Goal: Task Accomplishment & Management: Manage account settings

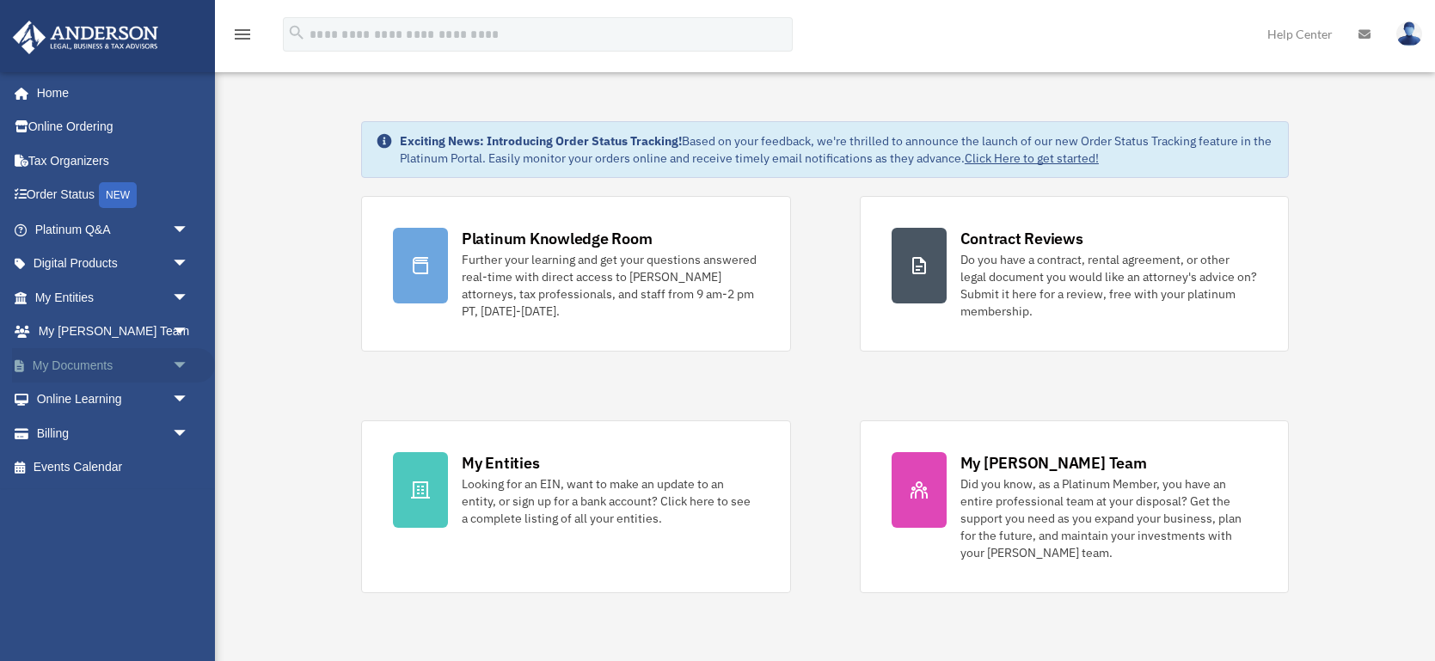
click at [58, 367] on link "My Documents arrow_drop_down" at bounding box center [113, 365] width 203 height 34
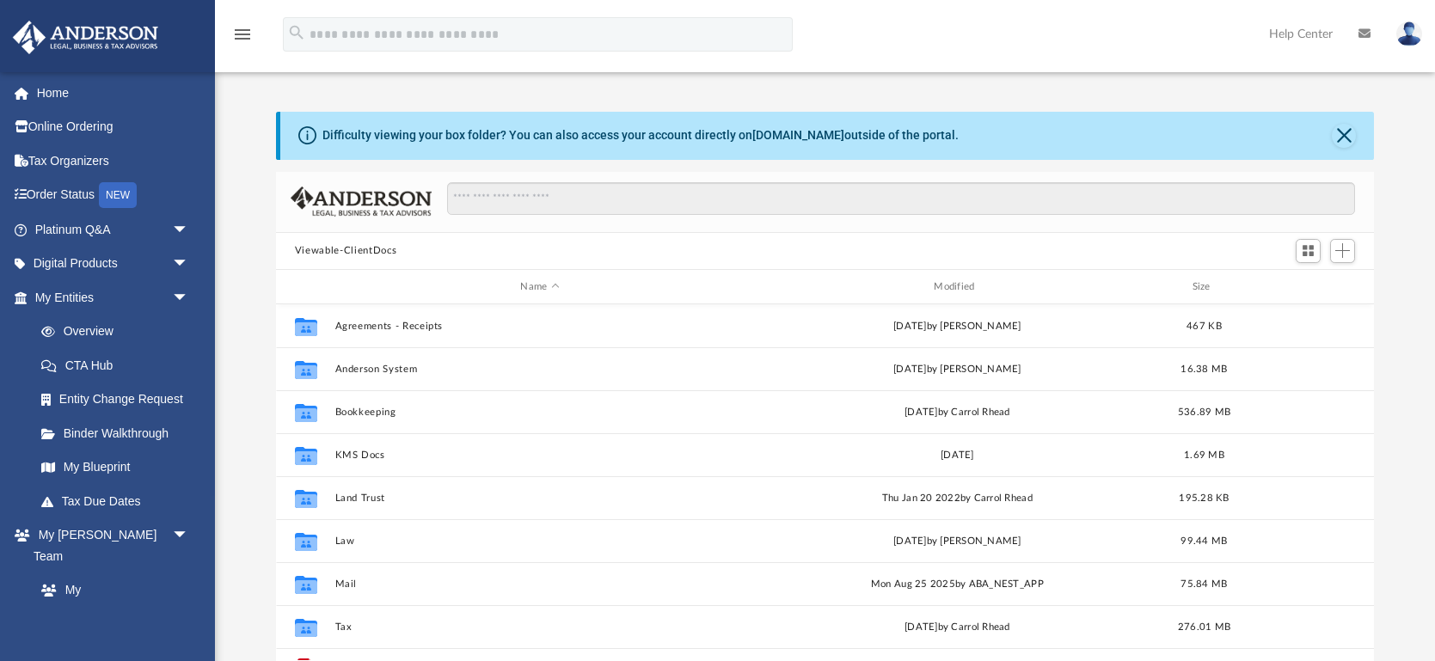
scroll to position [390, 1097]
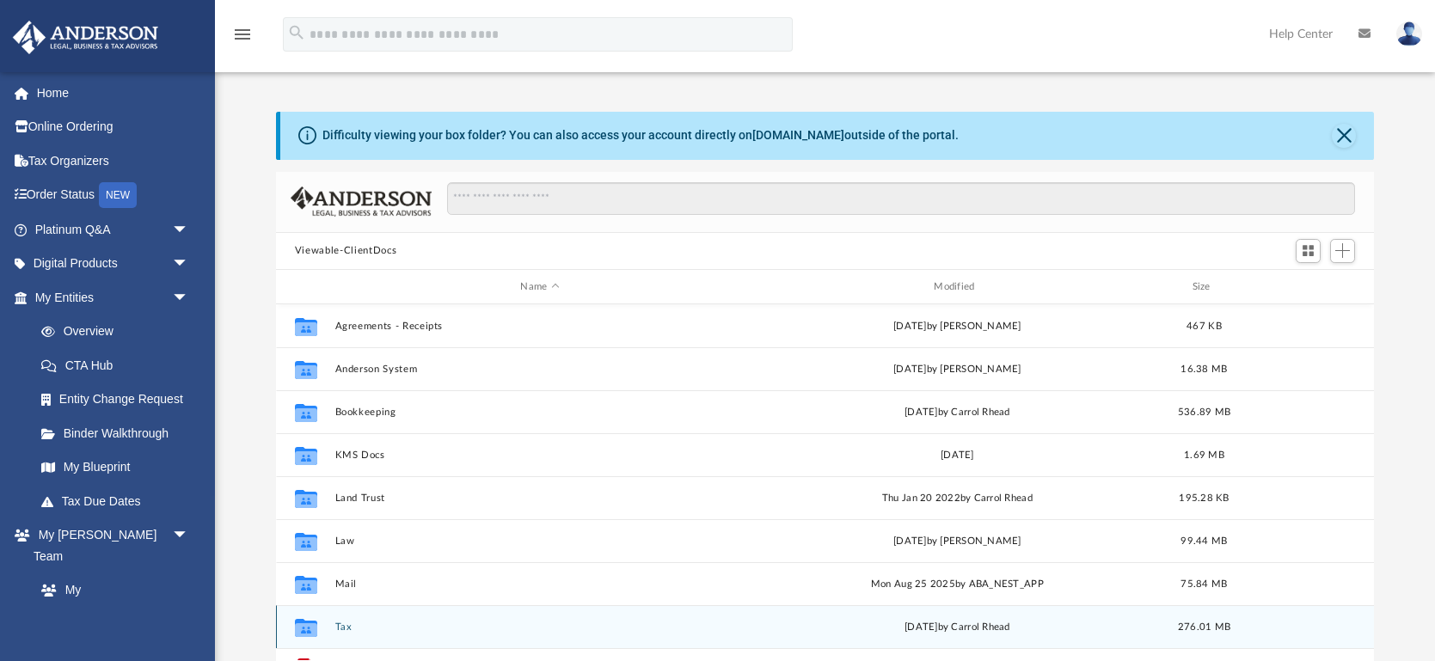
click at [345, 625] on button "Tax" at bounding box center [540, 627] width 410 height 11
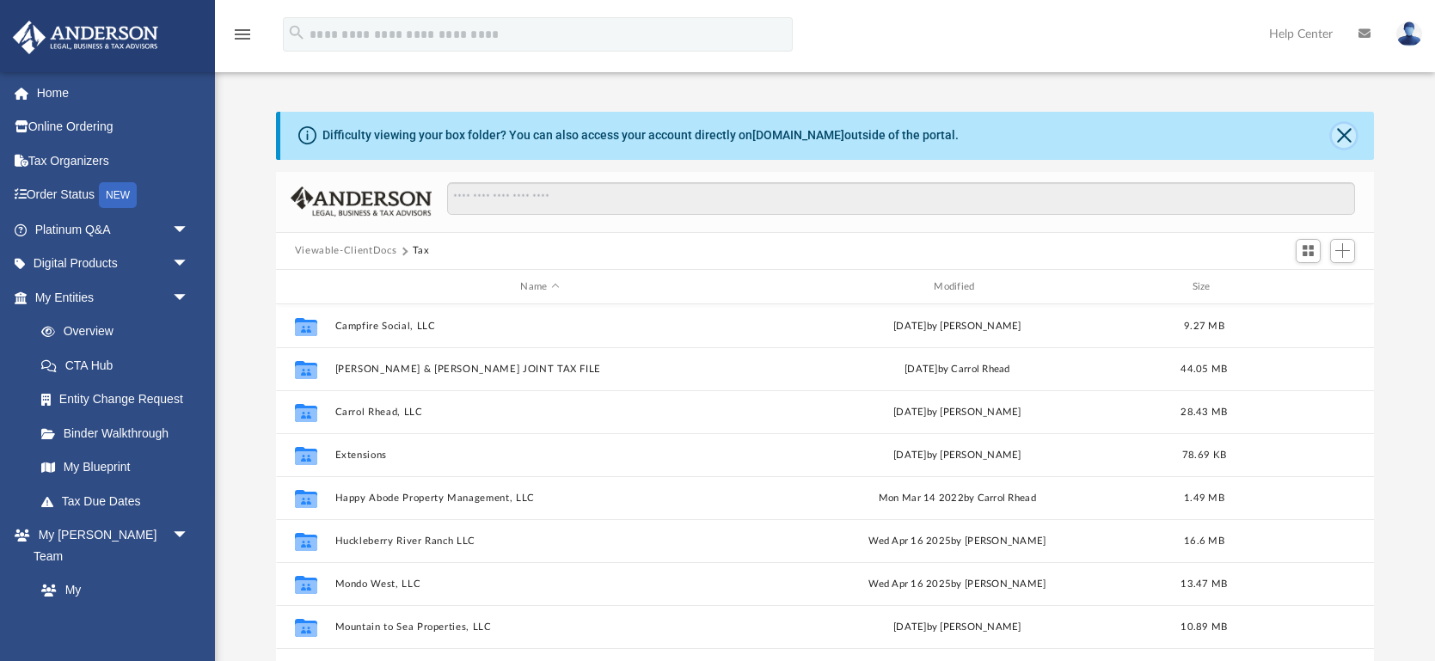
click at [1345, 138] on button "Close" at bounding box center [1344, 136] width 24 height 24
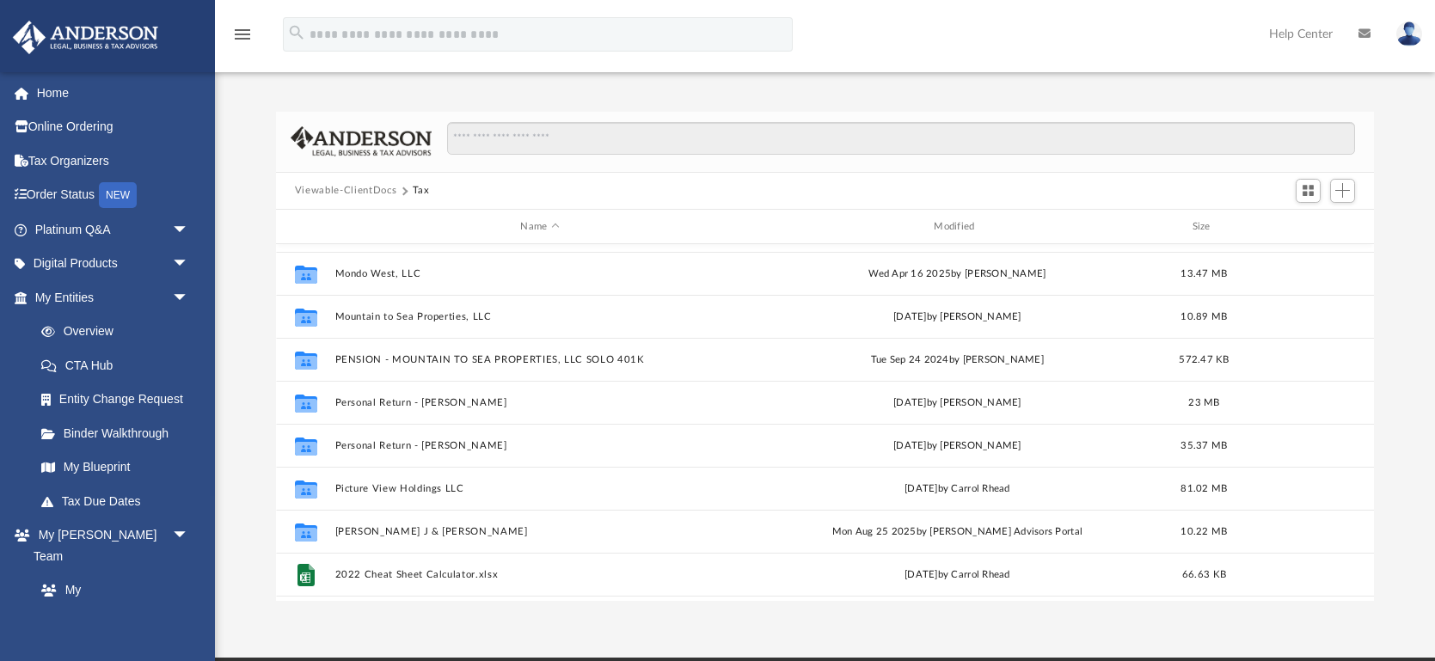
scroll to position [257, 0]
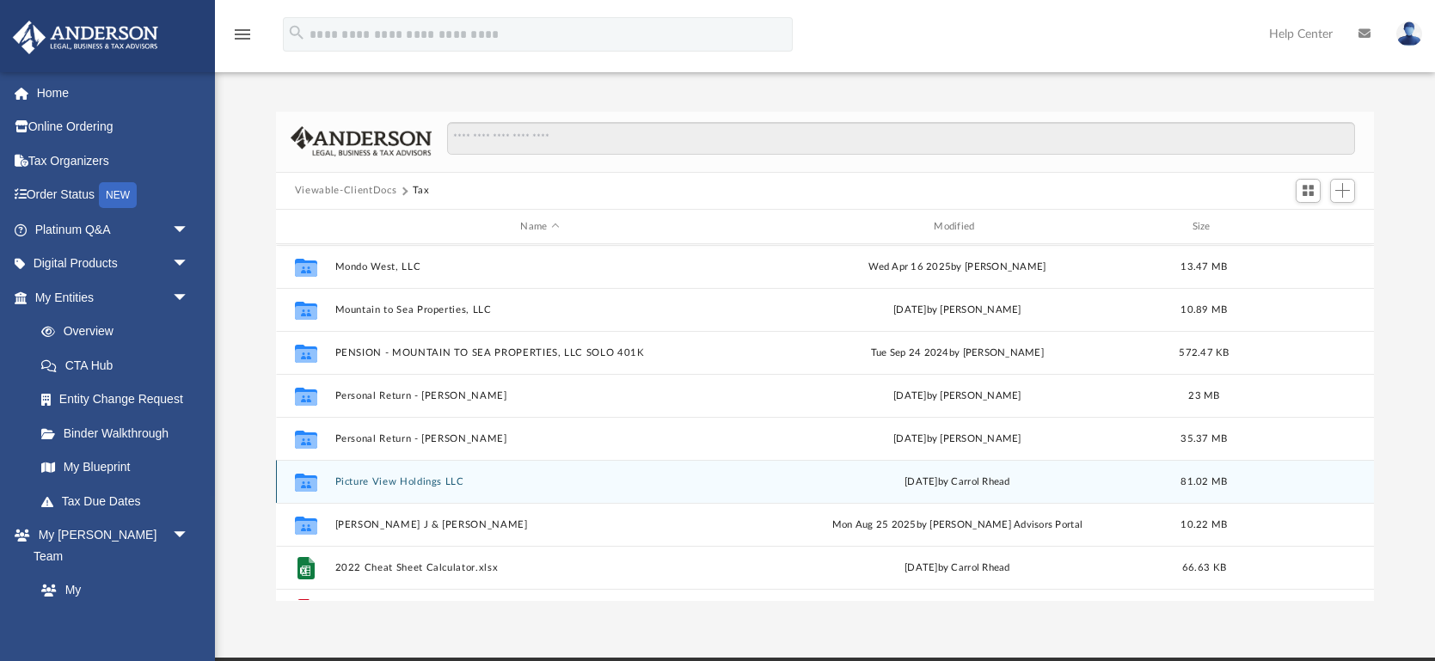
click at [397, 478] on button "Picture View Holdings LLC" at bounding box center [540, 481] width 410 height 11
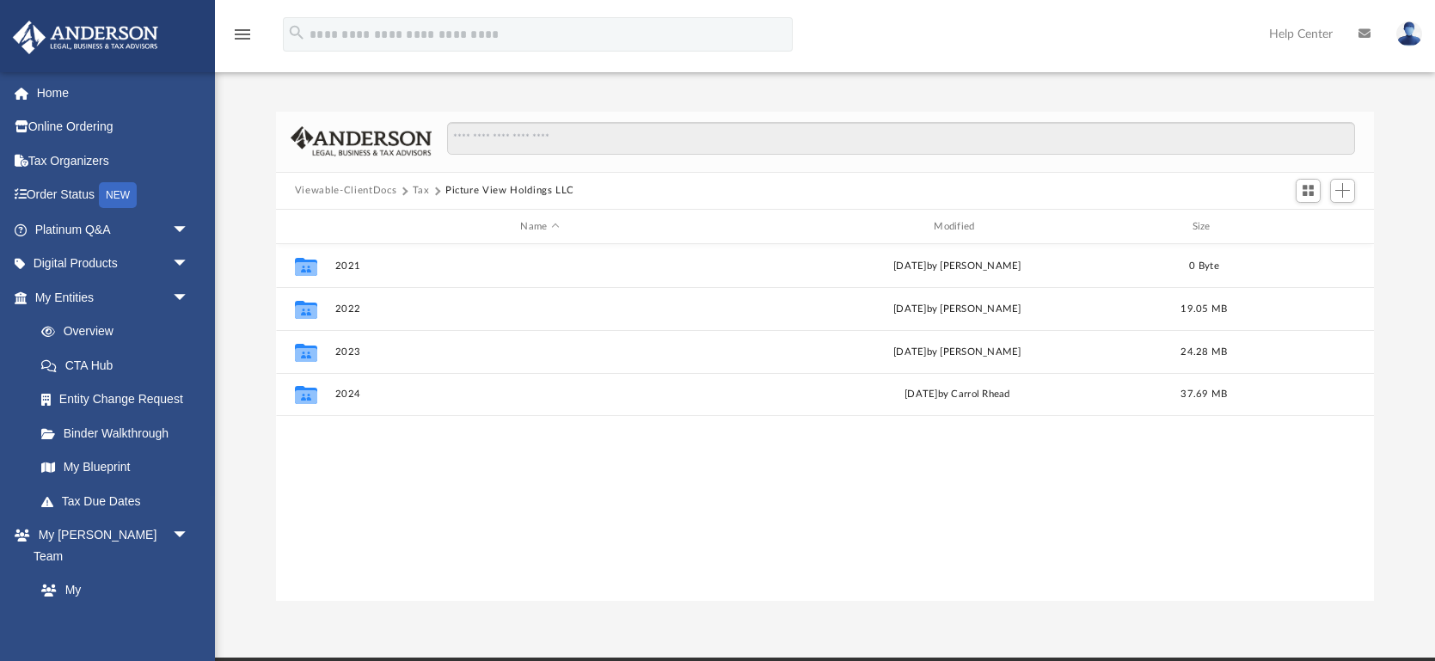
scroll to position [0, 0]
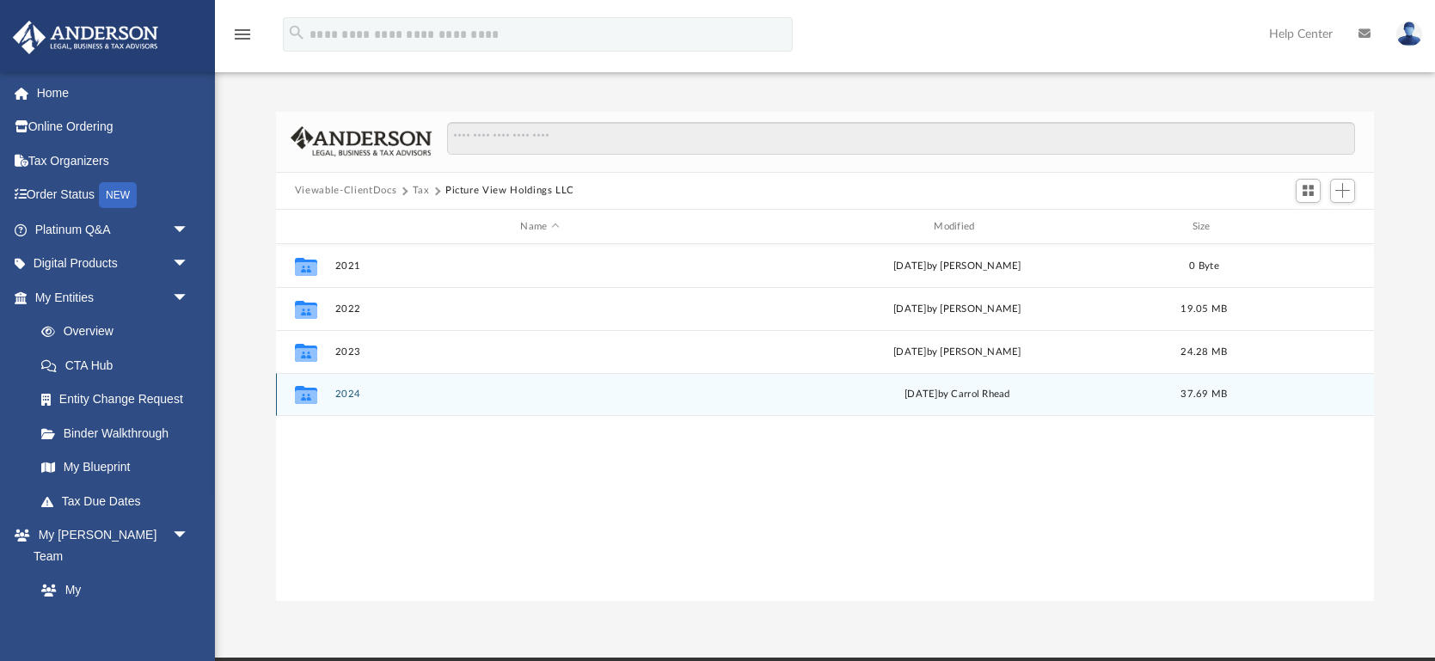
click at [347, 391] on button "2024" at bounding box center [540, 395] width 410 height 11
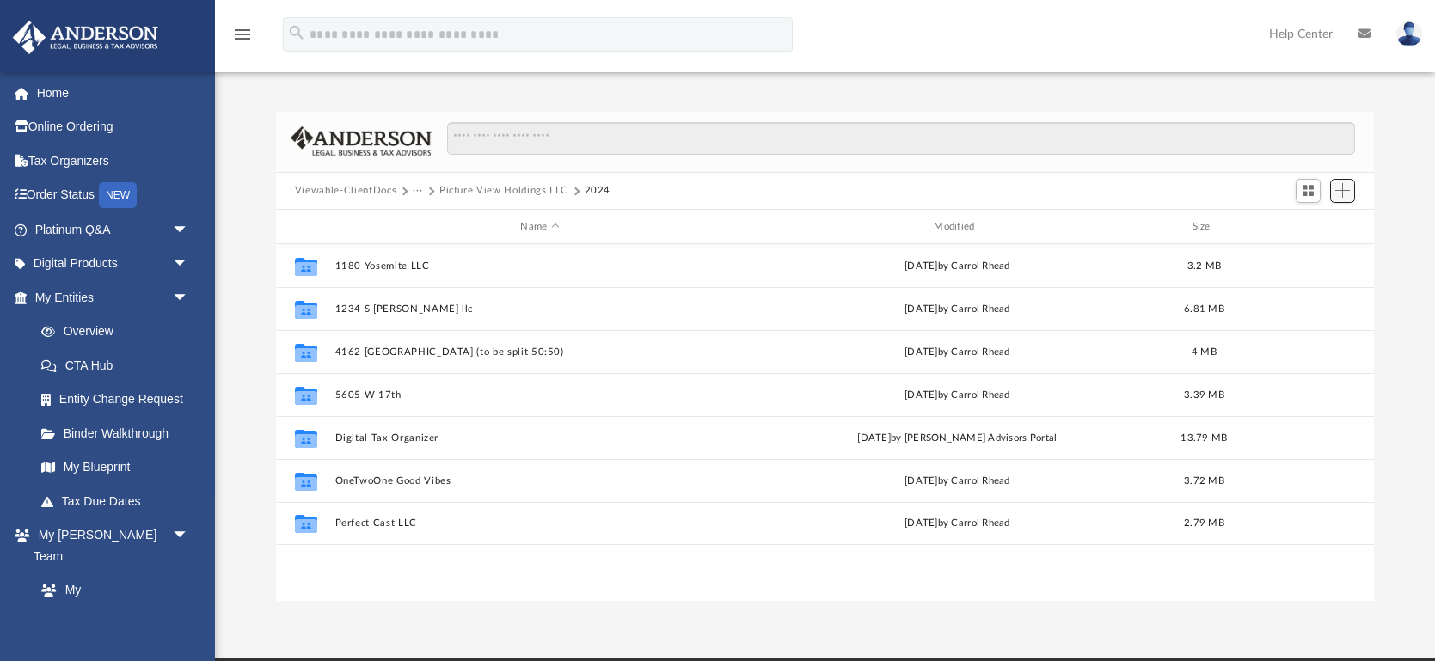
click at [1344, 190] on span "Add" at bounding box center [1343, 190] width 15 height 15
click at [1306, 221] on li "Upload" at bounding box center [1318, 225] width 55 height 18
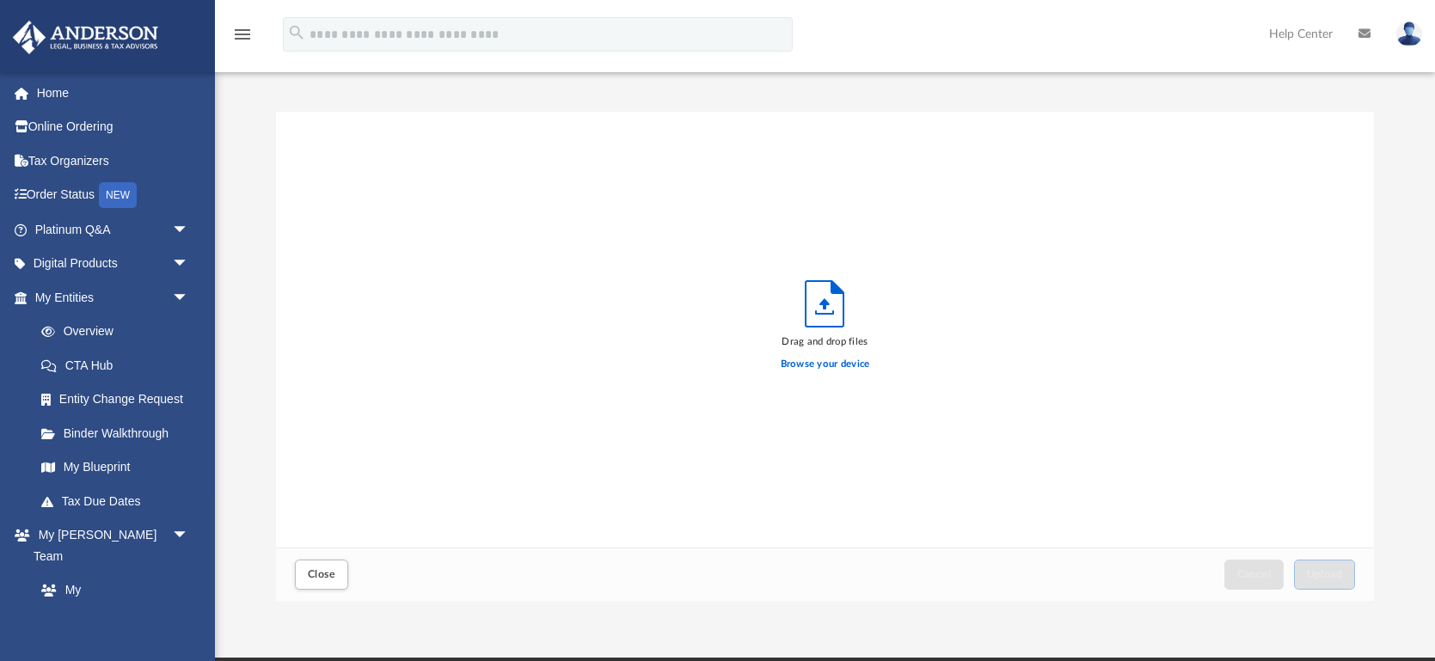
scroll to position [436, 1097]
click at [814, 364] on label "Browse your device" at bounding box center [825, 364] width 89 height 15
click at [0, 0] on input "Browse your device" at bounding box center [0, 0] width 0 height 0
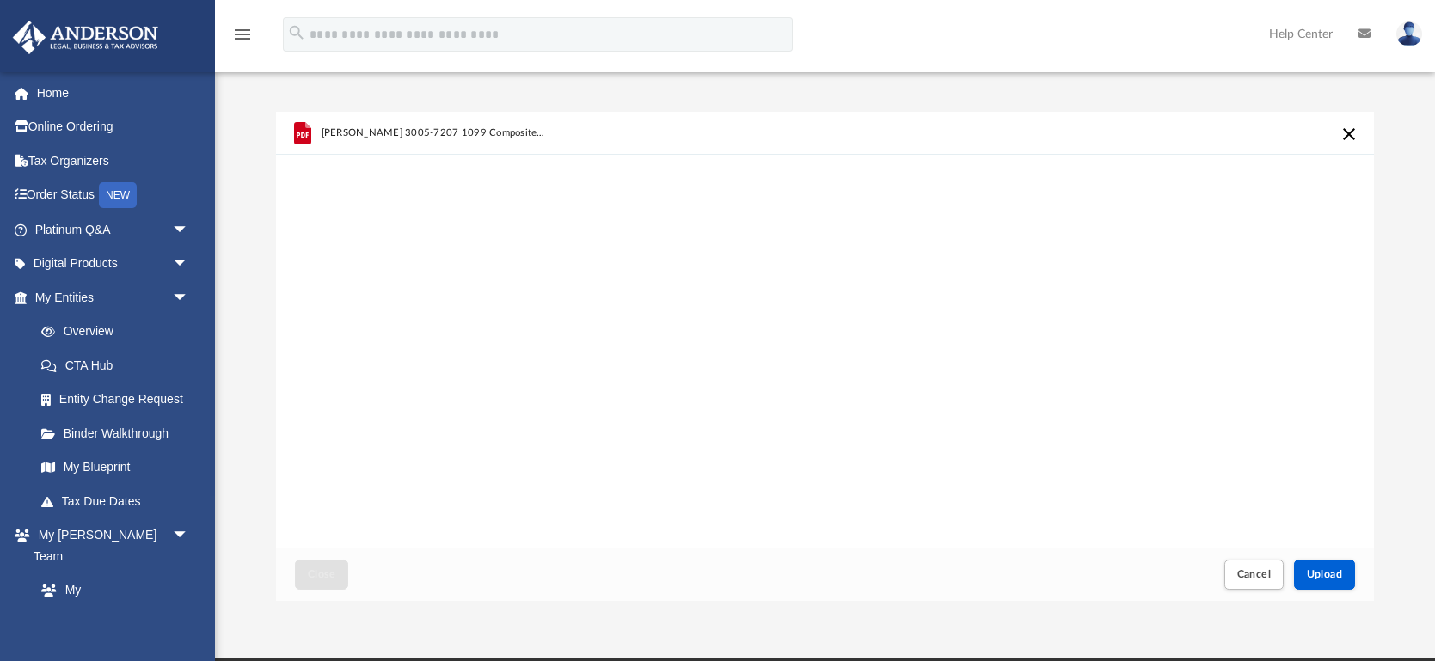
click at [1349, 132] on button "Cancel this upload" at bounding box center [1349, 134] width 21 height 21
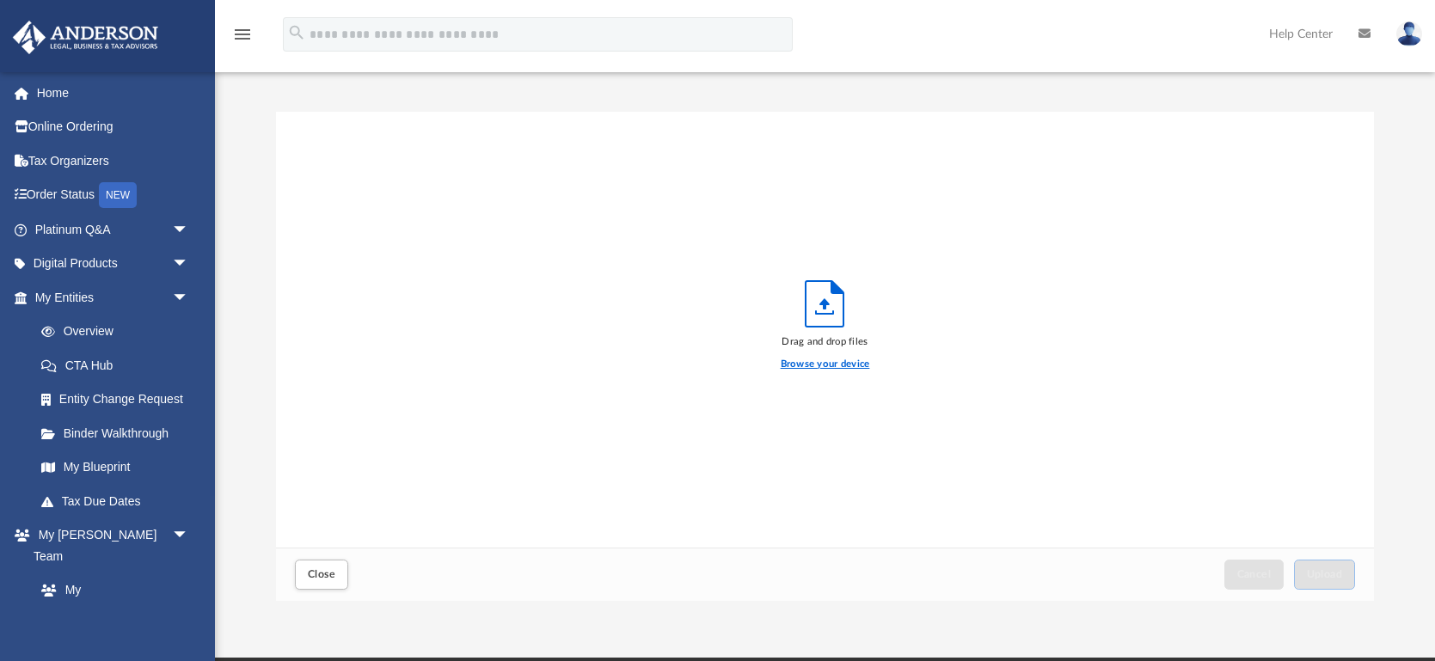
click at [845, 364] on label "Browse your device" at bounding box center [825, 364] width 89 height 15
click at [0, 0] on input "Browse your device" at bounding box center [0, 0] width 0 height 0
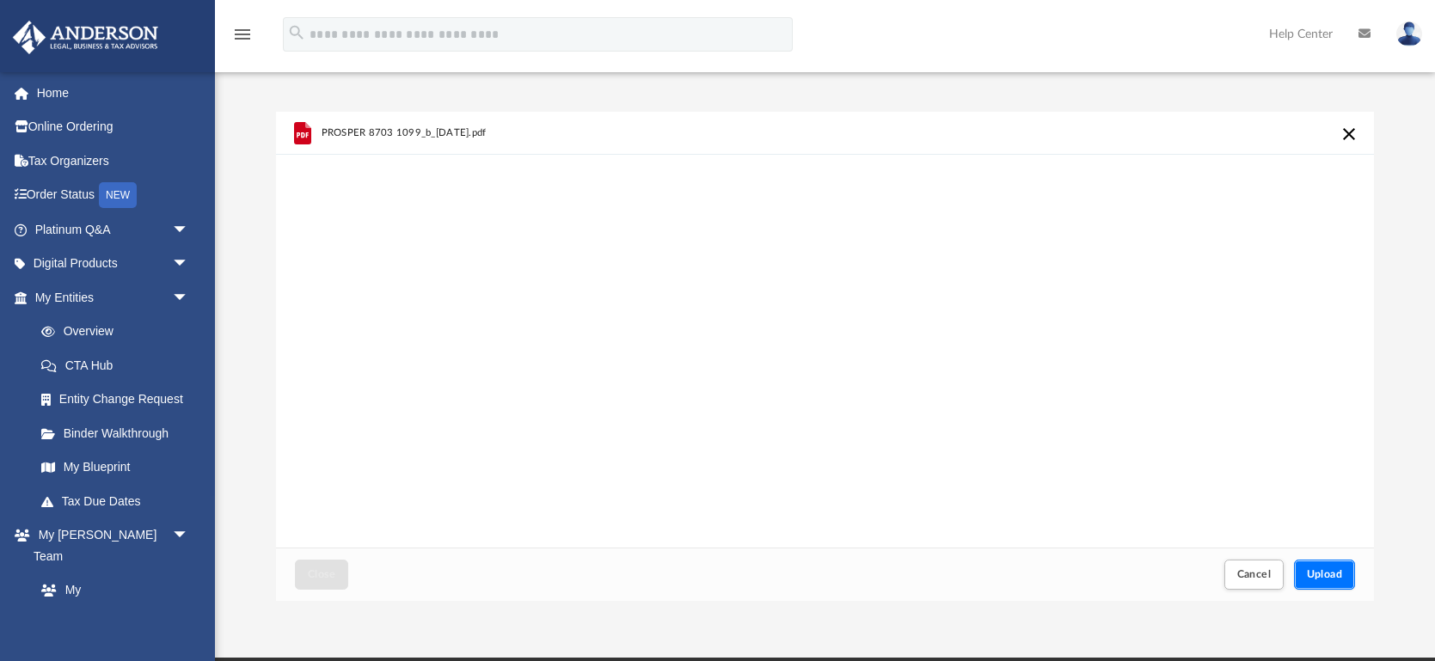
click at [1339, 569] on span "Upload" at bounding box center [1325, 574] width 36 height 10
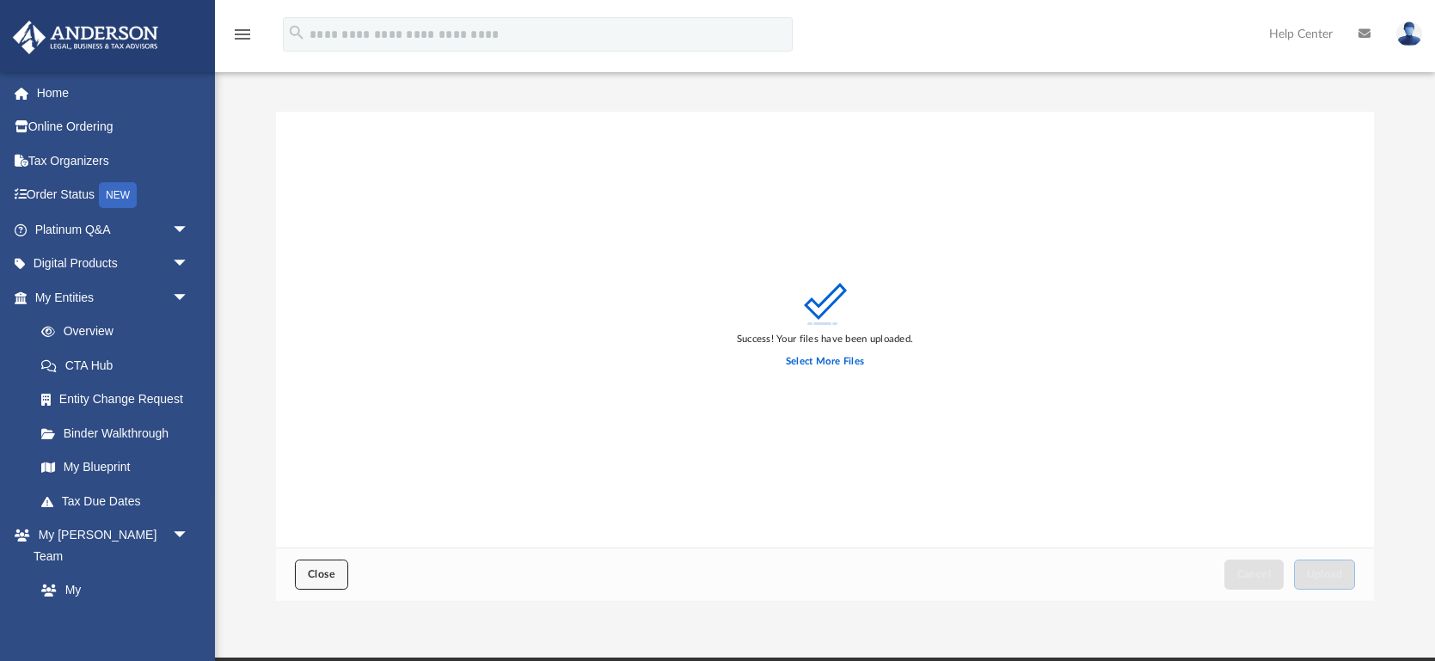
click at [322, 569] on span "Close" at bounding box center [322, 574] width 28 height 10
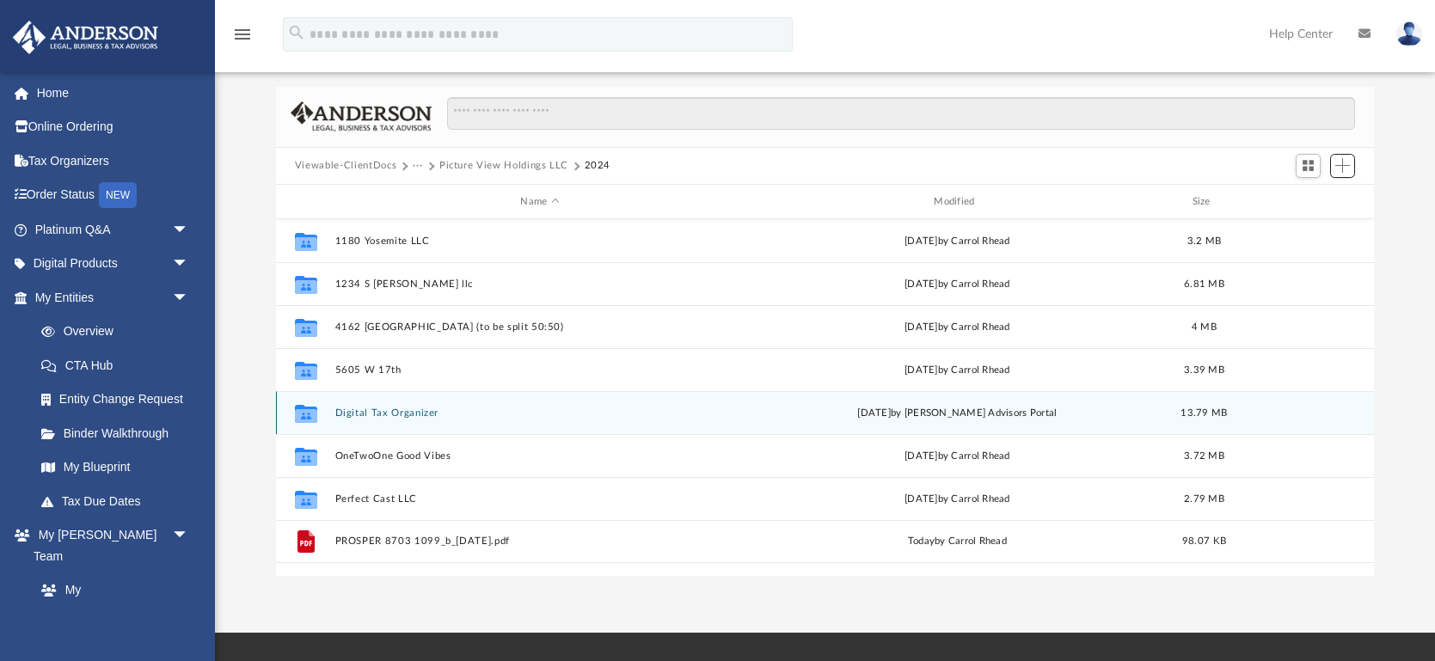
scroll to position [0, 0]
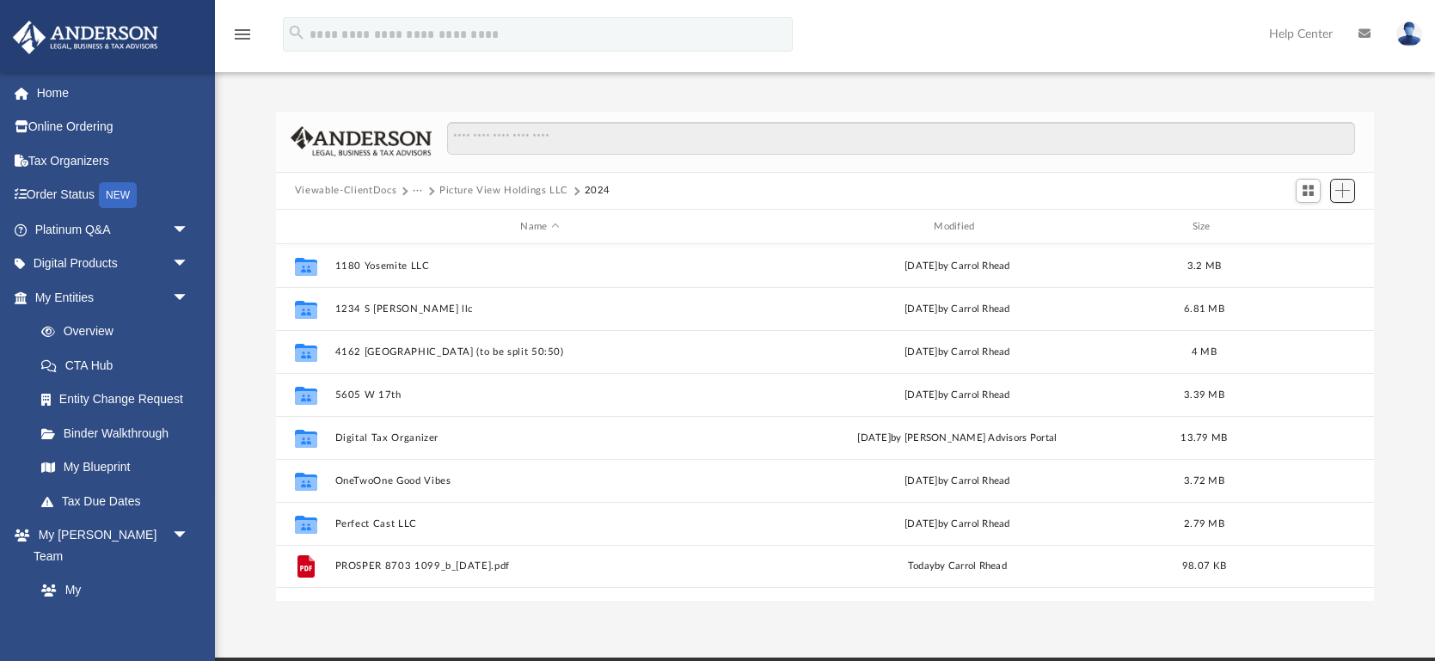
click at [1344, 193] on span "Add" at bounding box center [1343, 190] width 15 height 15
click at [1310, 220] on li "Upload" at bounding box center [1318, 225] width 55 height 18
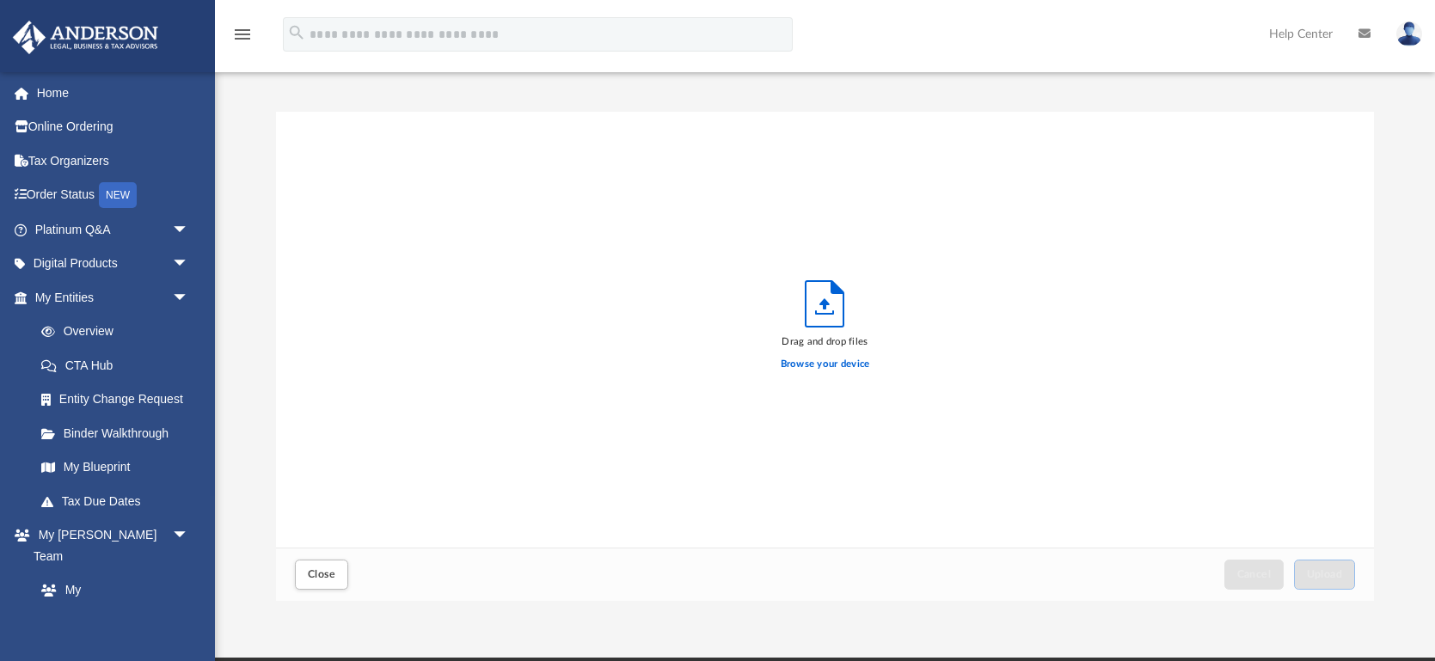
scroll to position [436, 1097]
click at [819, 363] on label "Browse your device" at bounding box center [825, 364] width 89 height 15
click at [0, 0] on input "Browse your device" at bounding box center [0, 0] width 0 height 0
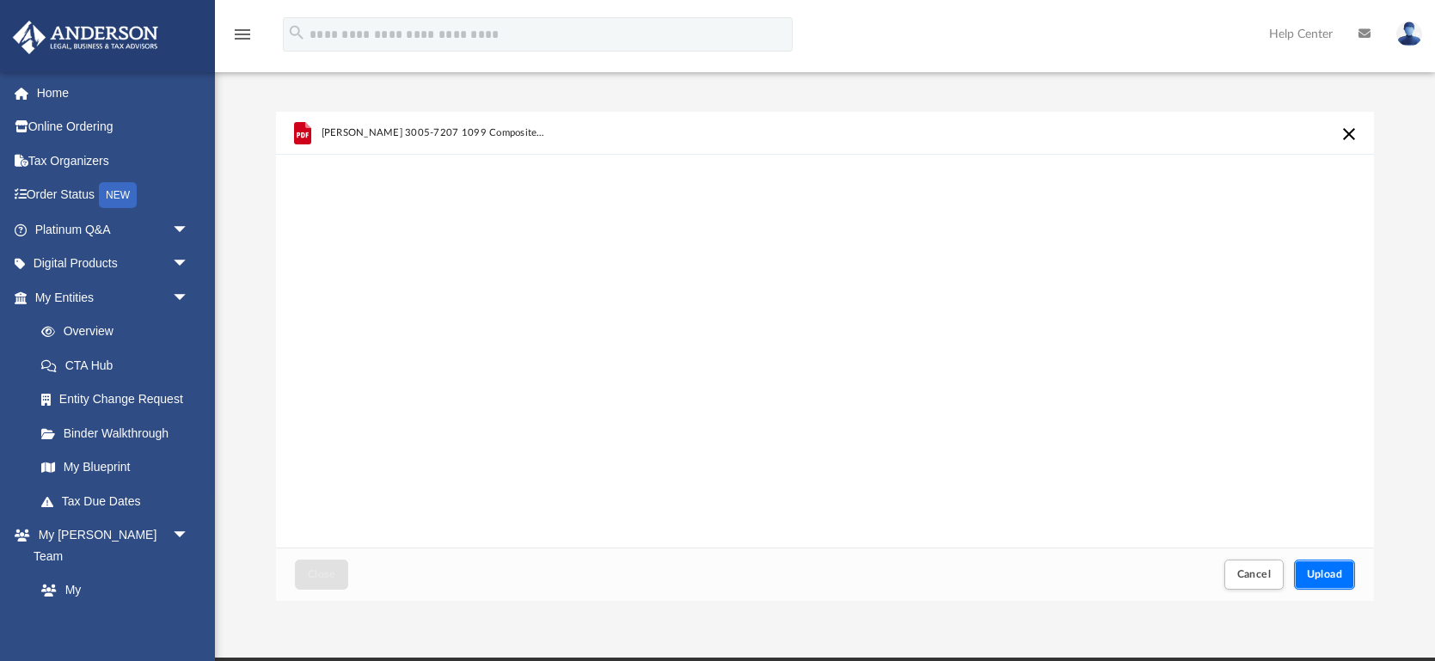
click at [1328, 570] on span "Upload" at bounding box center [1325, 574] width 36 height 10
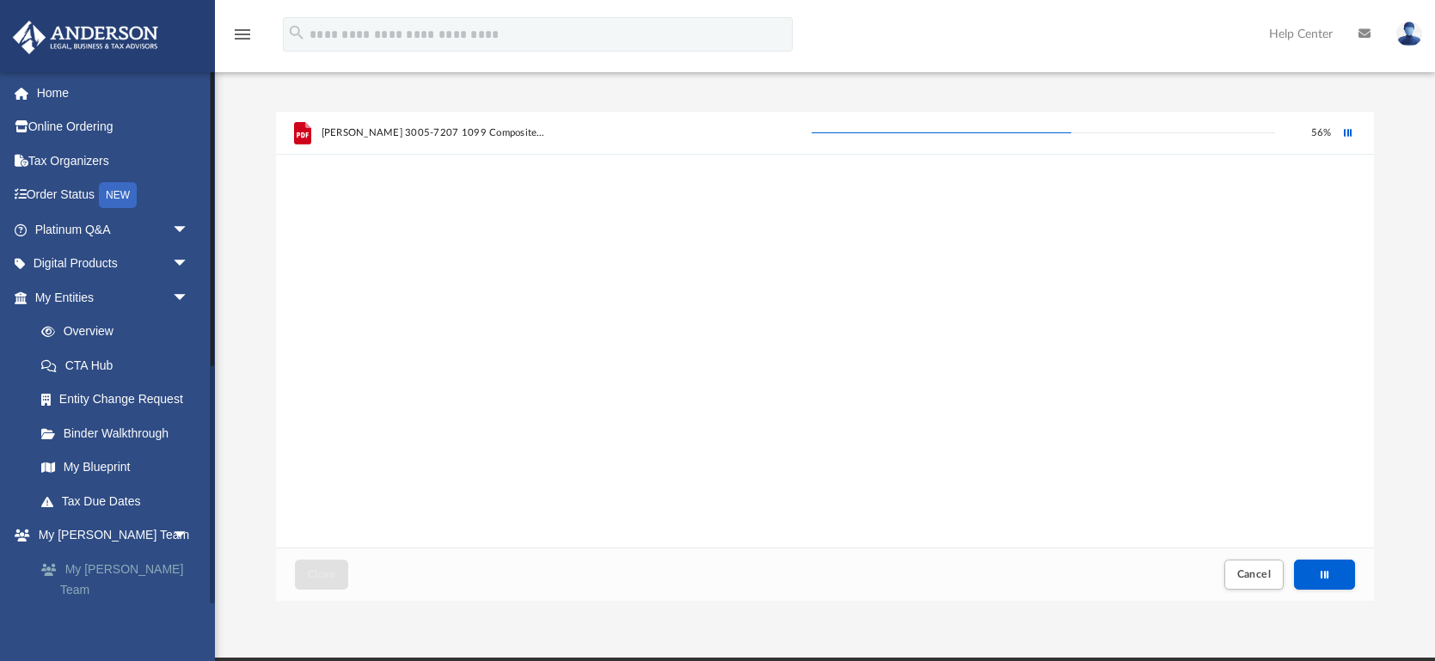
click at [102, 562] on link "My [PERSON_NAME] Team" at bounding box center [119, 579] width 191 height 55
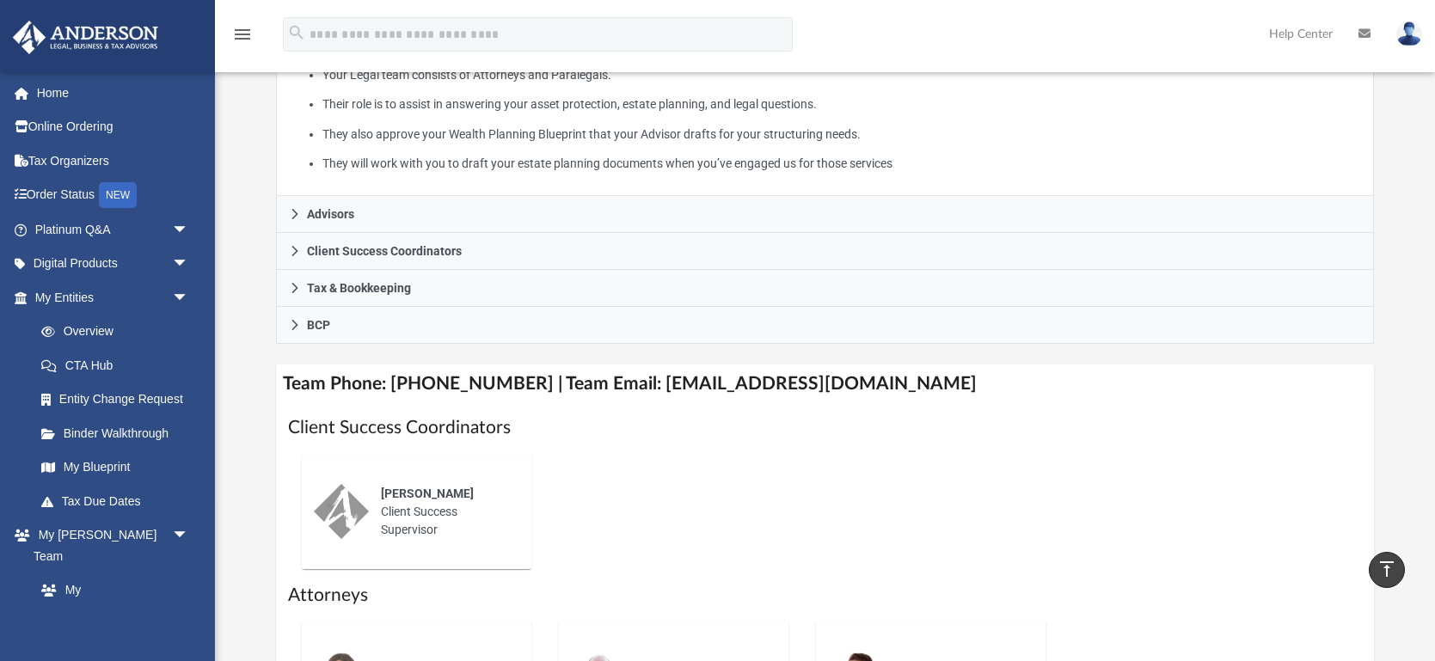
scroll to position [366, 0]
drag, startPoint x: 893, startPoint y: 382, endPoint x: 632, endPoint y: 370, distance: 260.9
click at [632, 370] on h4 "Team Phone: (725) 208-3133 | Team Email: myteam@andersonadvisors.com" at bounding box center [825, 383] width 1098 height 39
copy h4 "myteam@andersonadvisors.com"
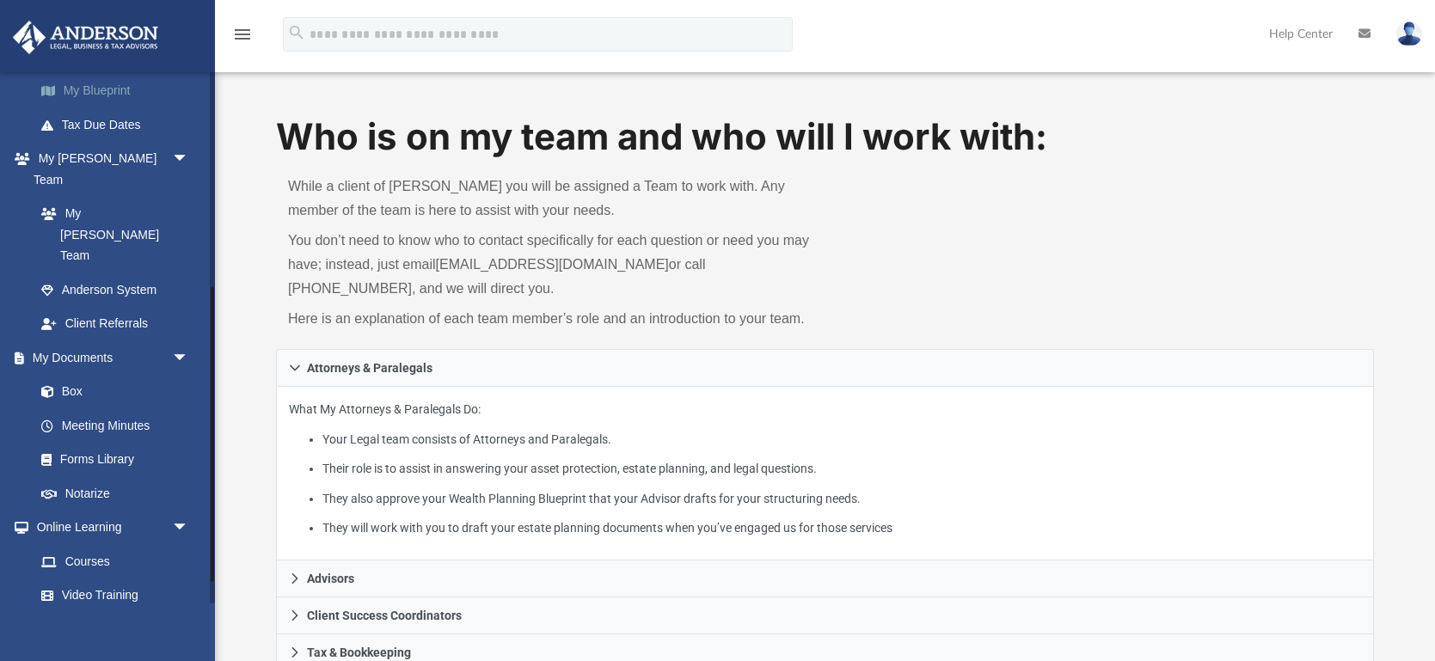
scroll to position [376, 0]
click at [69, 376] on link "Box" at bounding box center [119, 393] width 191 height 34
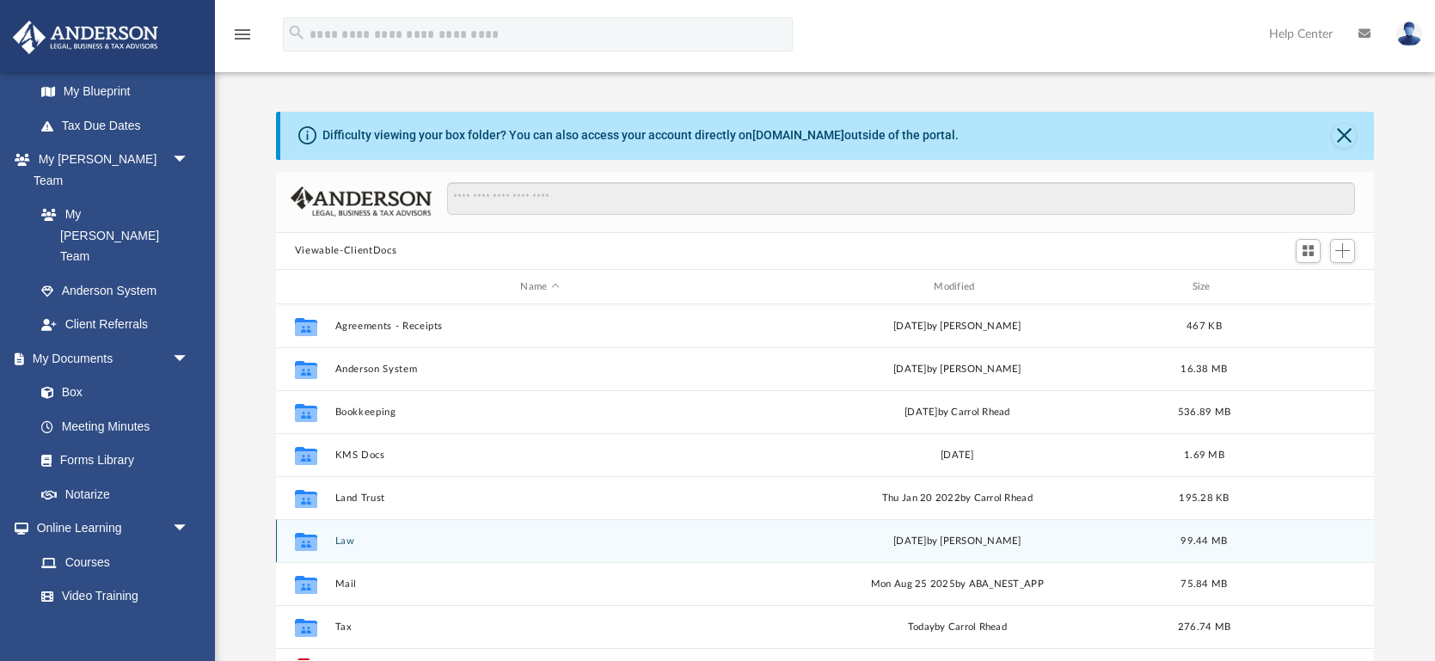
scroll to position [31, 0]
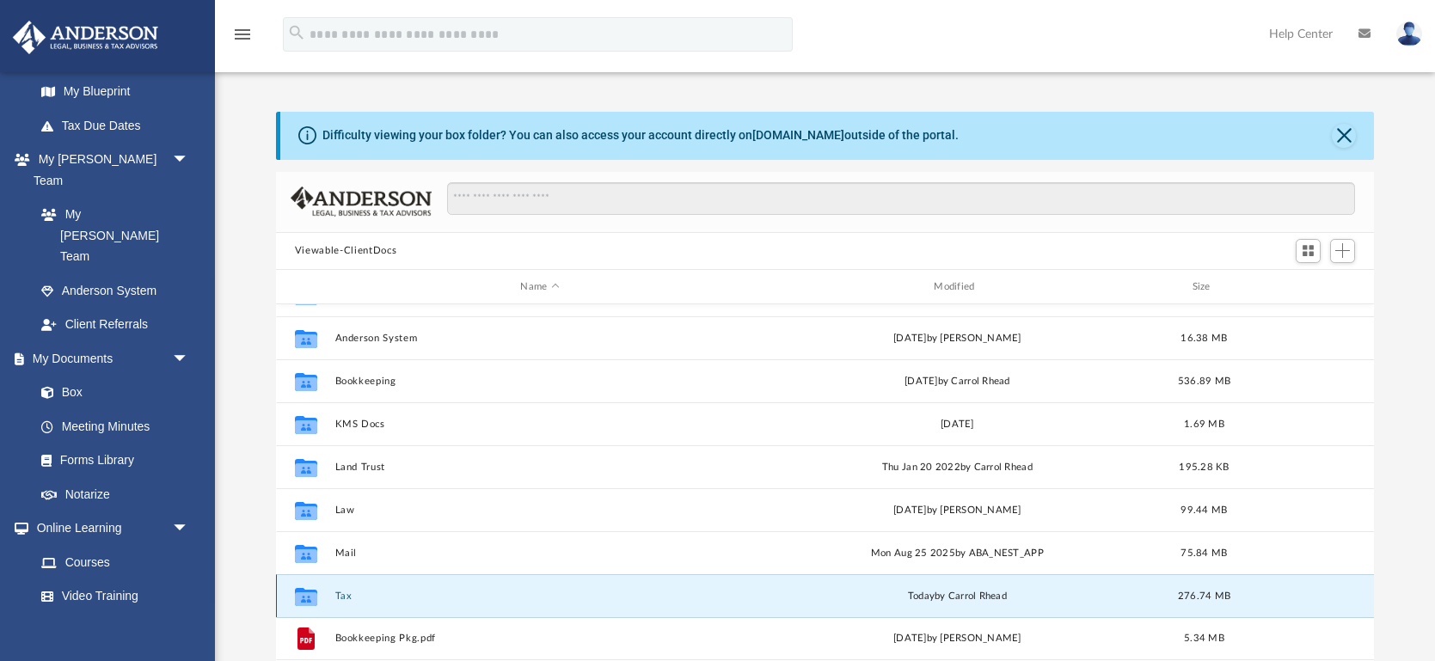
click at [341, 597] on button "Tax" at bounding box center [540, 596] width 410 height 11
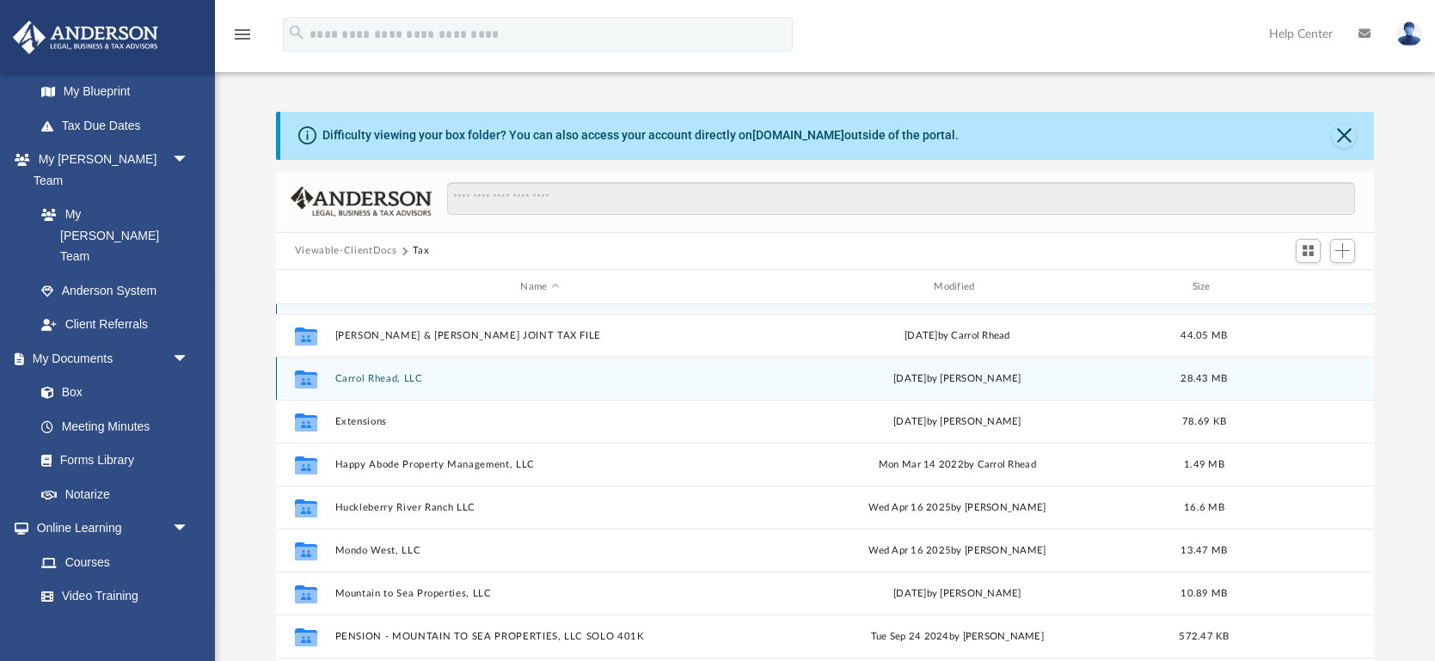
scroll to position [0, 0]
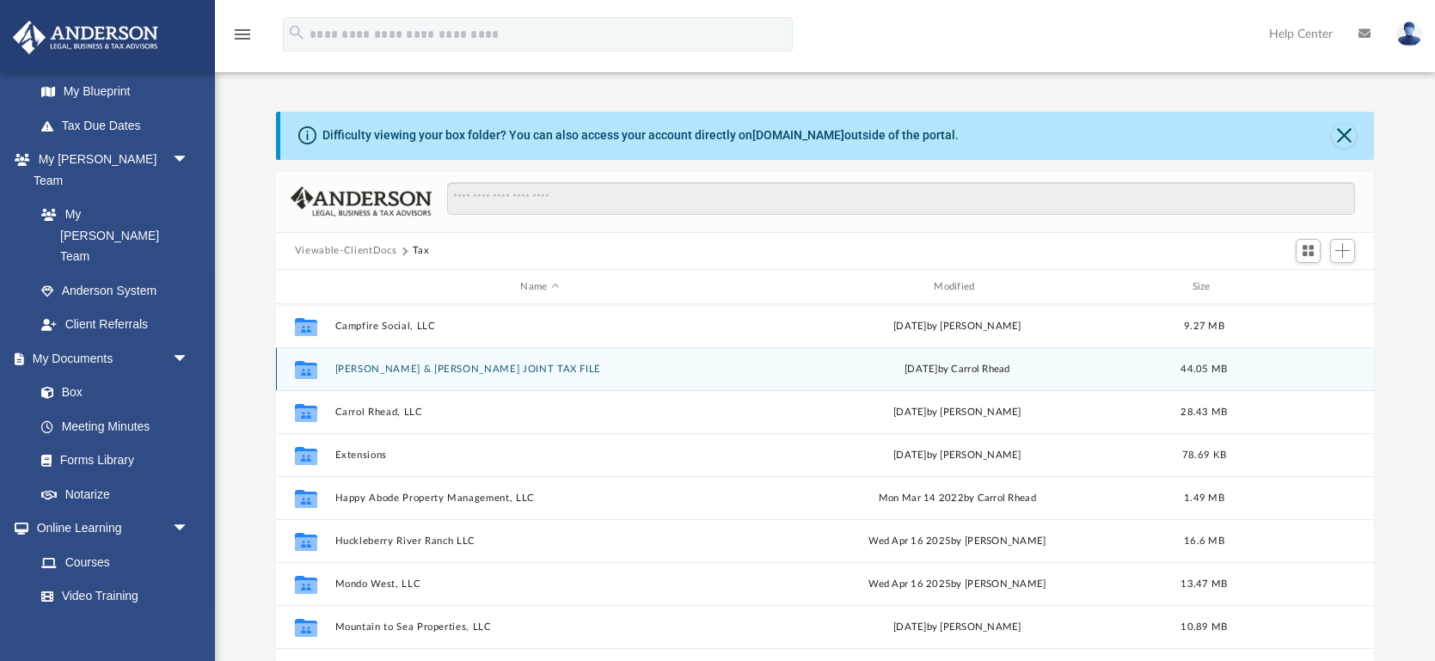
click at [443, 370] on button "Carrol Rhead & Dustin Neiman JOINT TAX FILE" at bounding box center [540, 369] width 410 height 11
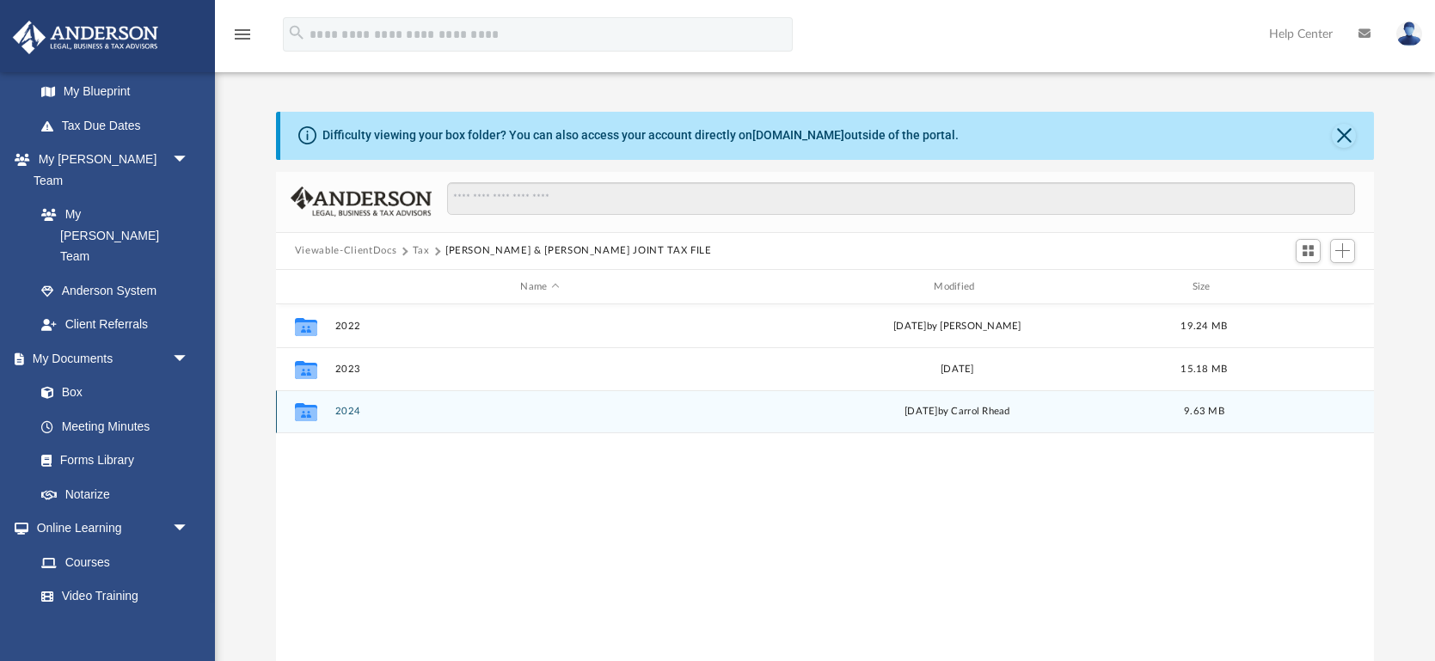
click at [347, 410] on button "2024" at bounding box center [540, 412] width 410 height 11
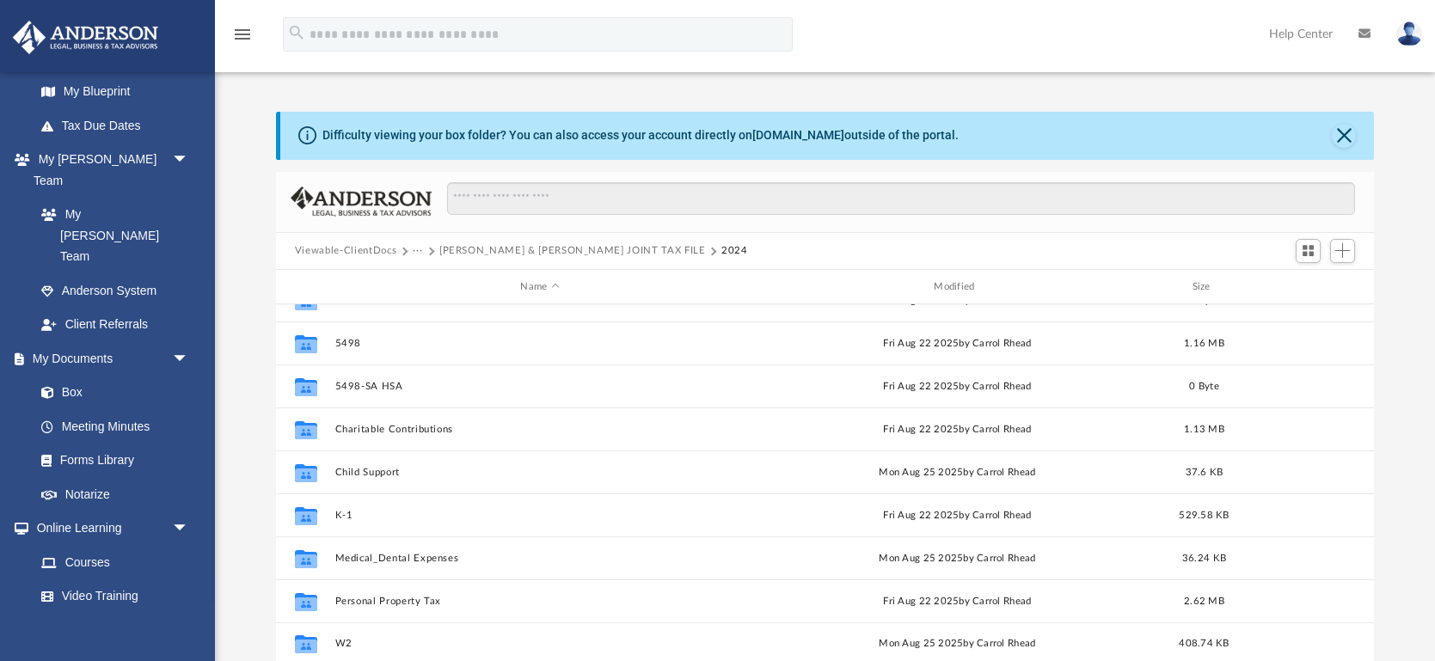
scroll to position [417, 0]
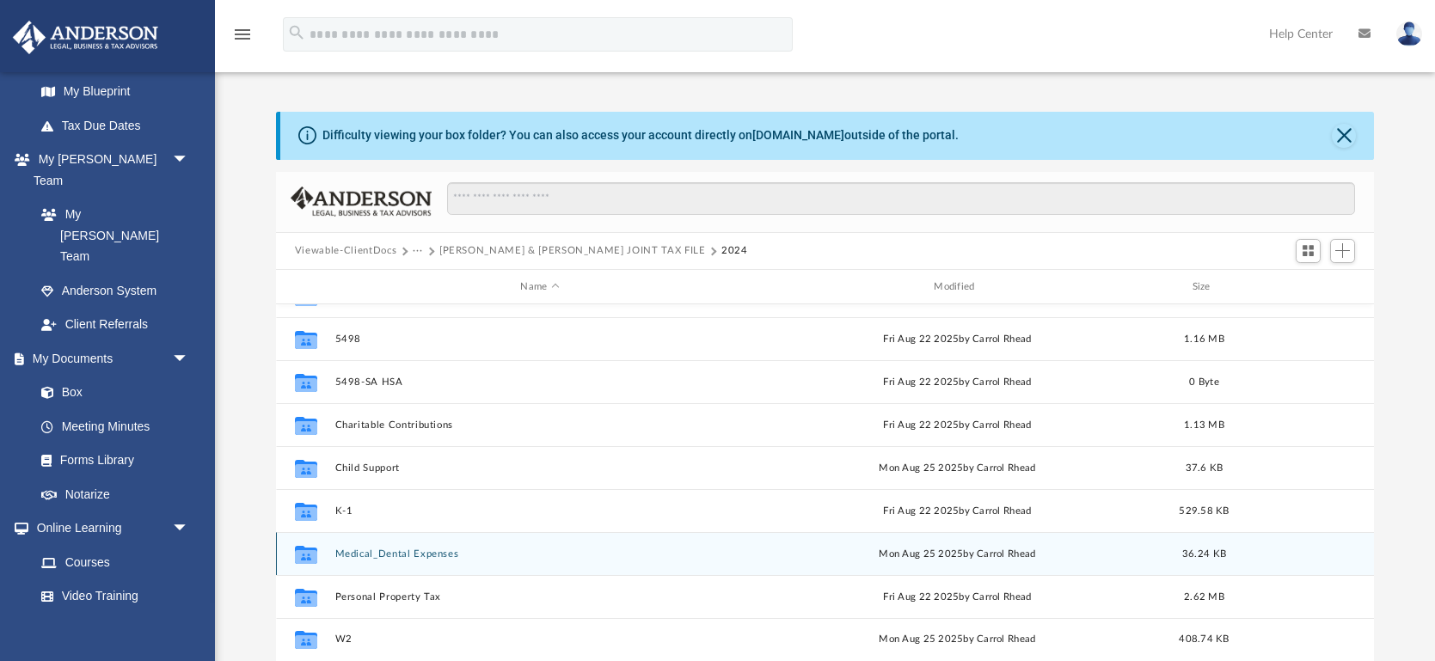
click at [427, 555] on button "Medical_Dental Expenses" at bounding box center [540, 554] width 410 height 11
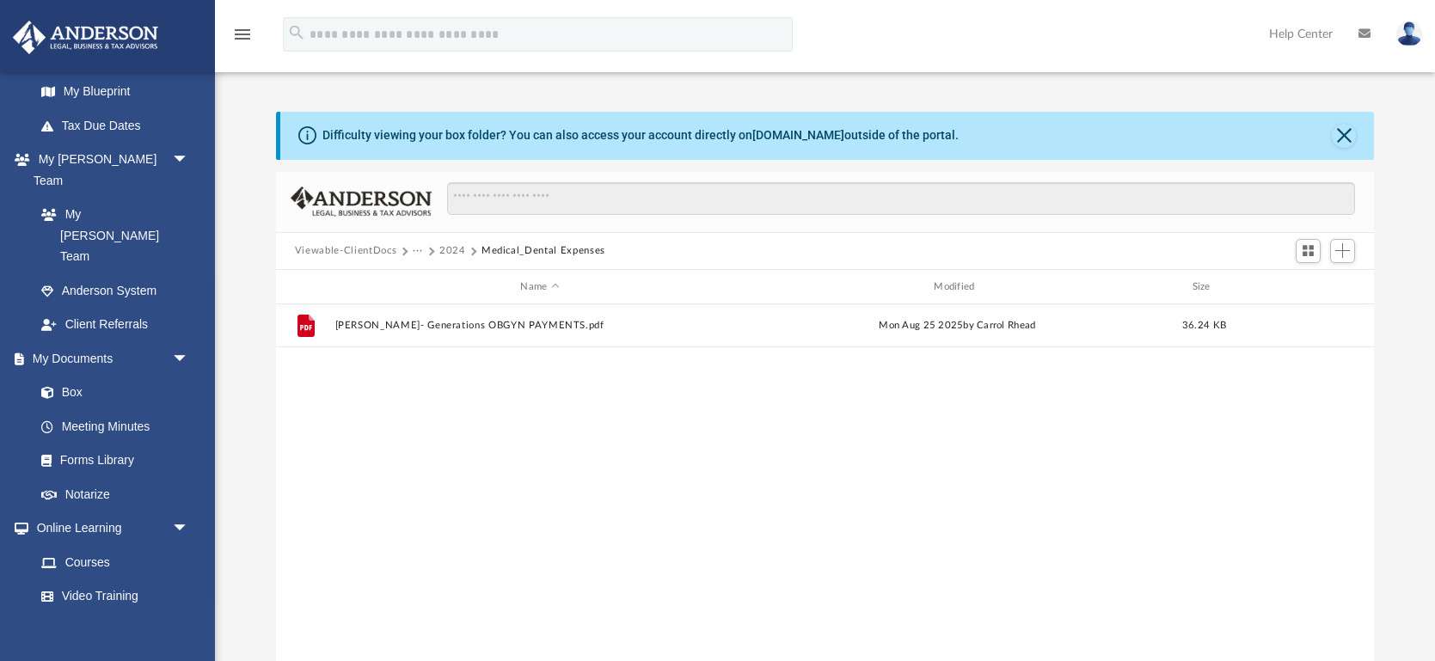
scroll to position [0, 0]
click at [451, 249] on button "2024" at bounding box center [452, 250] width 27 height 15
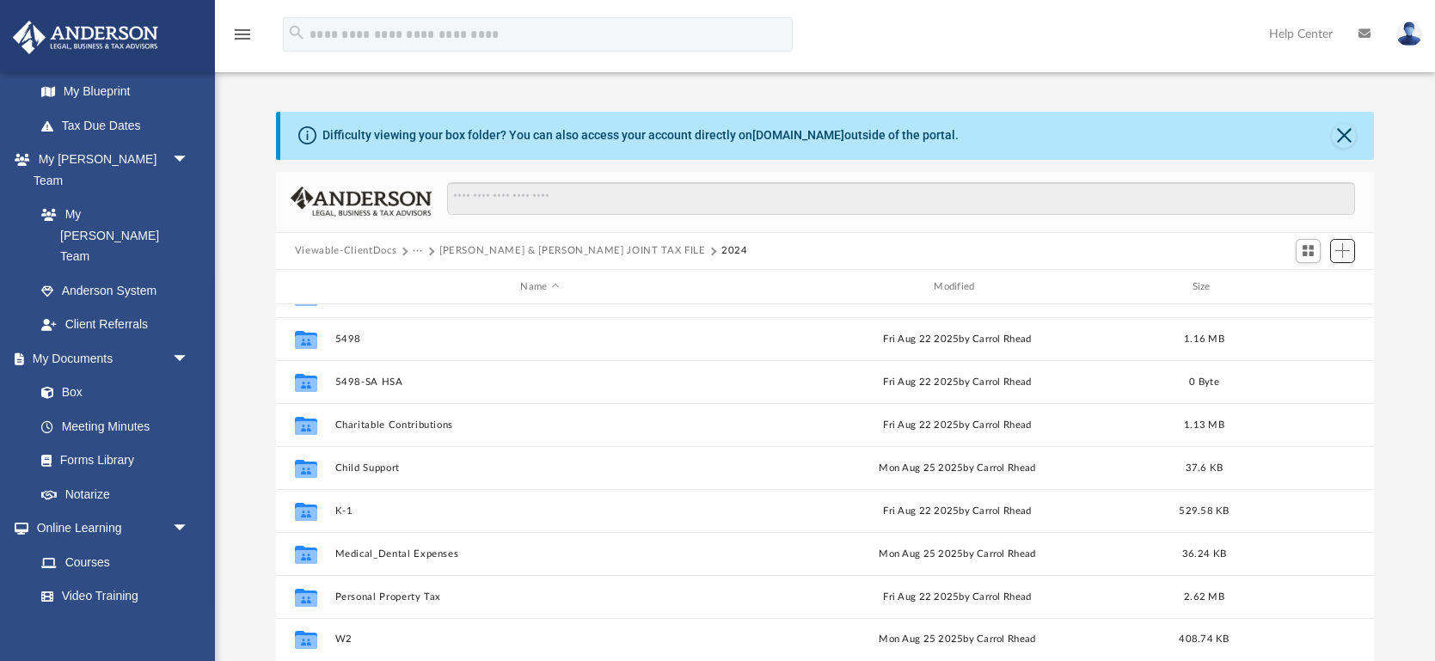
click at [1346, 249] on span "Add" at bounding box center [1343, 250] width 15 height 15
click at [1308, 313] on li "New Folder" at bounding box center [1318, 313] width 55 height 18
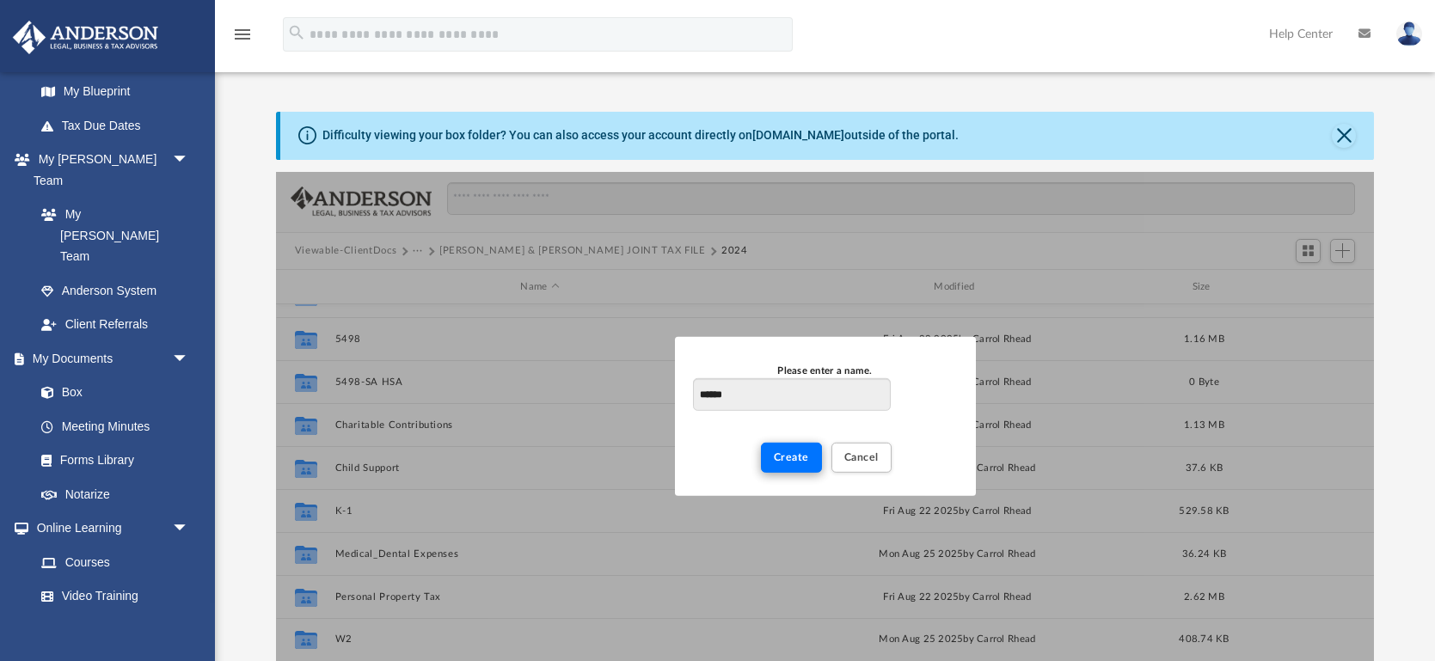
type input "******"
click at [785, 460] on span "Create" at bounding box center [791, 457] width 35 height 10
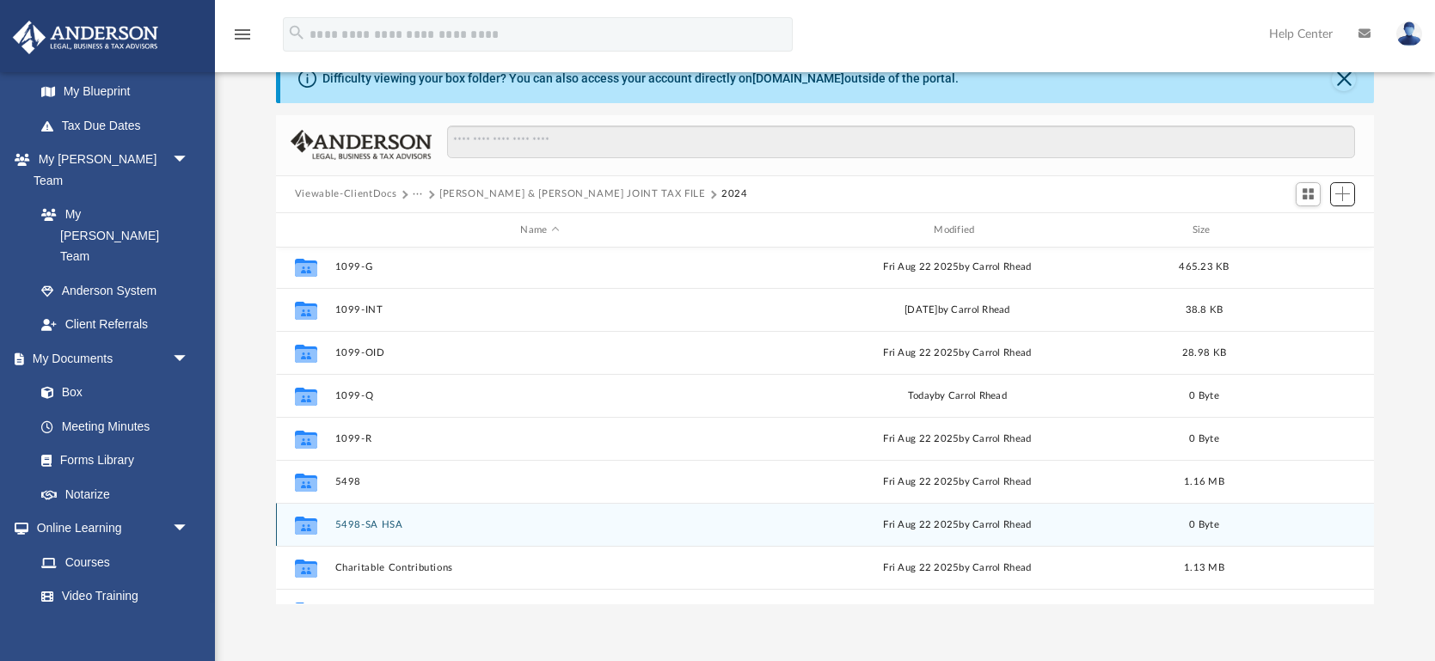
scroll to position [257, 0]
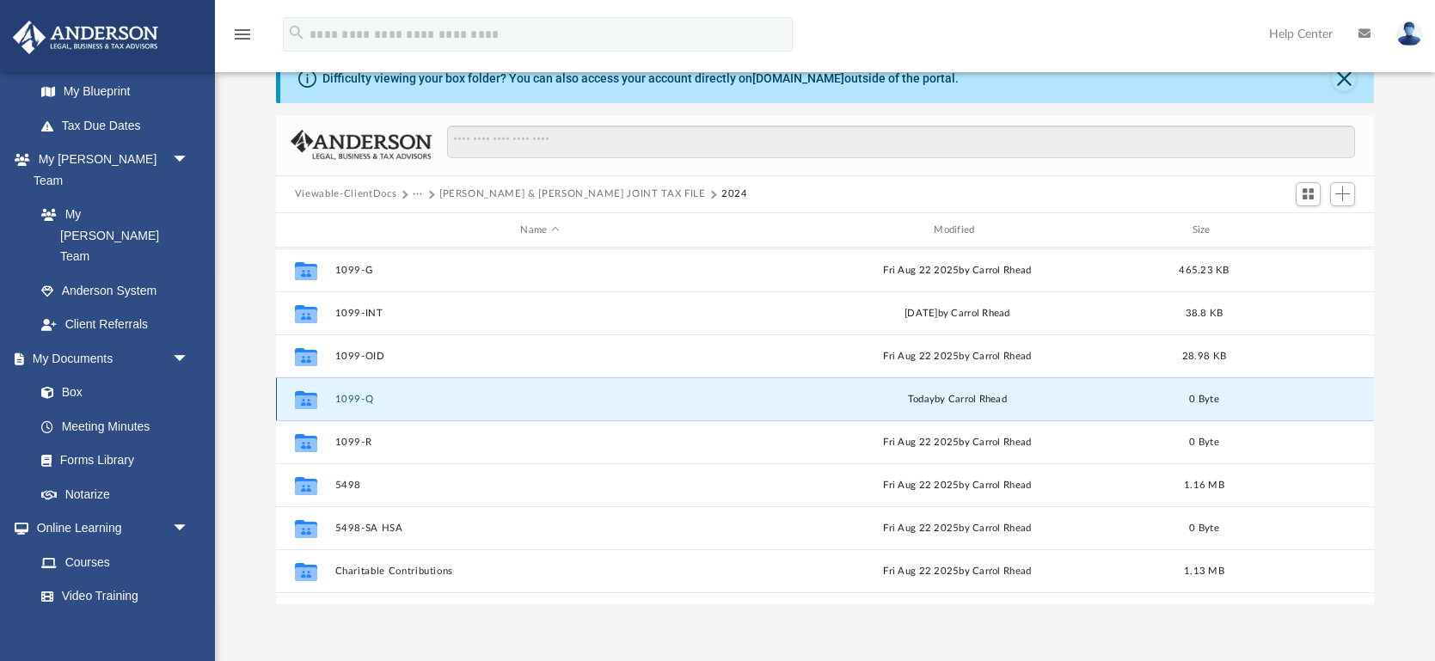
click at [349, 397] on button "1099-Q" at bounding box center [540, 399] width 410 height 11
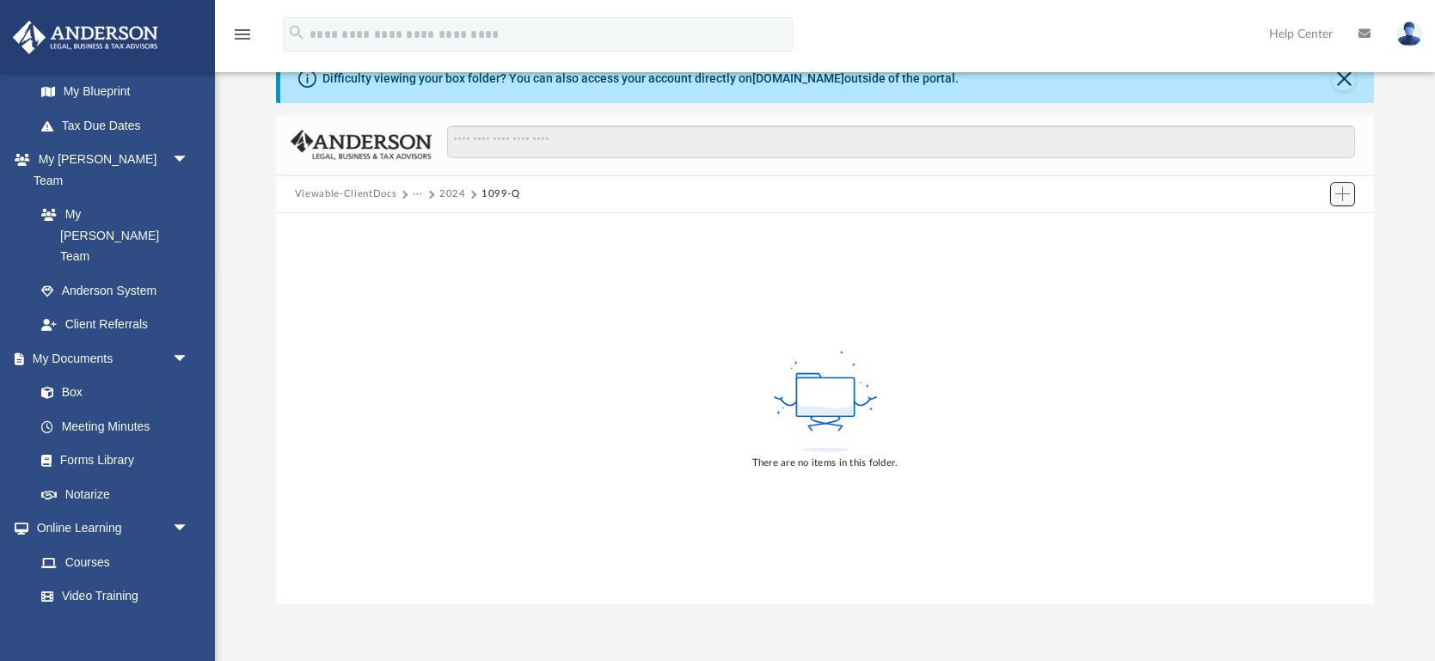
click at [1338, 194] on span "Add" at bounding box center [1343, 194] width 15 height 15
click at [1308, 226] on li "Upload" at bounding box center [1318, 228] width 55 height 18
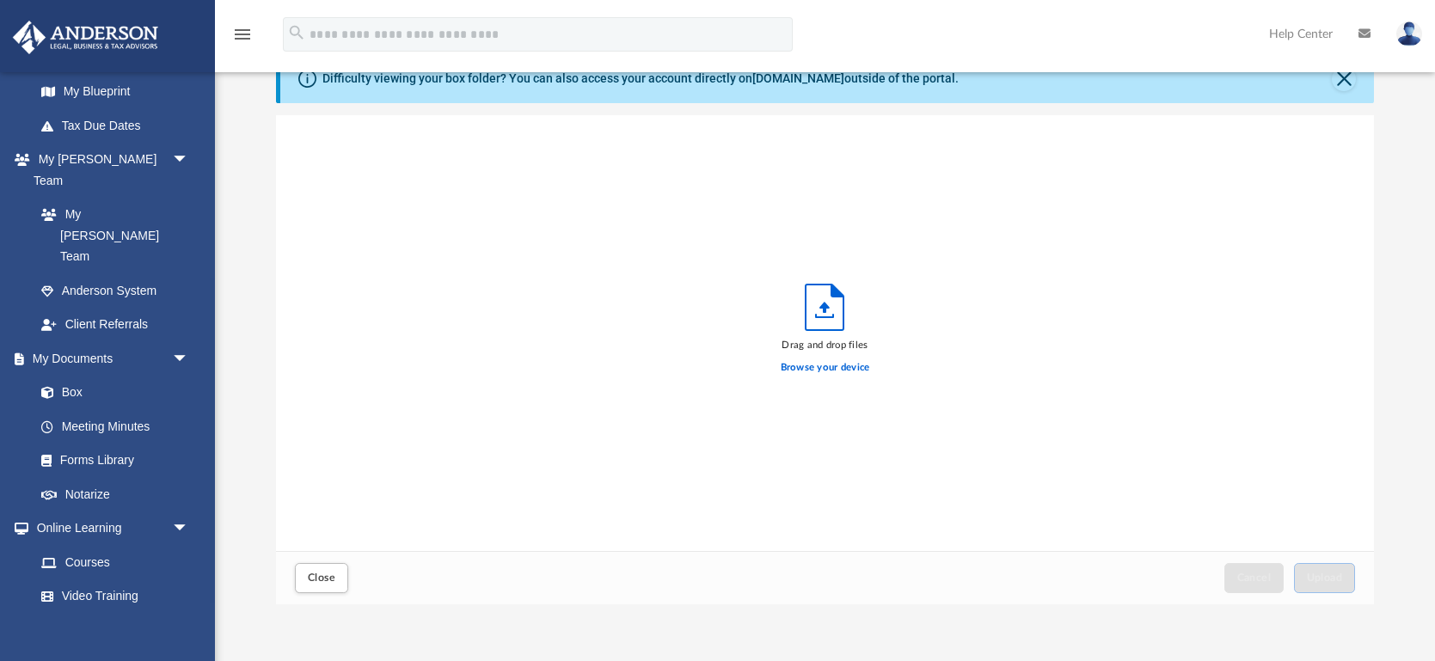
scroll to position [436, 1097]
click at [816, 366] on label "Browse your device" at bounding box center [825, 367] width 89 height 15
click at [0, 0] on input "Browse your device" at bounding box center [0, 0] width 0 height 0
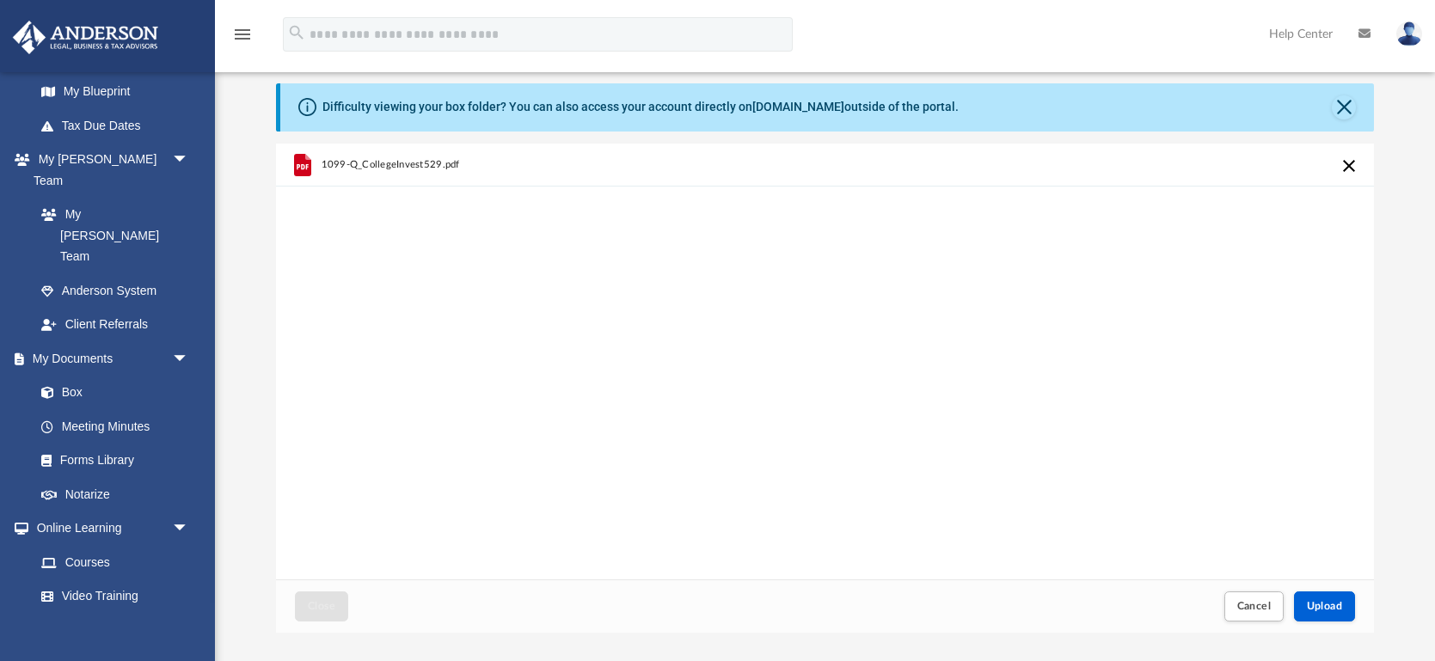
scroll to position [0, 0]
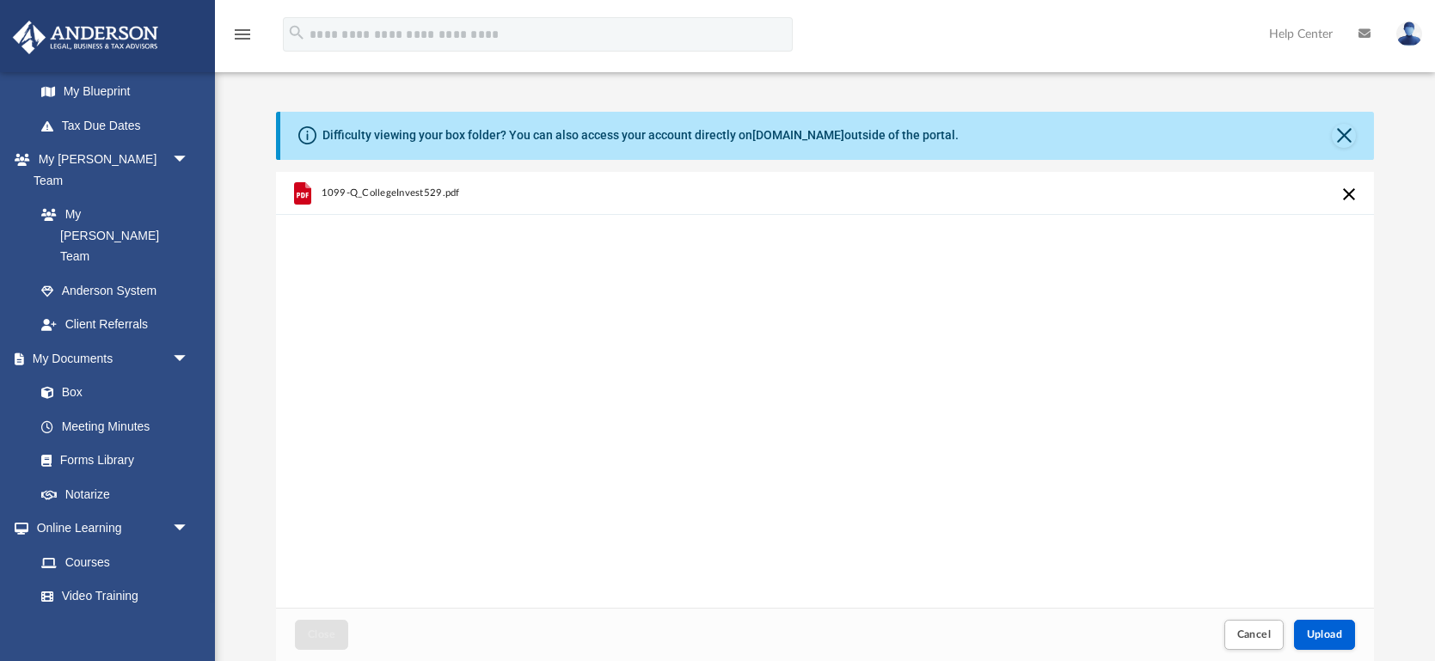
click at [1345, 187] on button "Cancel this upload" at bounding box center [1349, 194] width 21 height 21
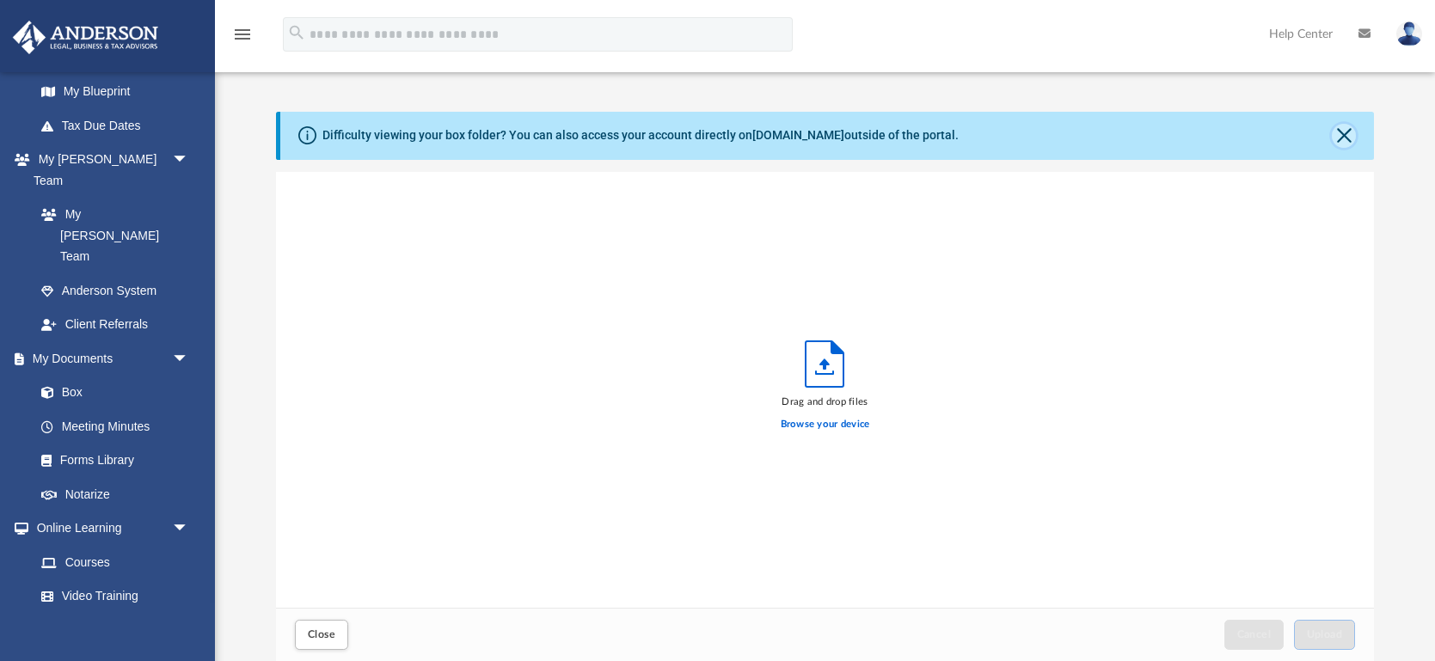
click at [1348, 135] on button "Close" at bounding box center [1344, 136] width 24 height 24
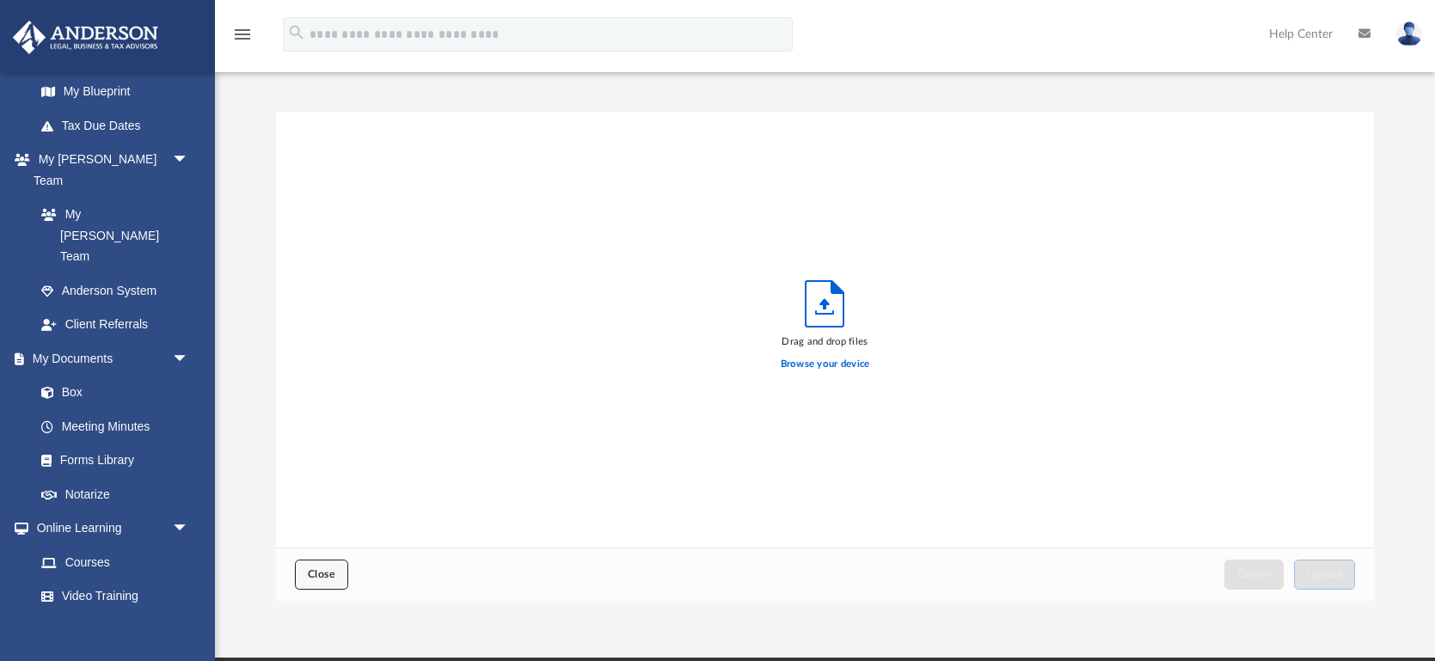
click at [330, 580] on span "Close" at bounding box center [322, 574] width 28 height 10
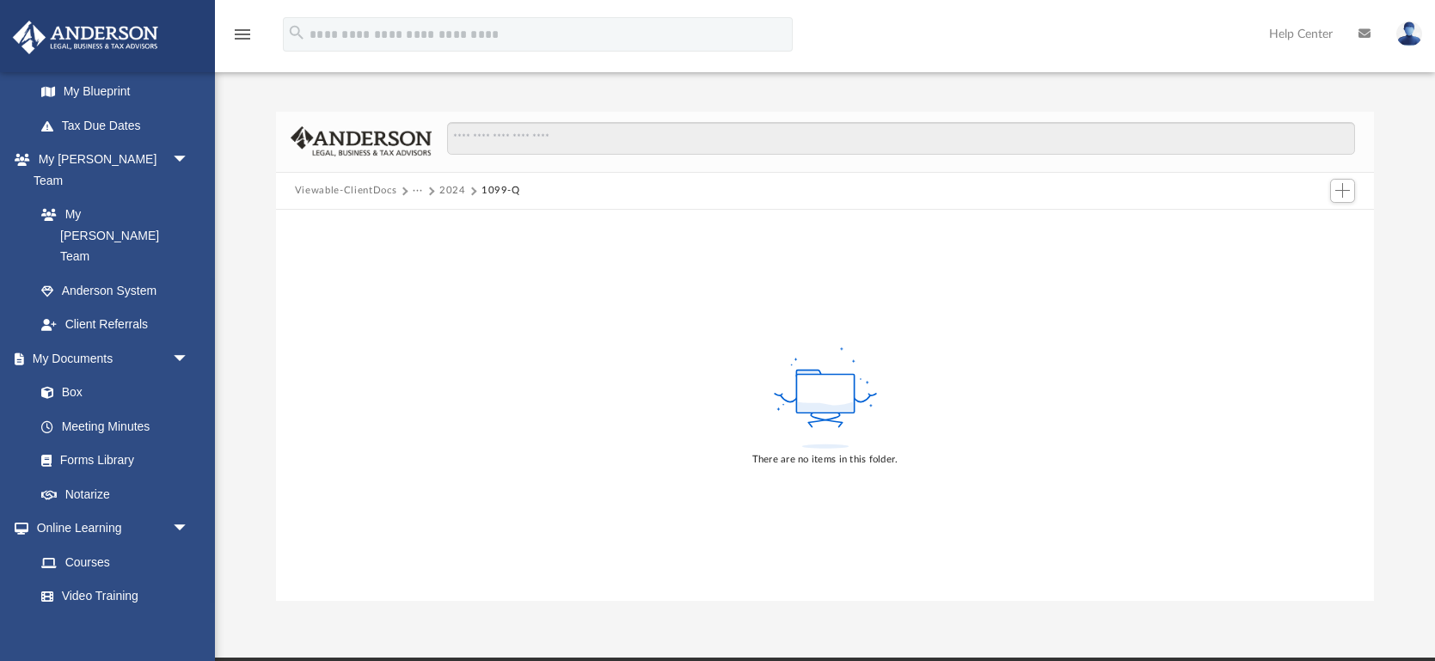
click at [449, 188] on button "2024" at bounding box center [452, 190] width 27 height 15
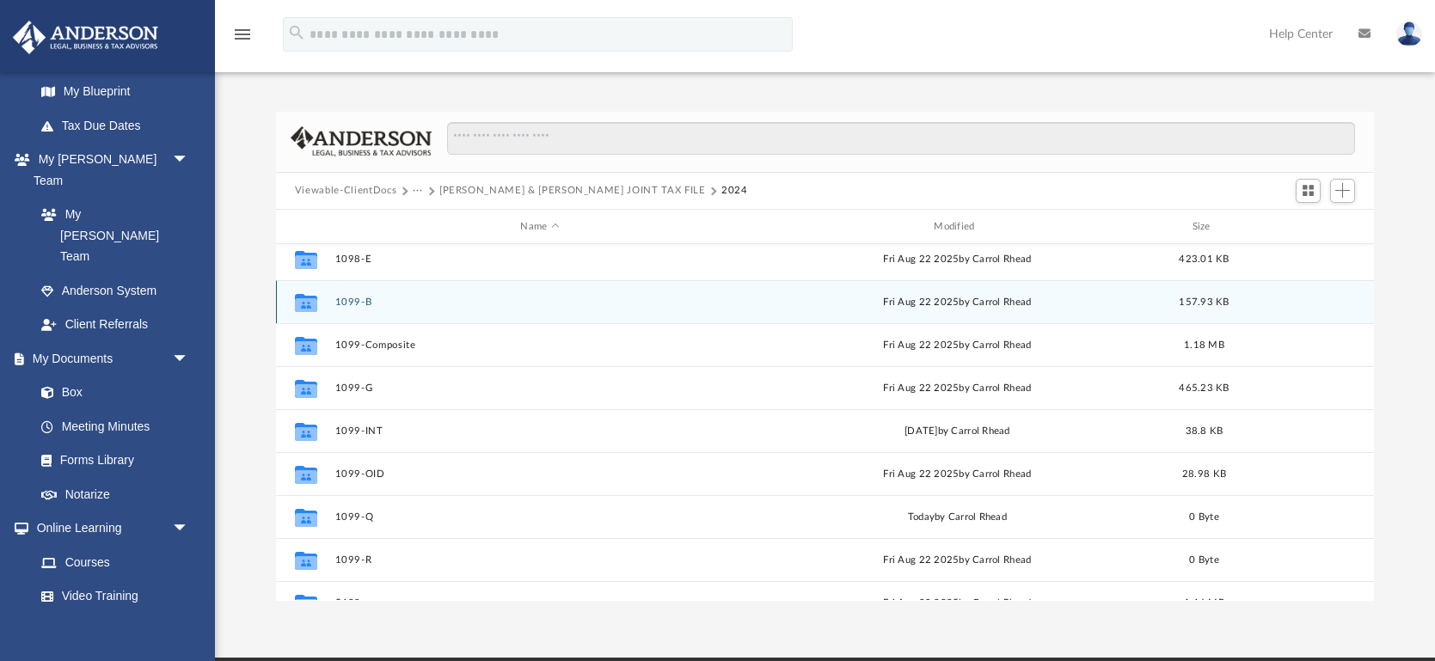
scroll to position [139, 0]
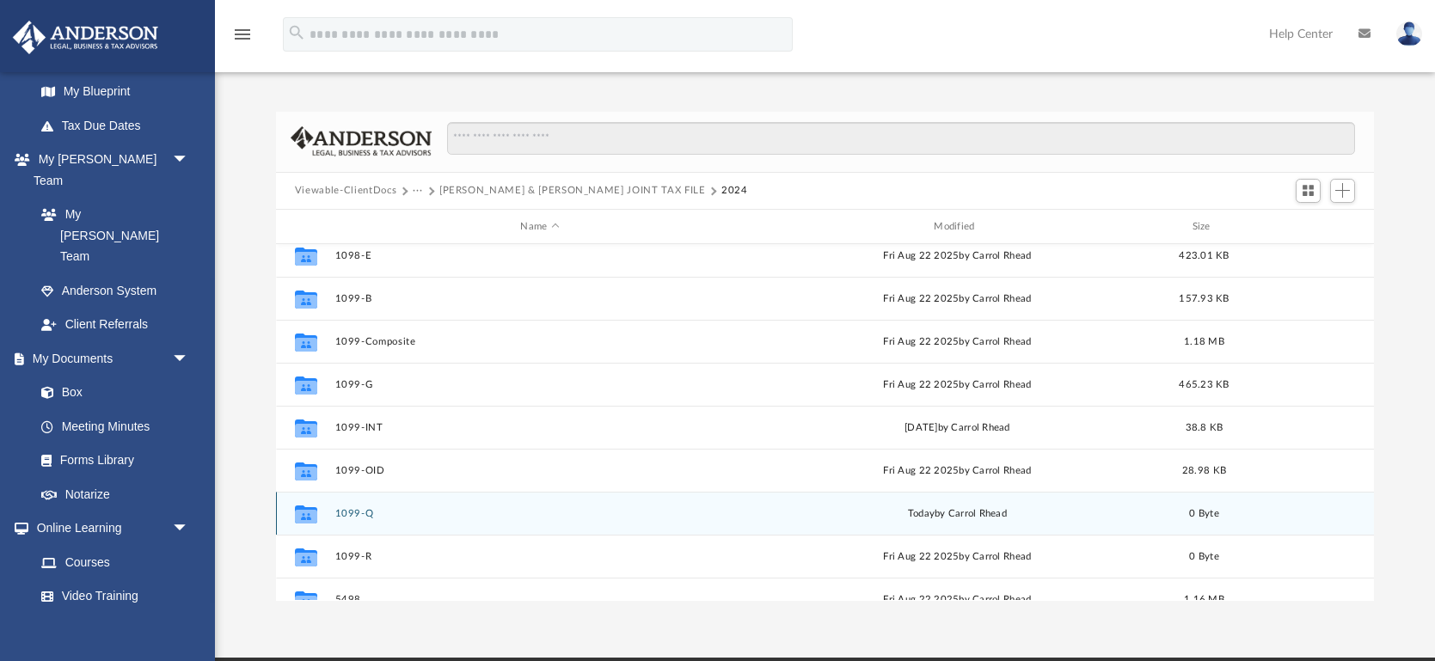
click at [364, 511] on button "1099-Q" at bounding box center [540, 513] width 410 height 11
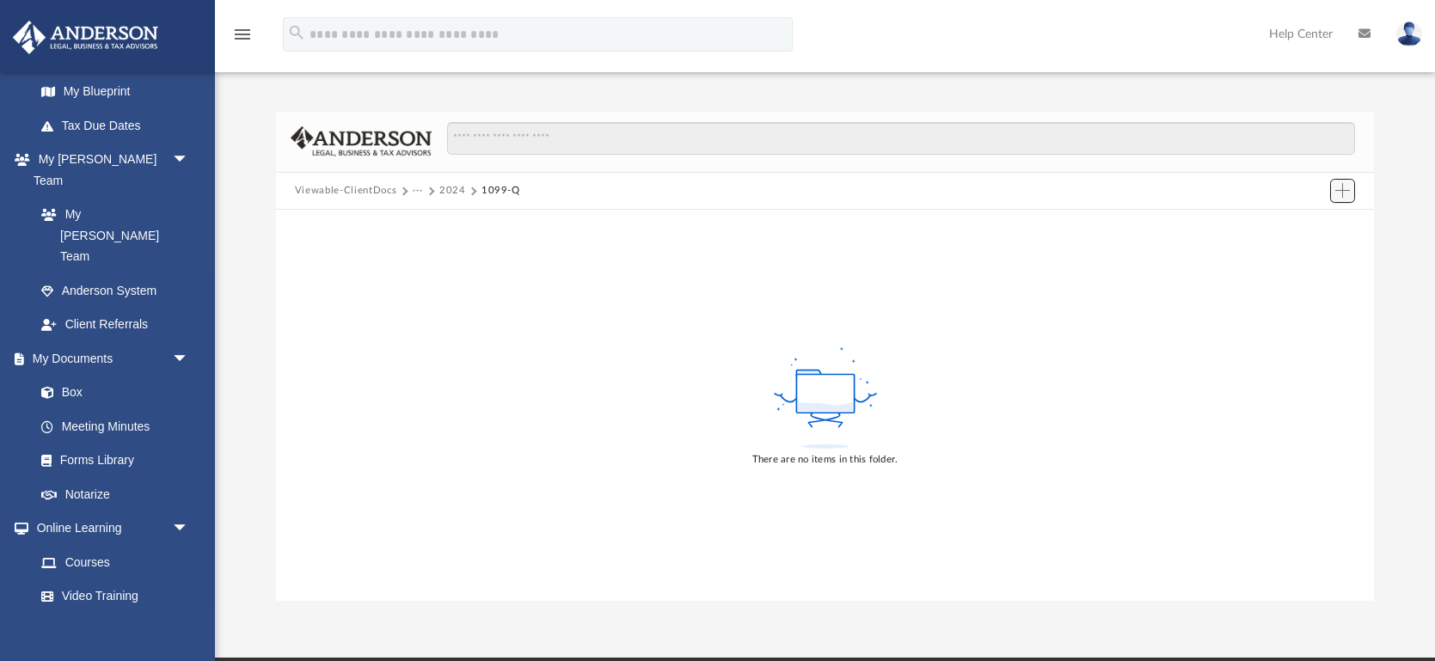
click at [1343, 187] on span "Add" at bounding box center [1343, 190] width 15 height 15
click at [1311, 223] on li "Upload" at bounding box center [1318, 225] width 55 height 18
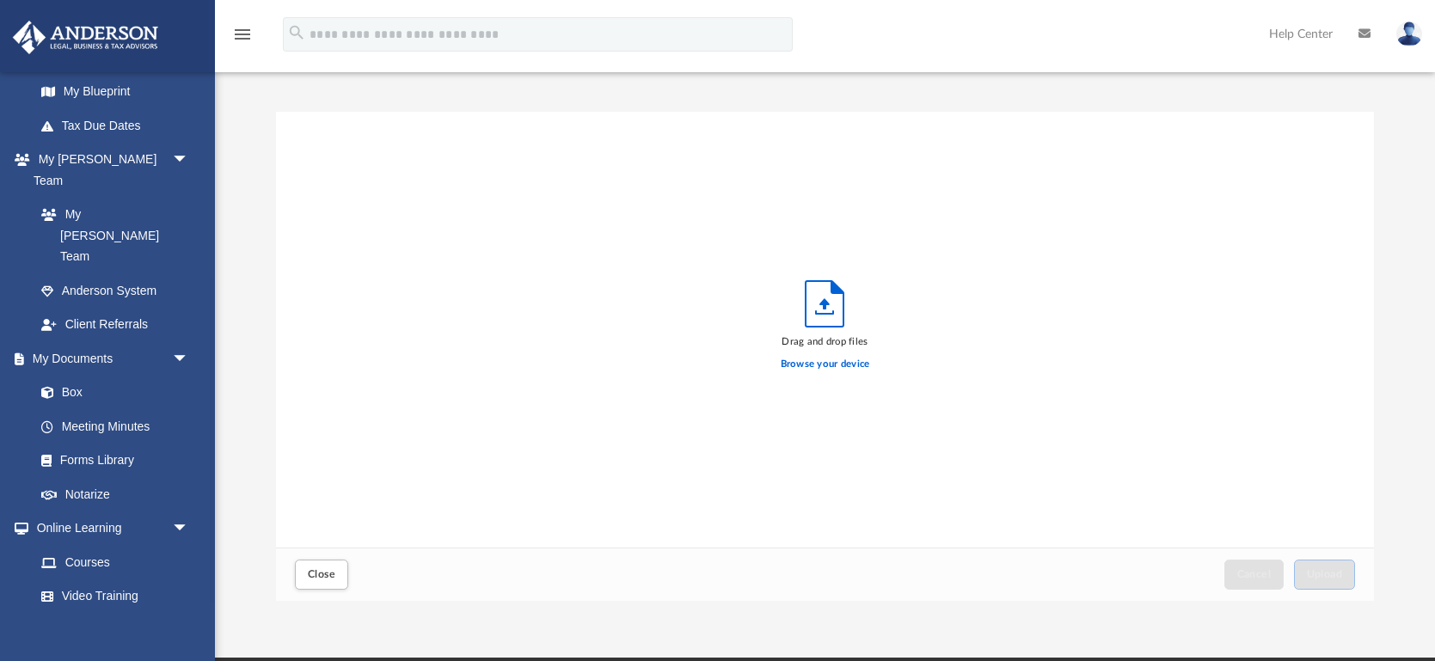
scroll to position [436, 1097]
click at [793, 361] on label "Browse your device" at bounding box center [825, 364] width 89 height 15
click at [0, 0] on input "Browse your device" at bounding box center [0, 0] width 0 height 0
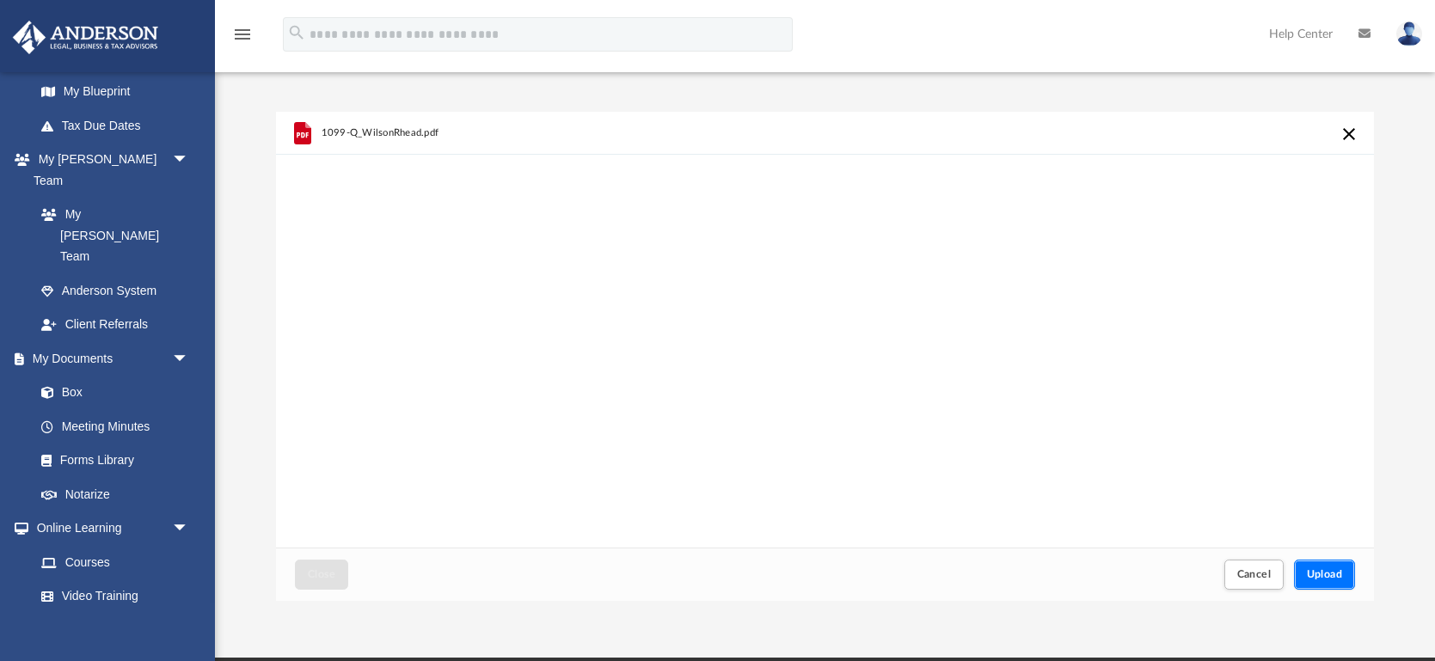
click at [1339, 567] on button "Upload" at bounding box center [1325, 575] width 62 height 30
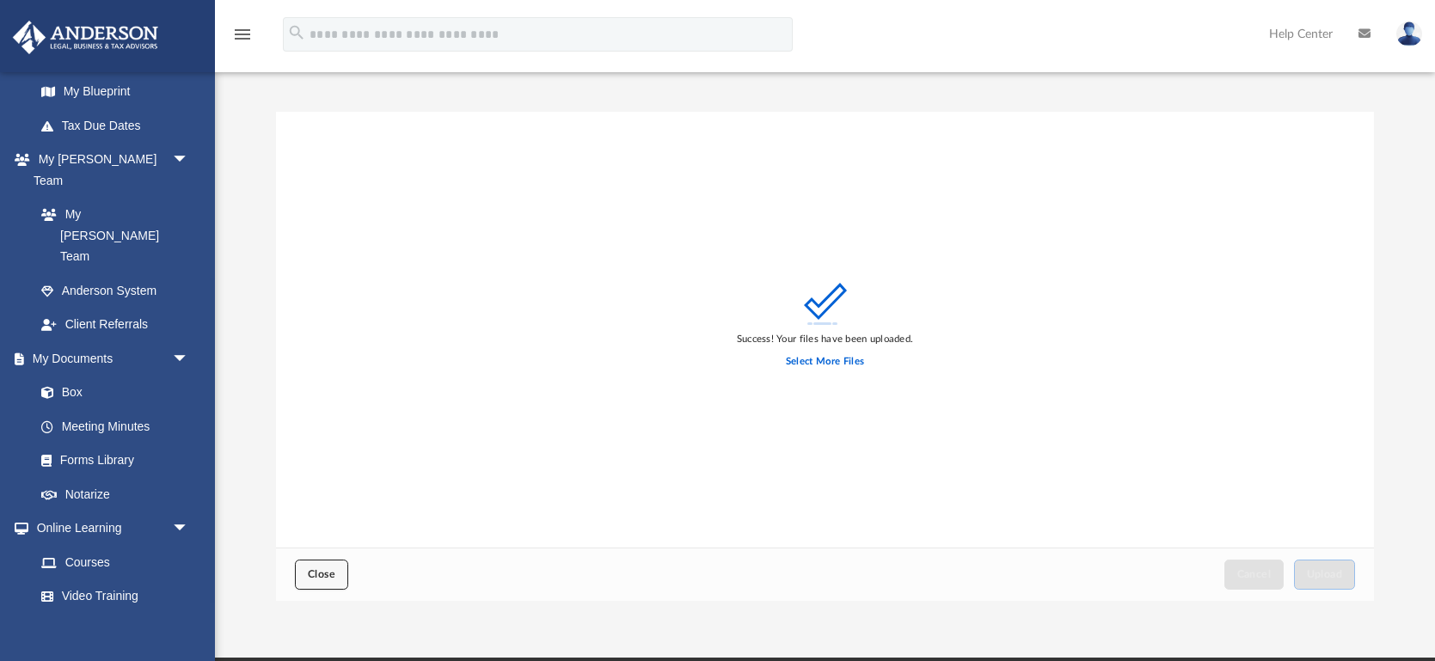
click at [325, 569] on span "Close" at bounding box center [322, 574] width 28 height 10
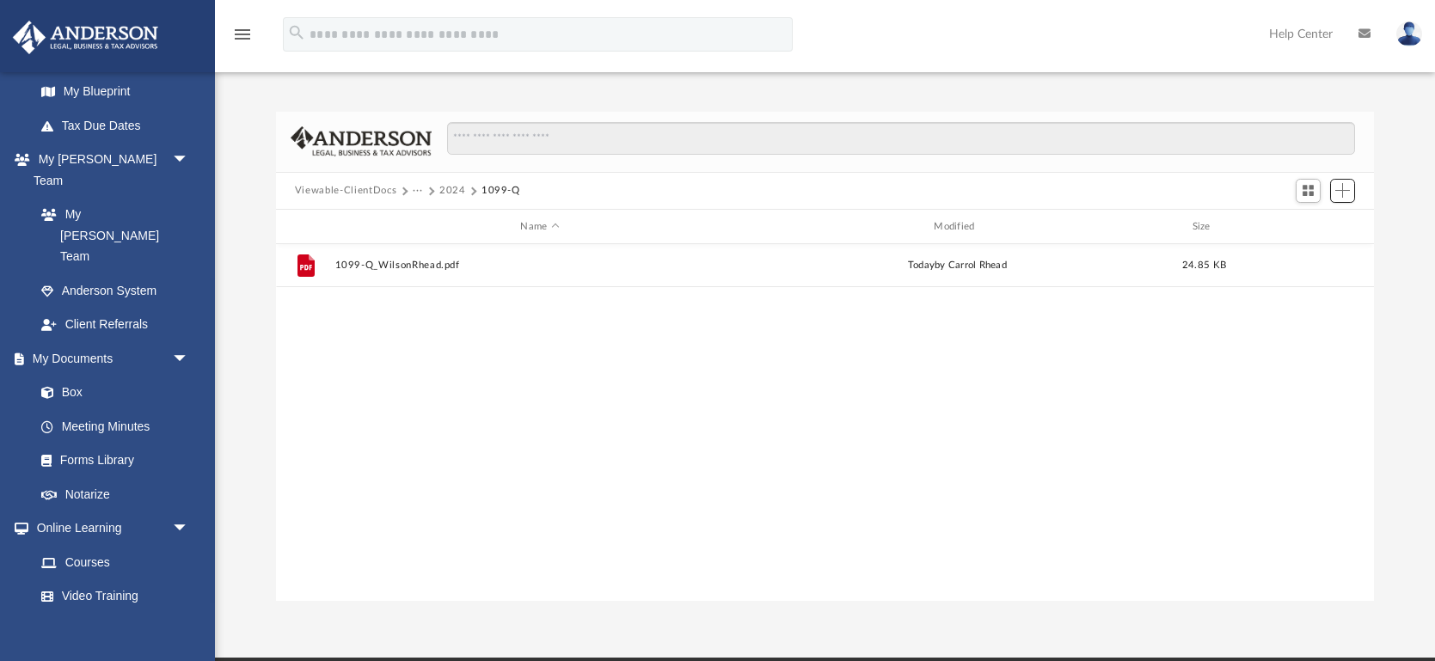
scroll to position [390, 1097]
click at [448, 192] on button "2024" at bounding box center [452, 190] width 27 height 15
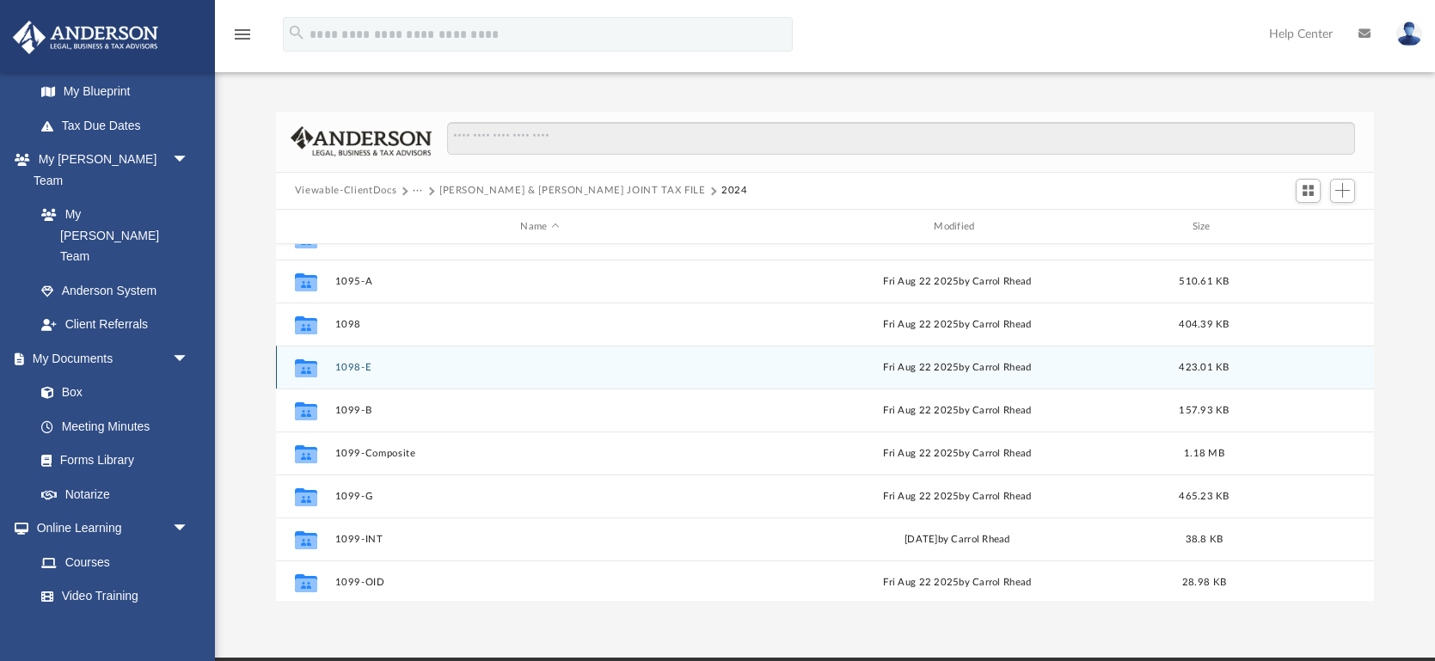
scroll to position [0, 0]
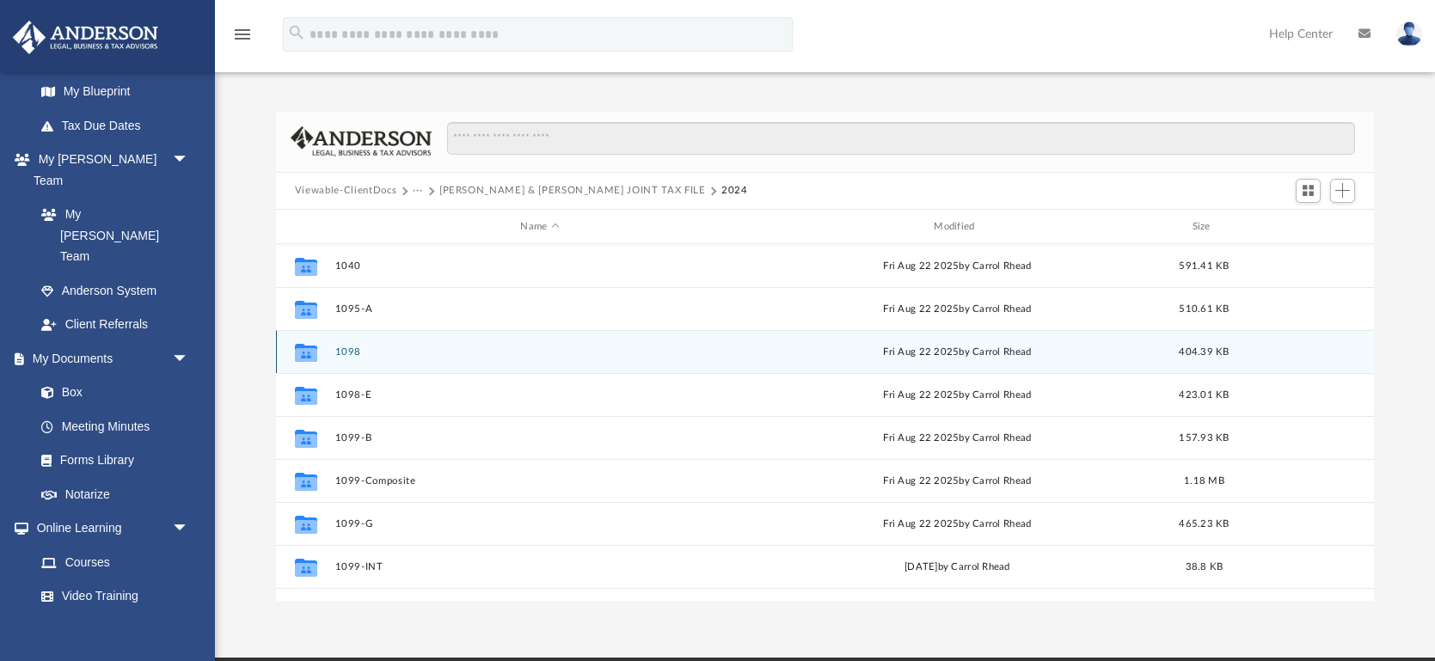
click at [345, 353] on button "1098" at bounding box center [540, 352] width 410 height 11
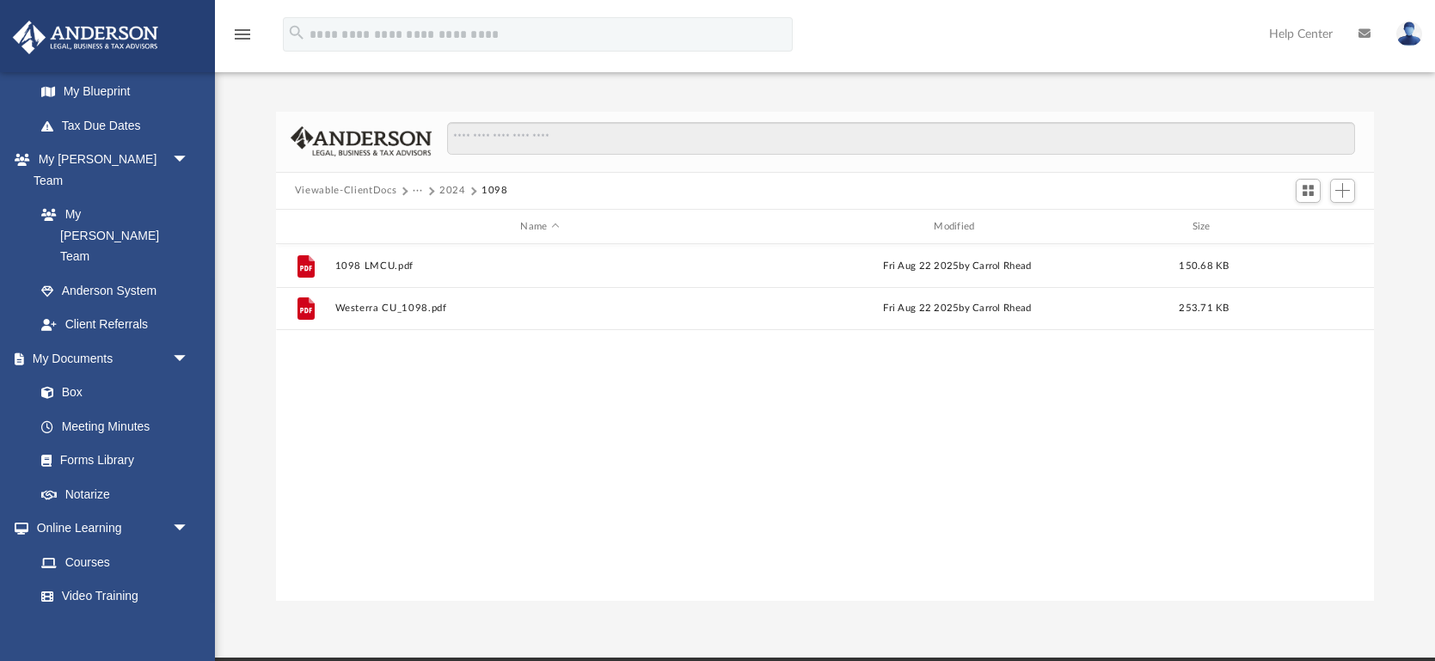
click at [447, 187] on button "2024" at bounding box center [452, 190] width 27 height 15
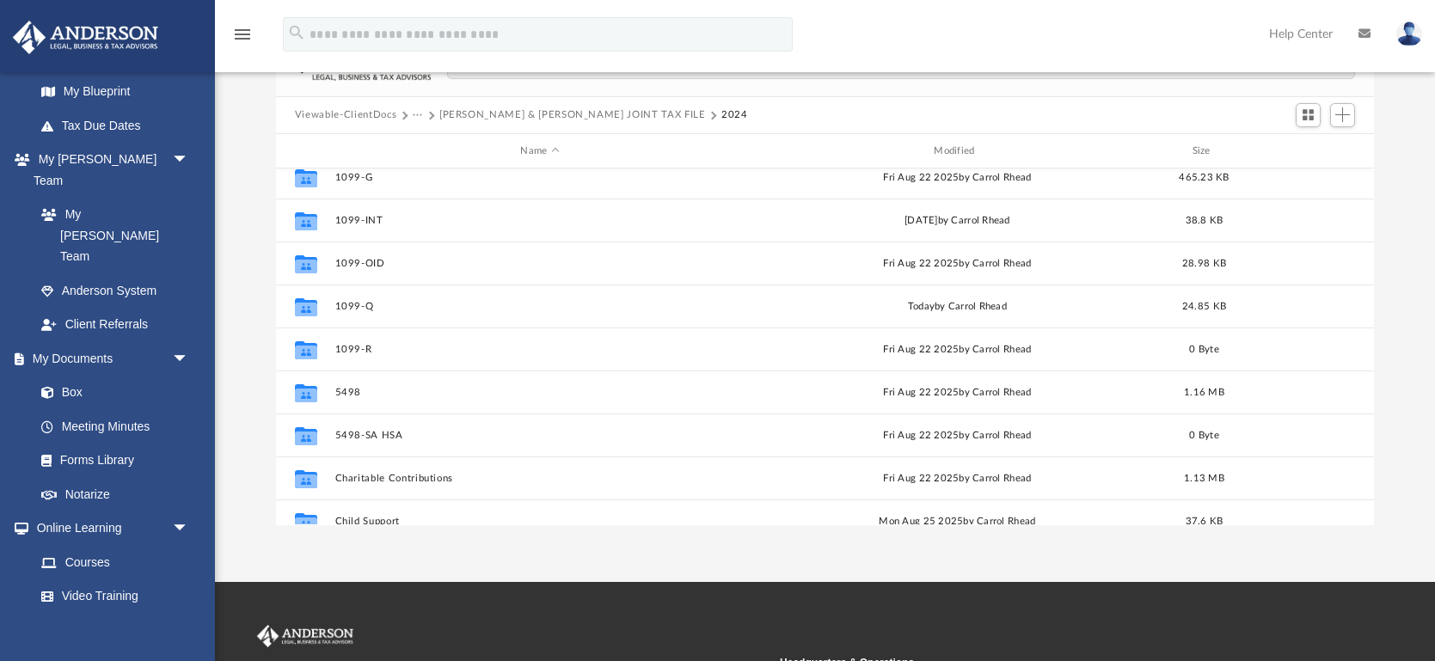
scroll to position [276, 0]
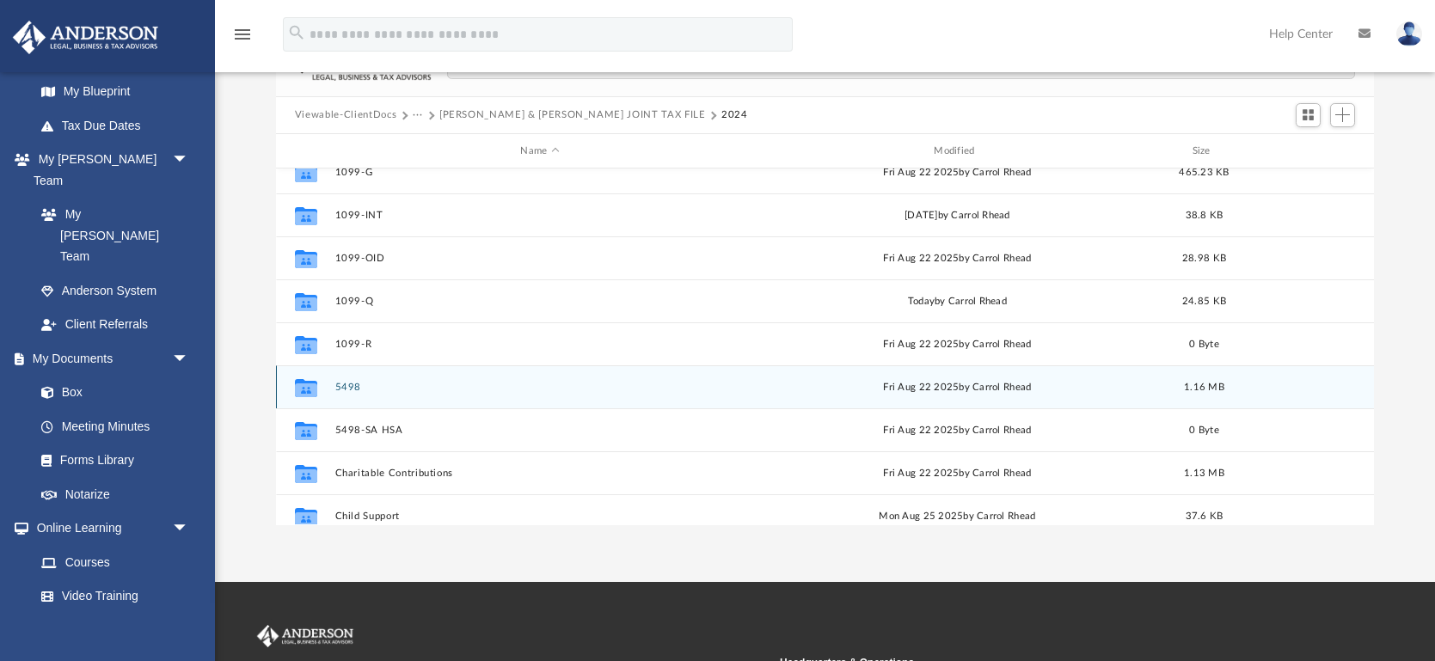
click at [342, 385] on button "5498" at bounding box center [540, 387] width 410 height 11
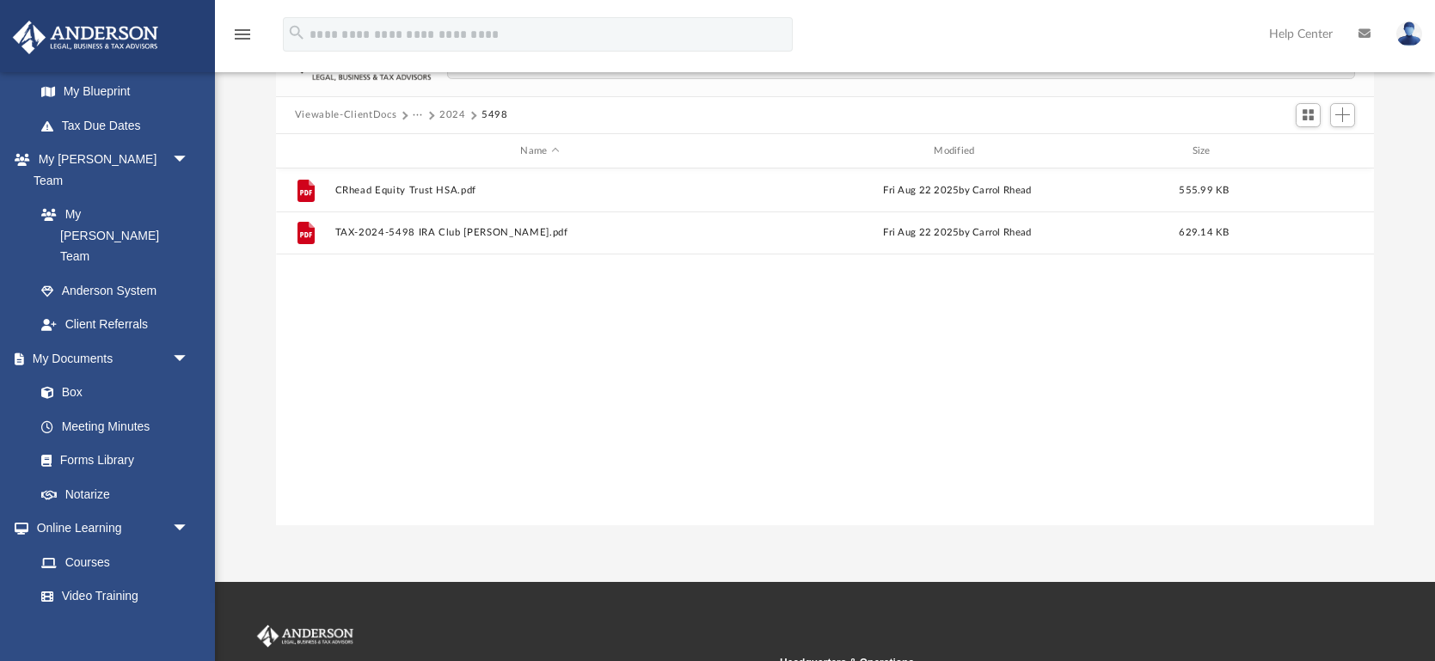
scroll to position [0, 0]
click at [452, 116] on button "2024" at bounding box center [452, 115] width 27 height 15
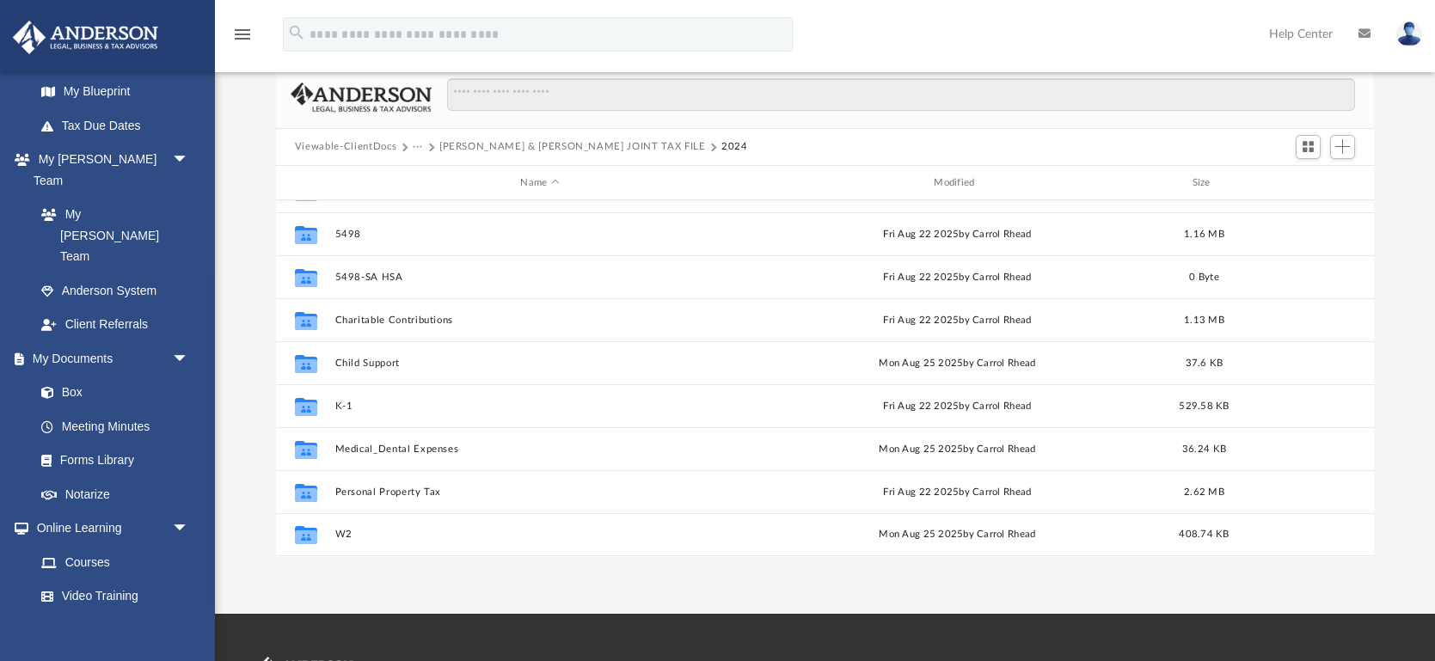
scroll to position [46, 0]
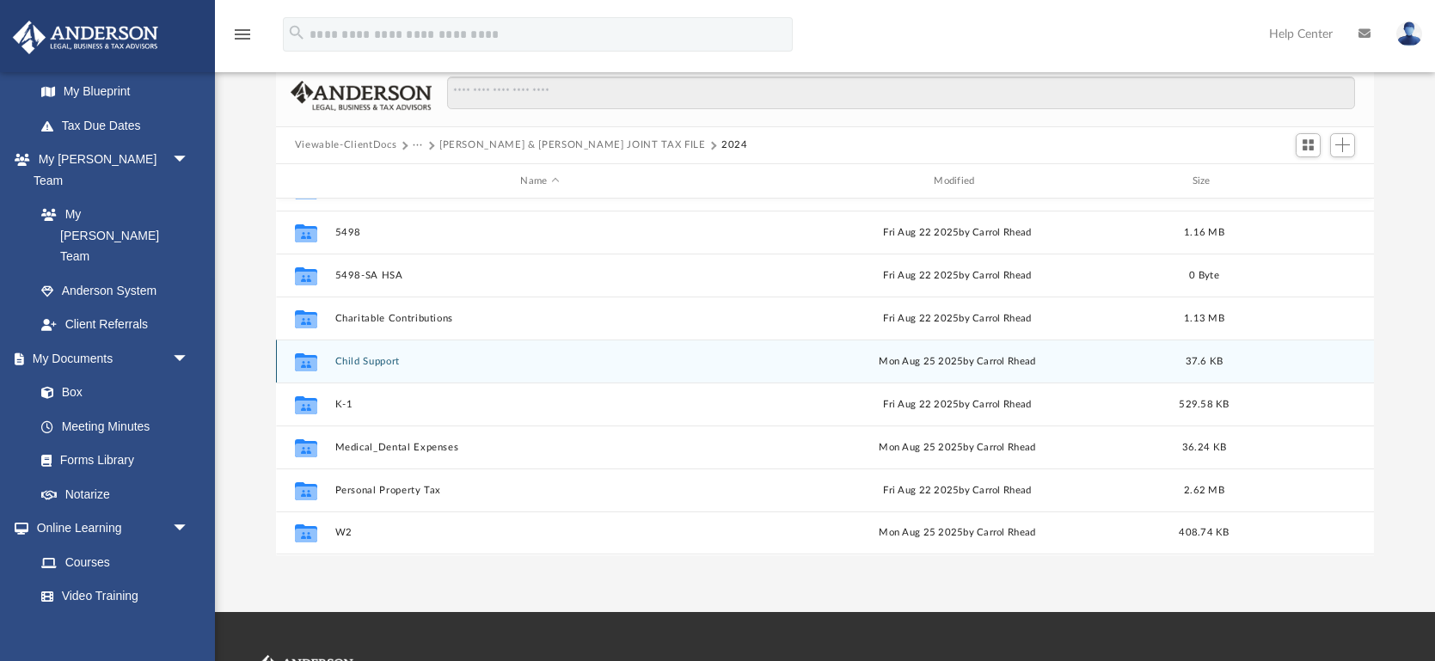
click at [383, 360] on button "Child Support" at bounding box center [540, 361] width 410 height 11
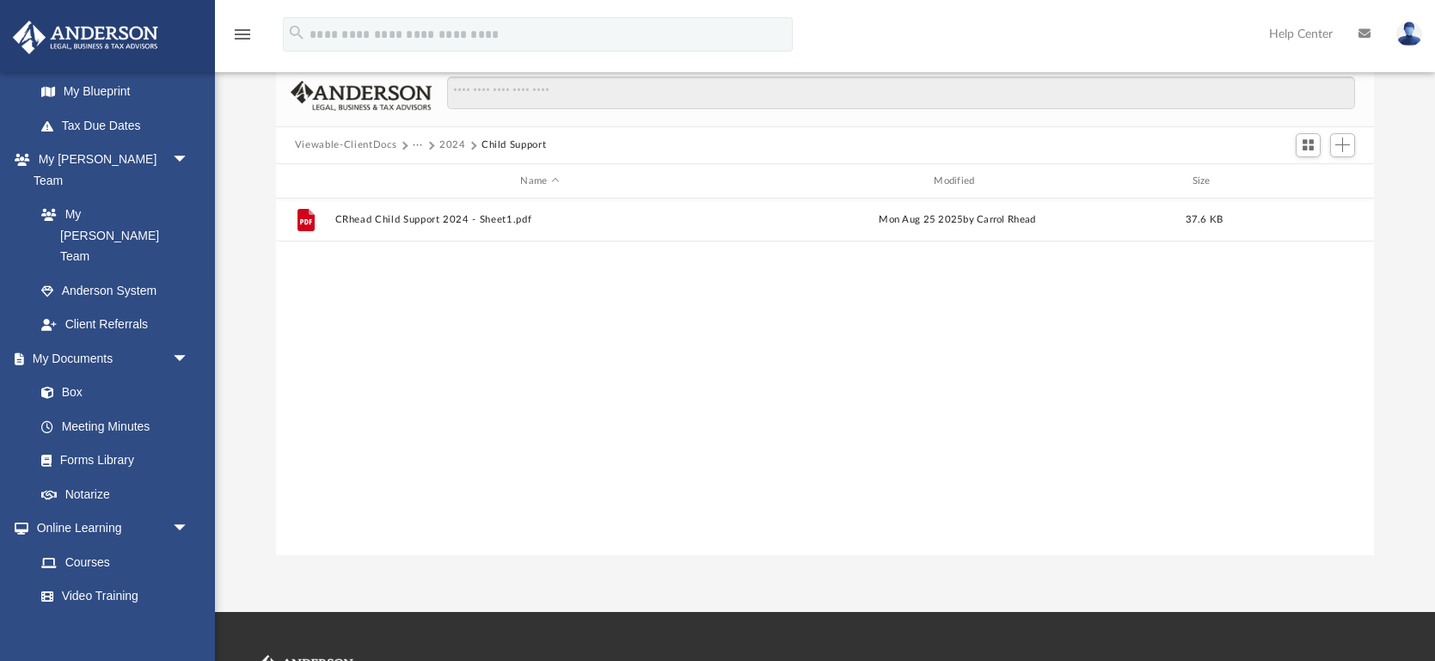
scroll to position [0, 0]
click at [444, 140] on button "2024" at bounding box center [452, 145] width 27 height 15
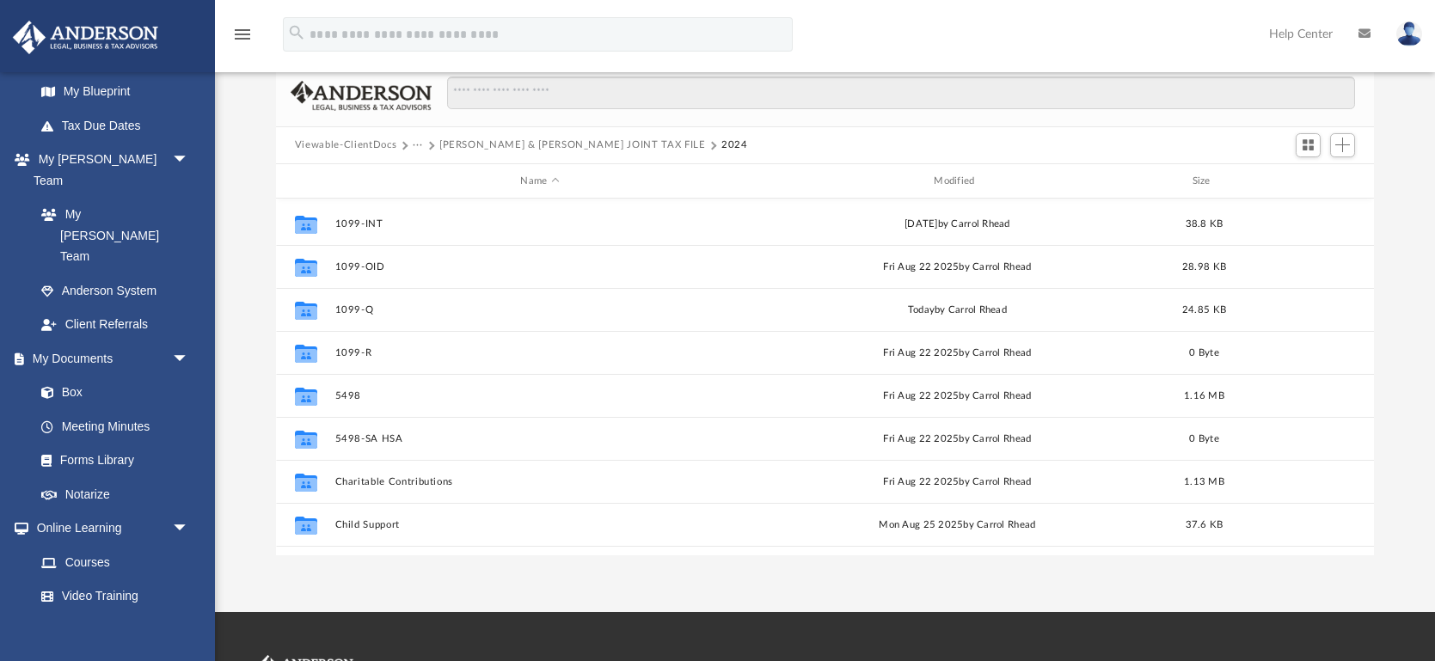
scroll to position [461, 0]
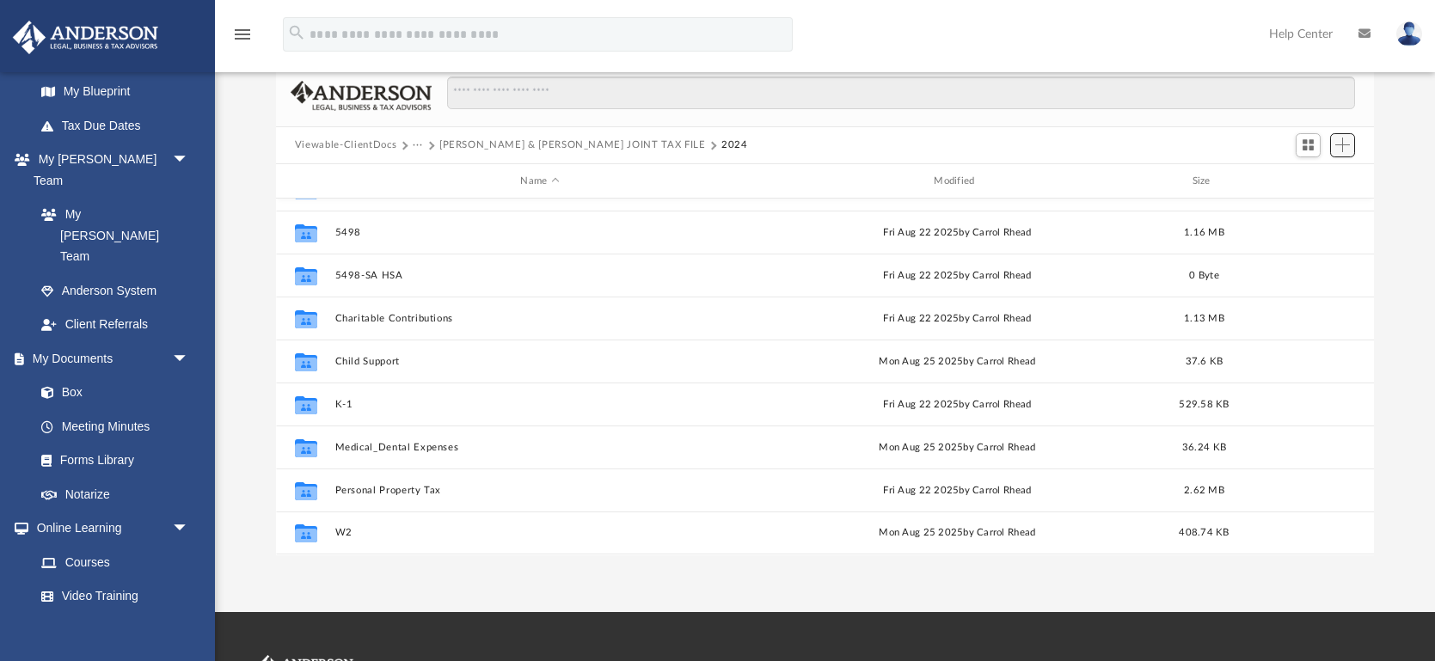
click at [1344, 143] on span "Add" at bounding box center [1343, 145] width 15 height 15
click at [1317, 205] on li "New Folder" at bounding box center [1318, 206] width 55 height 18
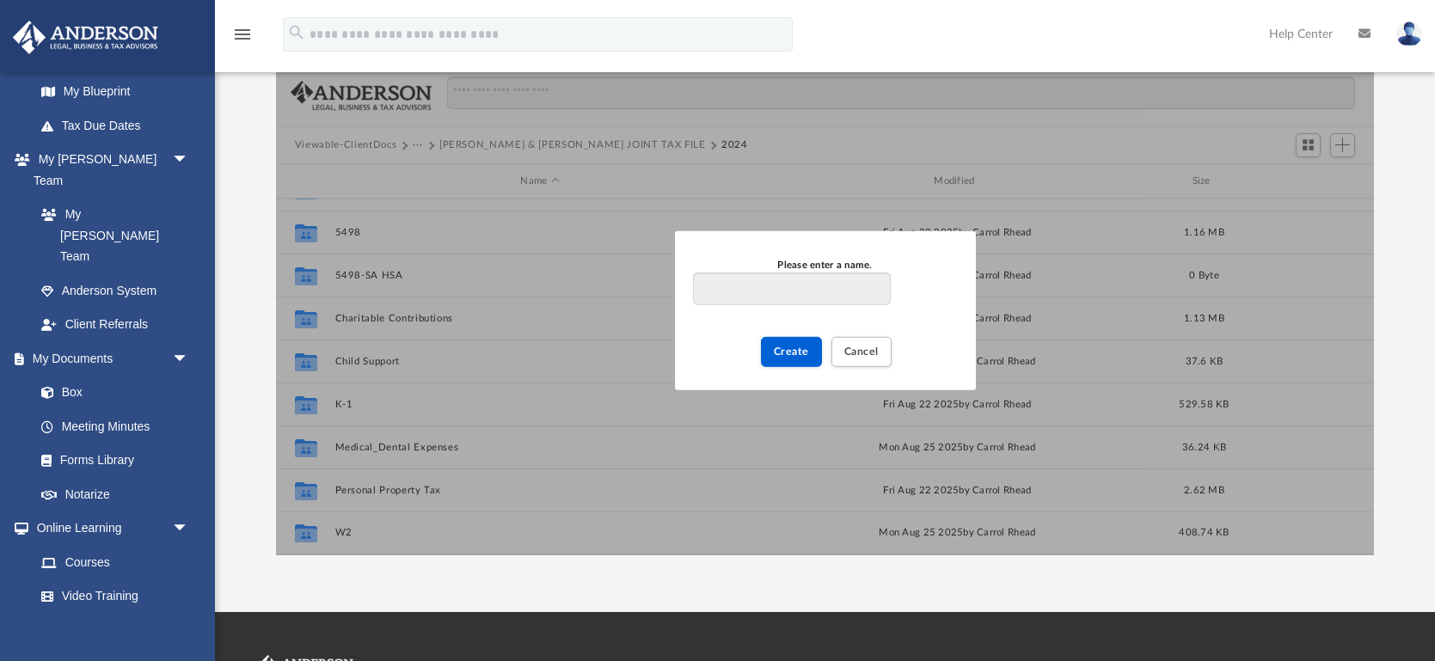
click at [1317, 205] on div "Please enter a name. Create Cancel" at bounding box center [825, 310] width 1098 height 489
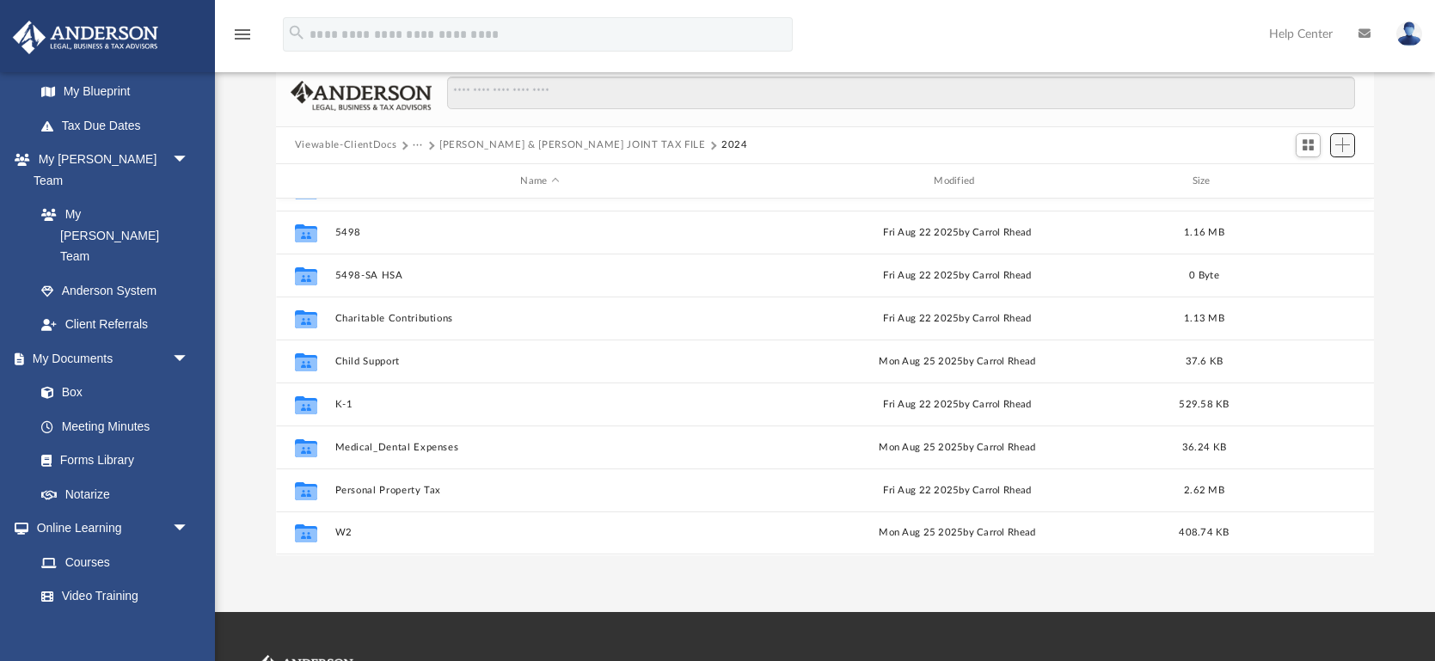
click at [1343, 142] on span "Add" at bounding box center [1343, 145] width 15 height 15
click at [1312, 210] on li "New Folder" at bounding box center [1318, 206] width 55 height 18
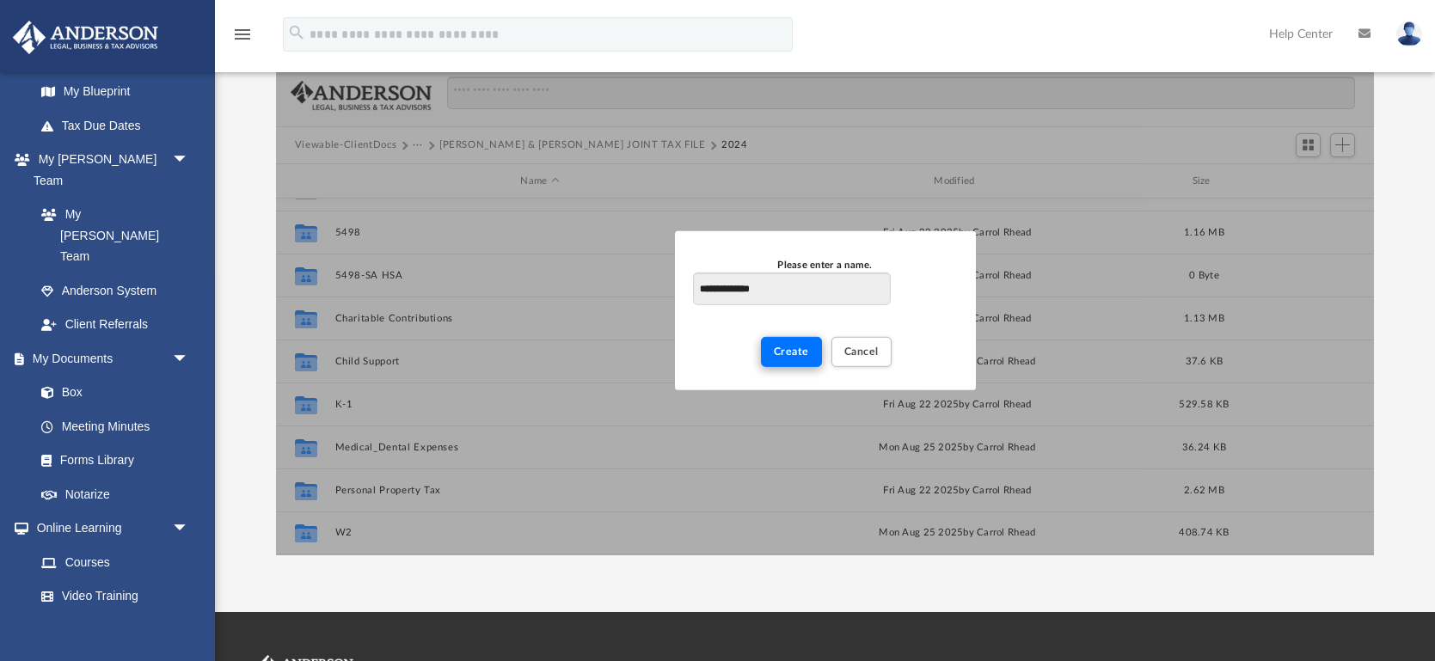
type input "**********"
click at [785, 353] on span "Create" at bounding box center [791, 352] width 35 height 10
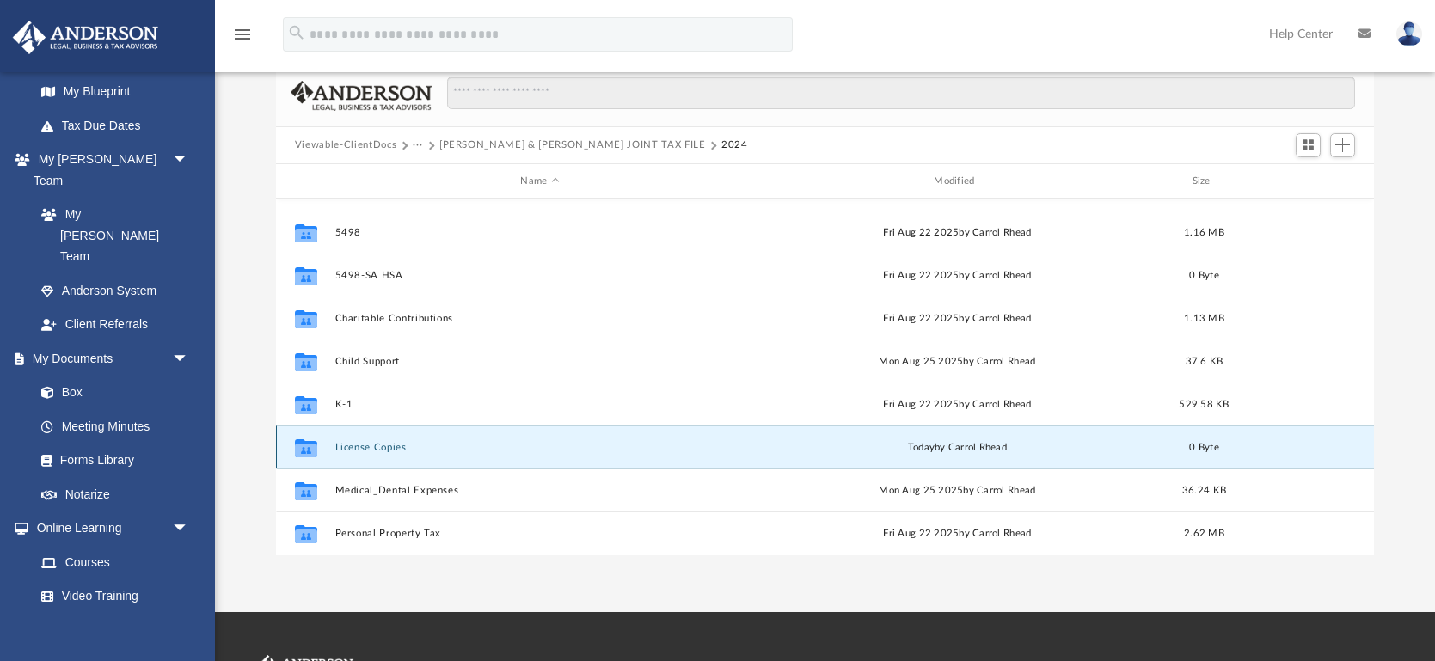
click at [356, 446] on button "License Copies" at bounding box center [540, 447] width 410 height 11
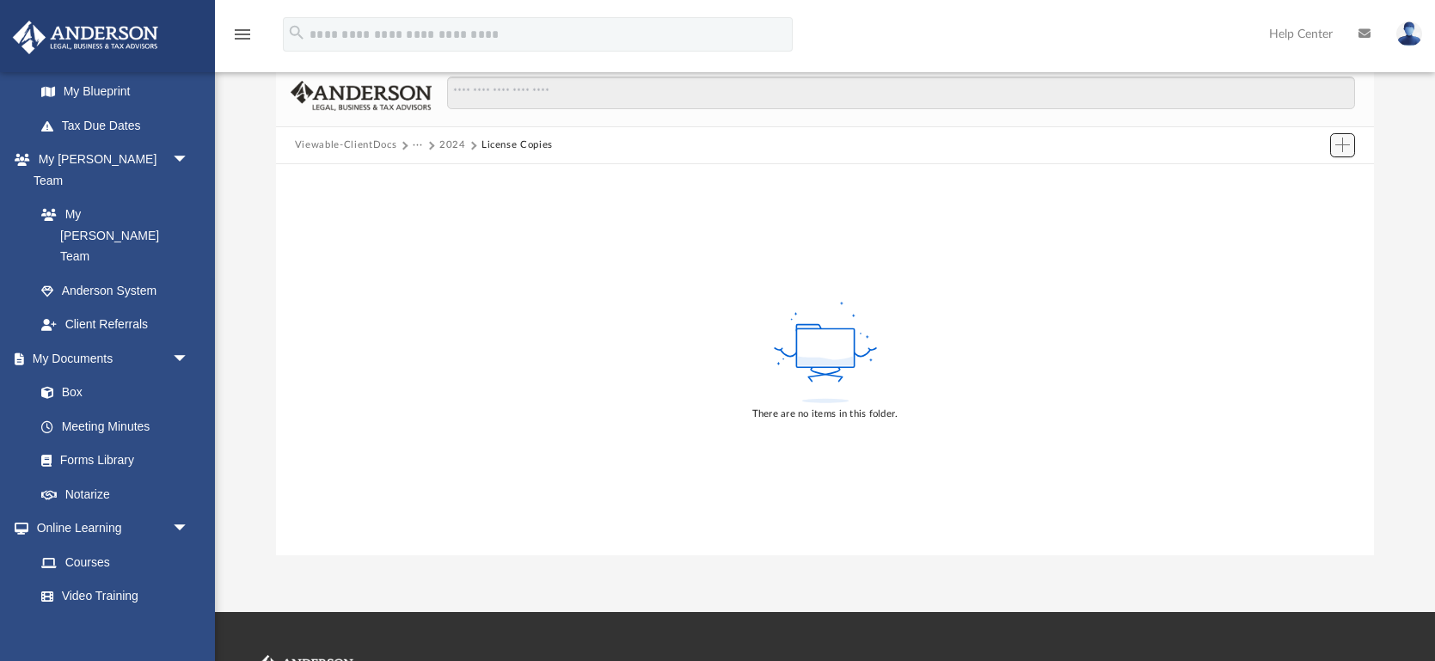
click at [1344, 149] on span "Add" at bounding box center [1343, 145] width 15 height 15
click at [1318, 181] on li "Upload" at bounding box center [1318, 178] width 55 height 18
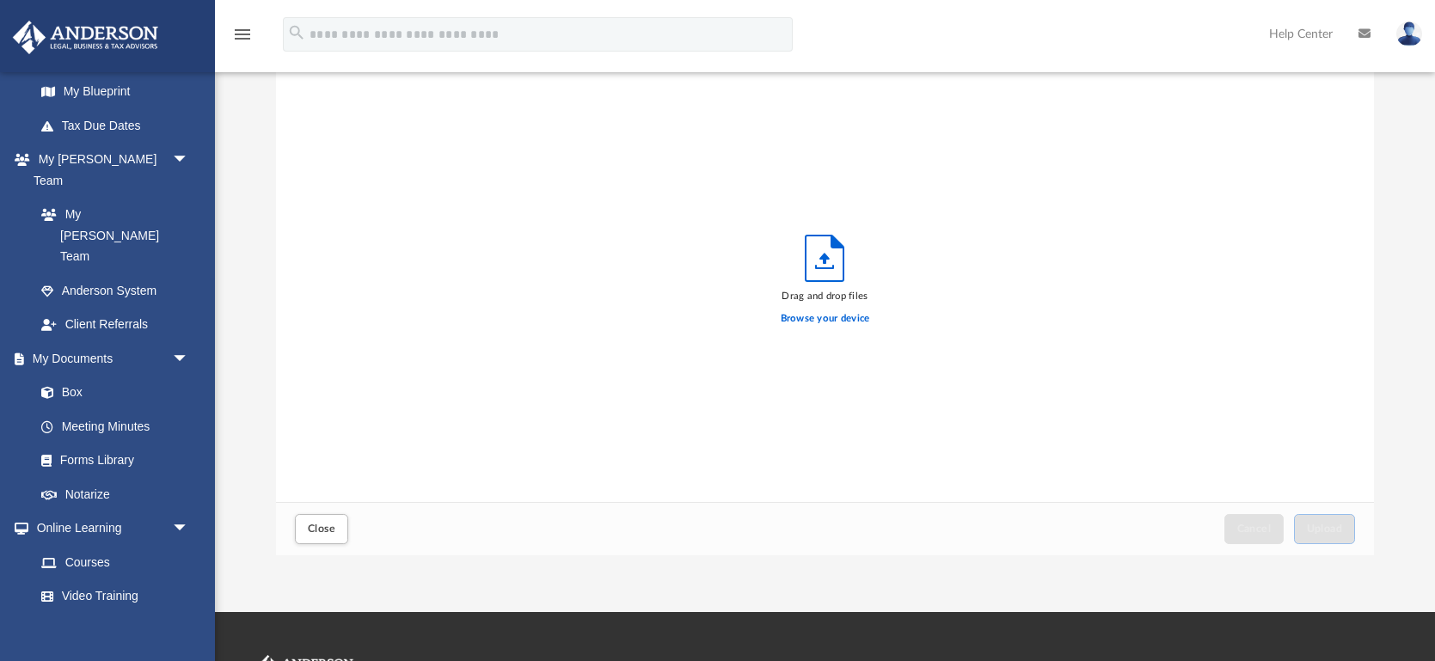
scroll to position [436, 1097]
click at [821, 320] on label "Browse your device" at bounding box center [825, 318] width 89 height 15
click at [0, 0] on input "Browse your device" at bounding box center [0, 0] width 0 height 0
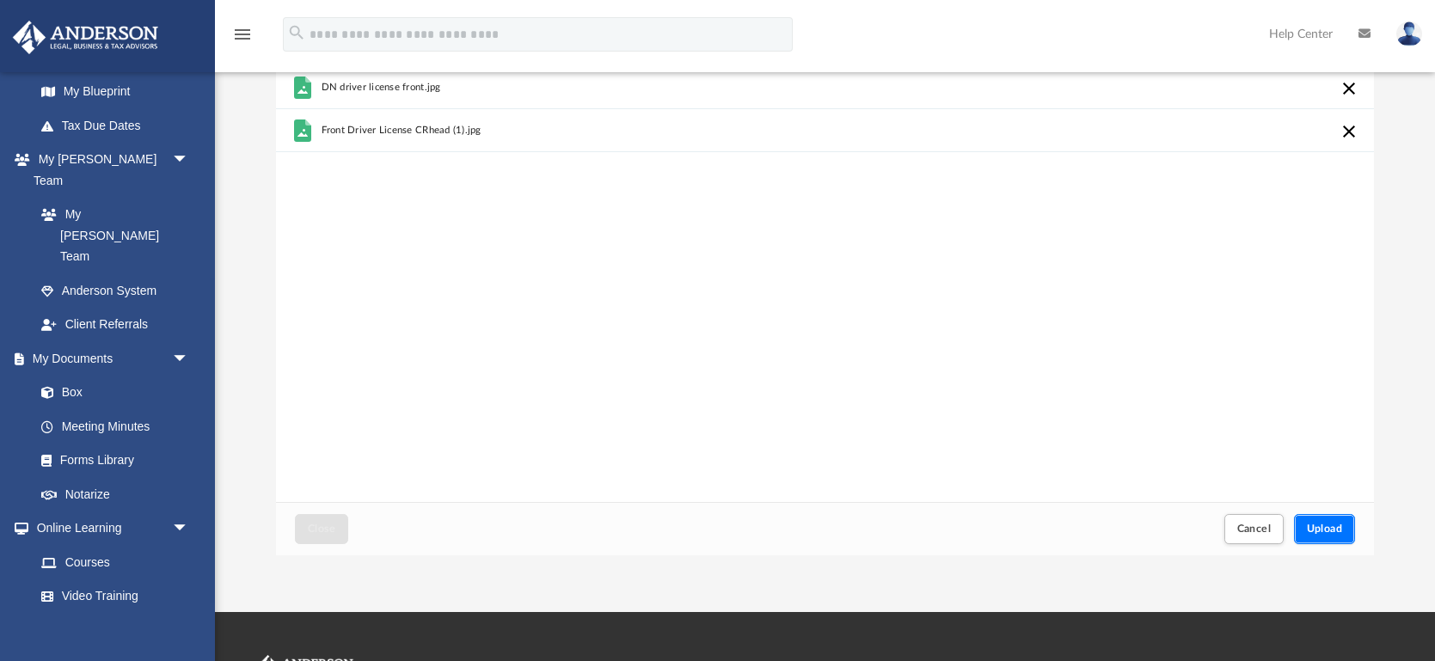
click at [1324, 526] on span "Upload" at bounding box center [1325, 529] width 36 height 10
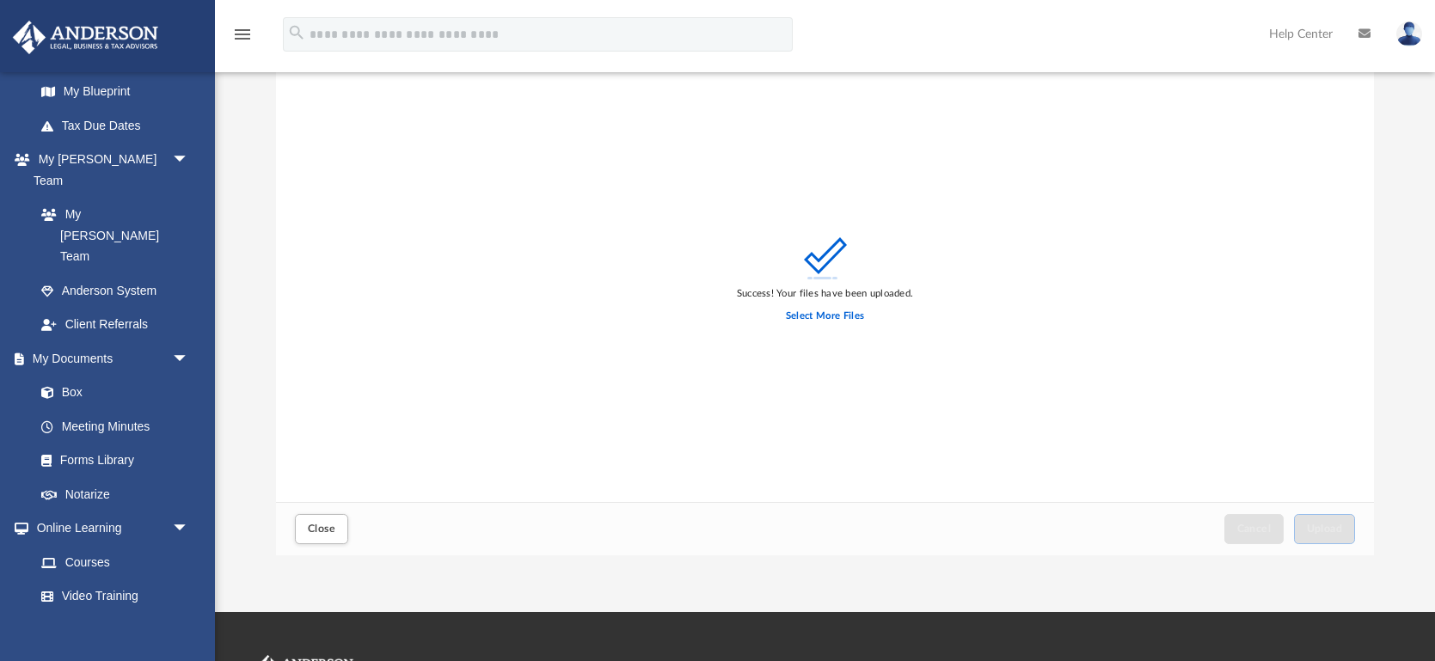
scroll to position [0, 0]
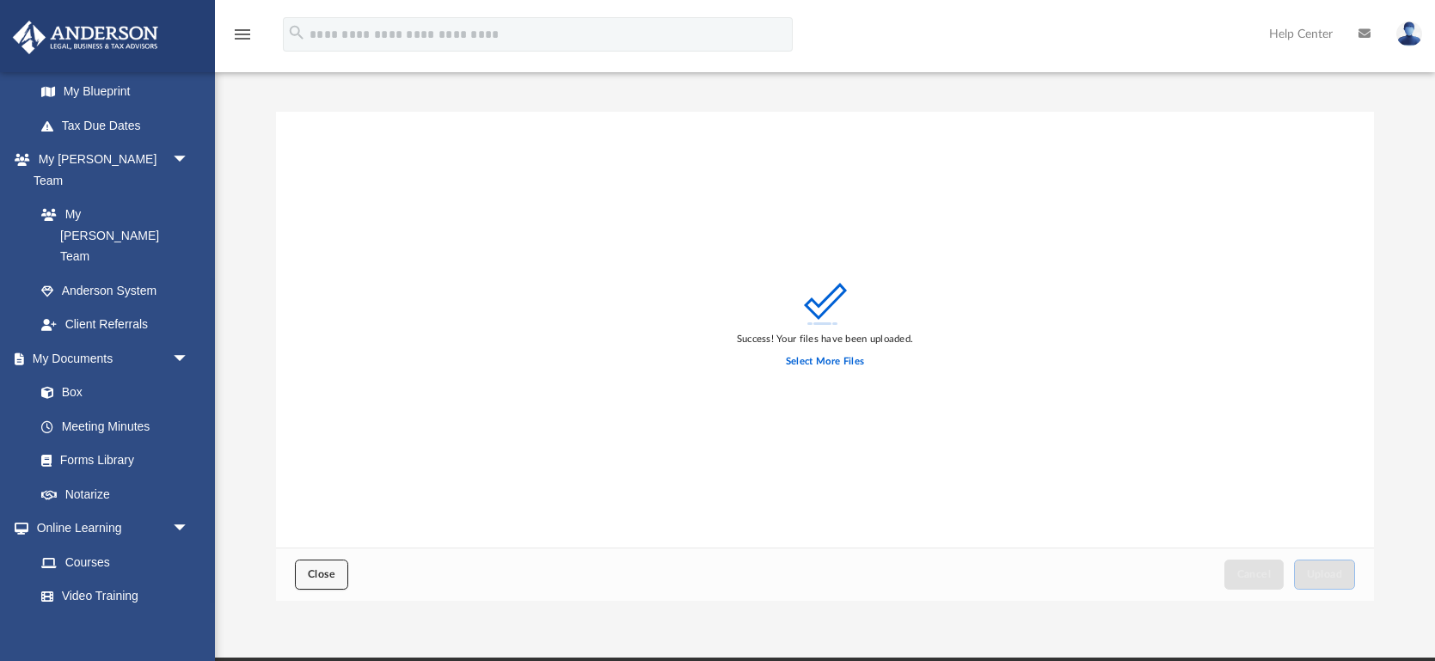
click at [330, 563] on button "Close" at bounding box center [321, 575] width 53 height 30
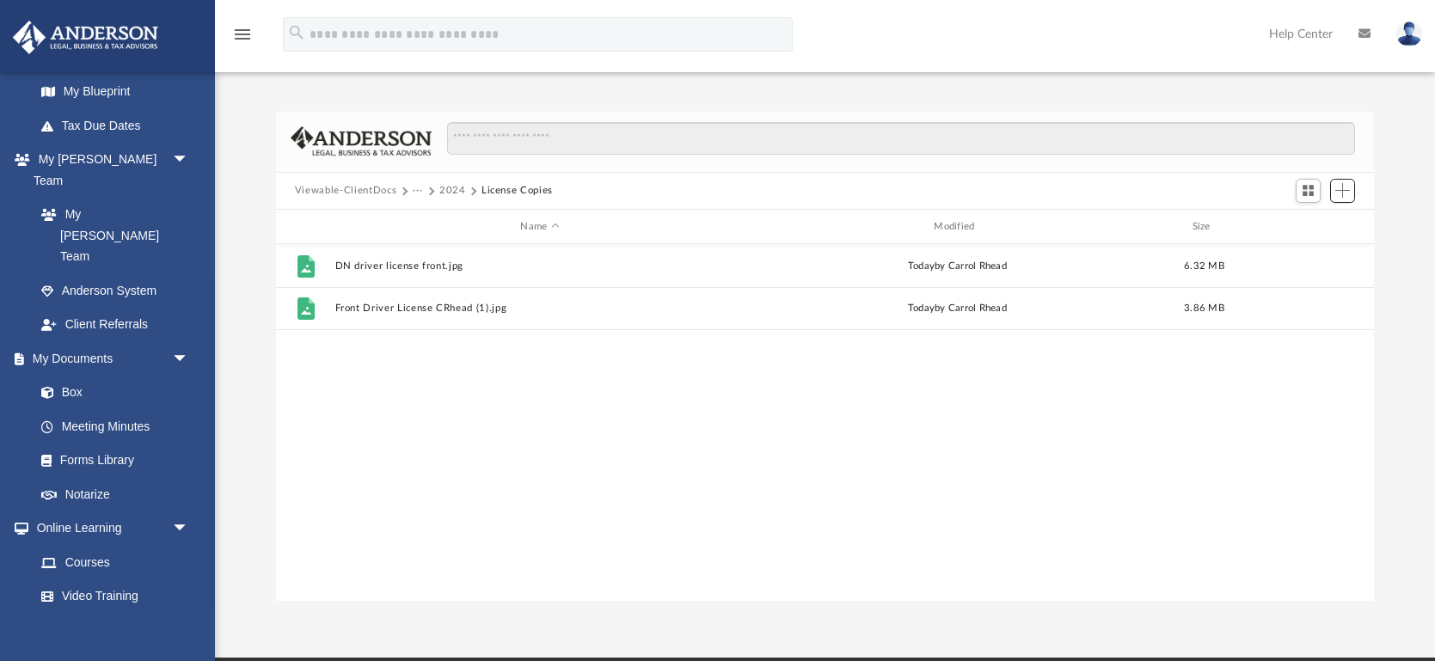
scroll to position [390, 1097]
click at [451, 187] on button "2024" at bounding box center [452, 190] width 27 height 15
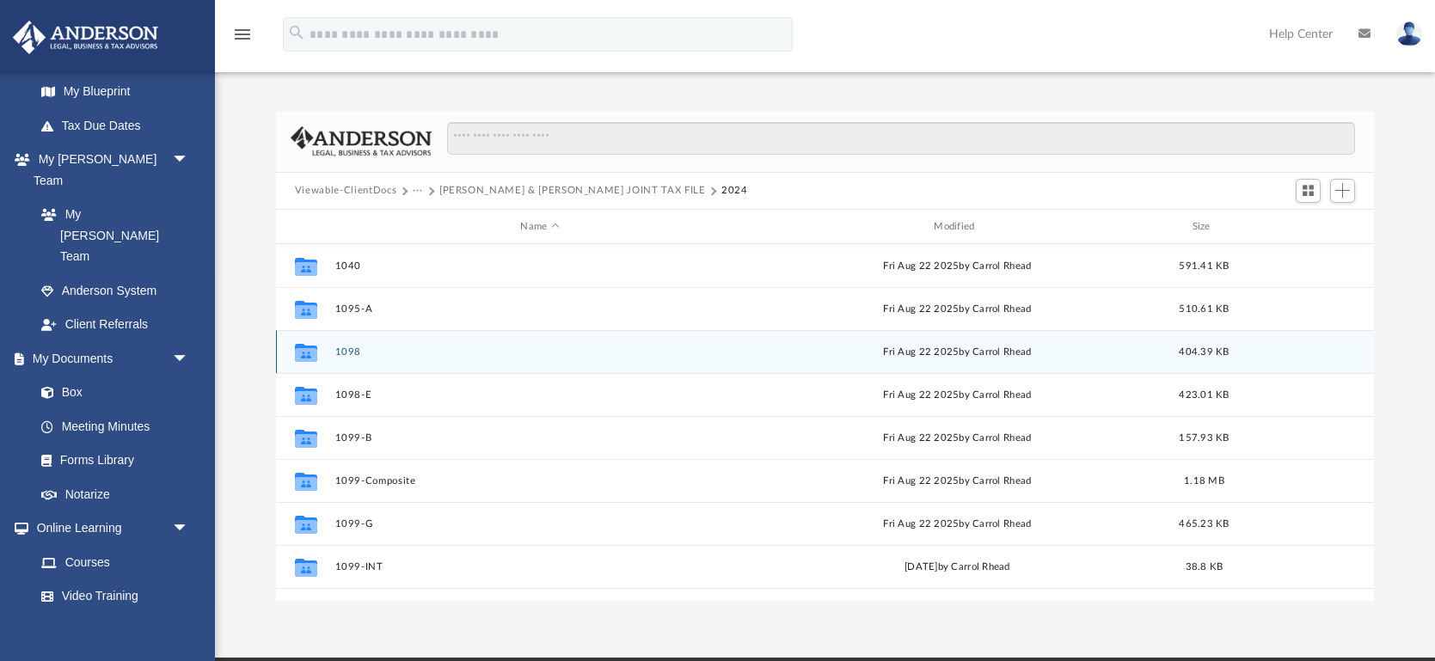
click at [342, 352] on button "1098" at bounding box center [540, 352] width 410 height 11
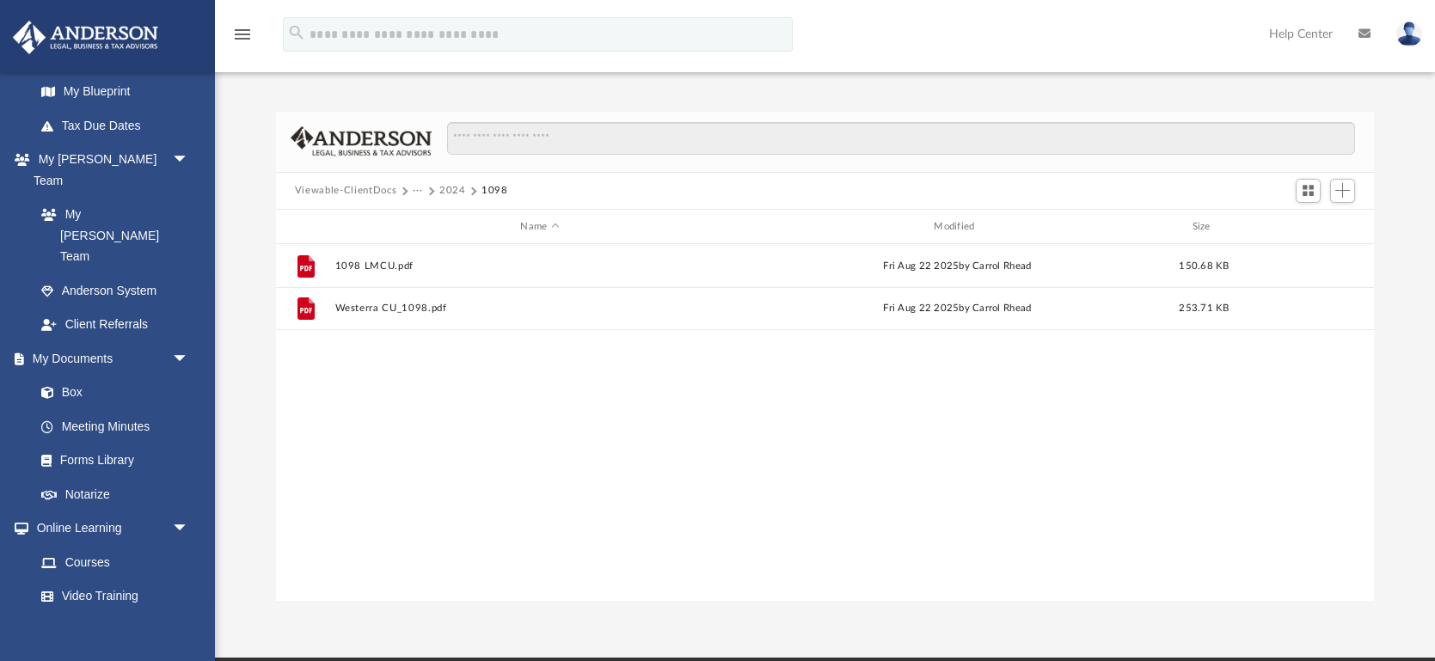
click at [453, 189] on button "2024" at bounding box center [452, 190] width 27 height 15
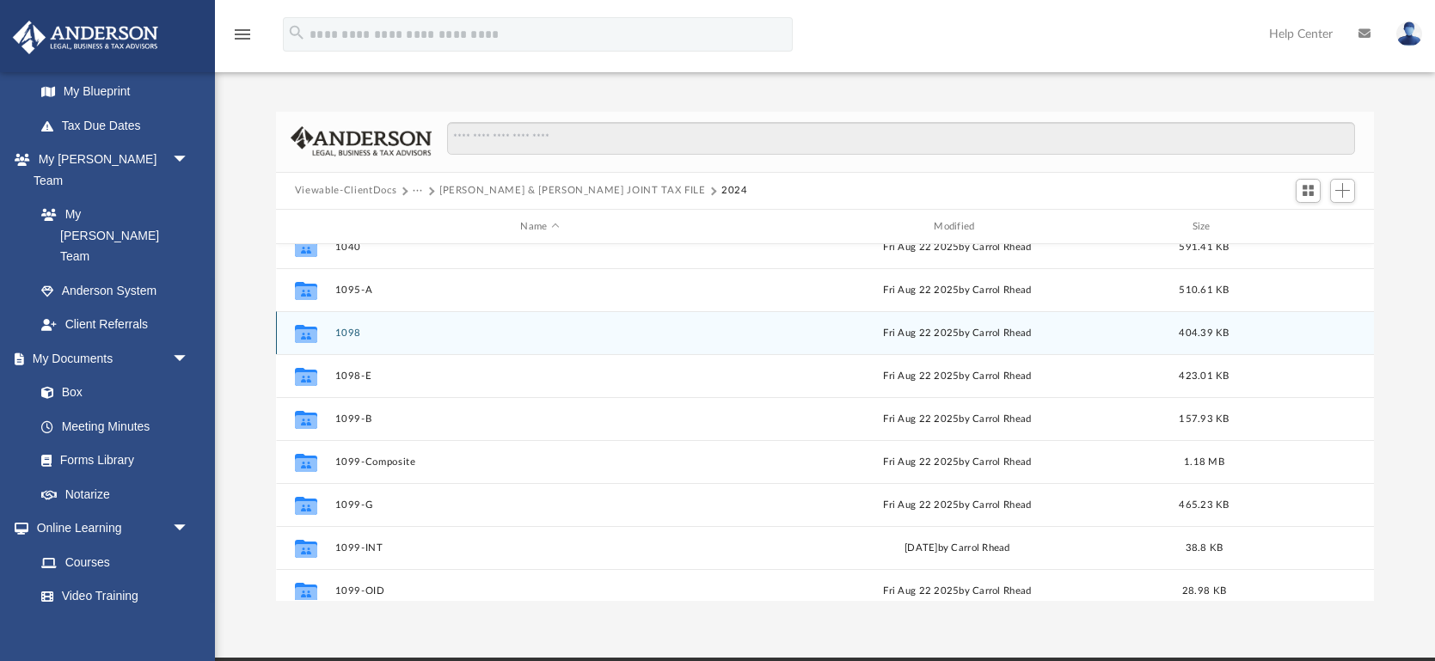
scroll to position [22, 0]
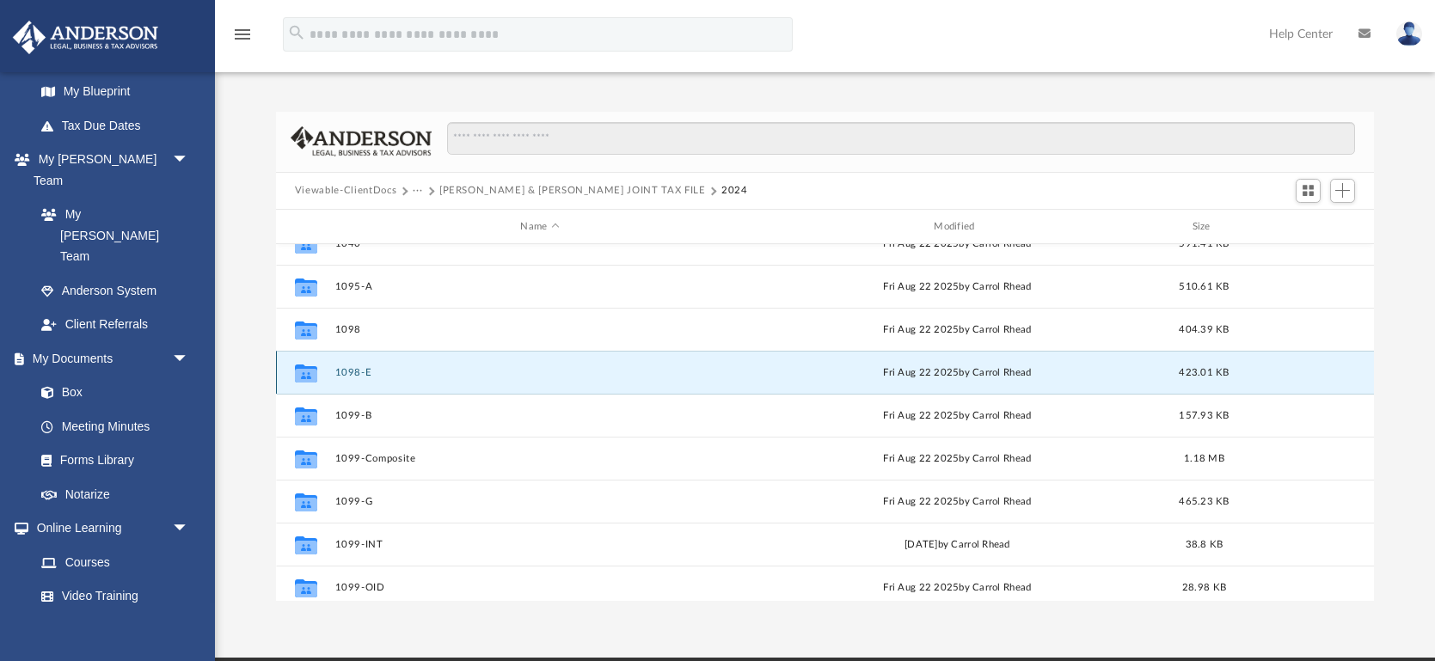
click at [347, 374] on button "1098-E" at bounding box center [540, 372] width 410 height 11
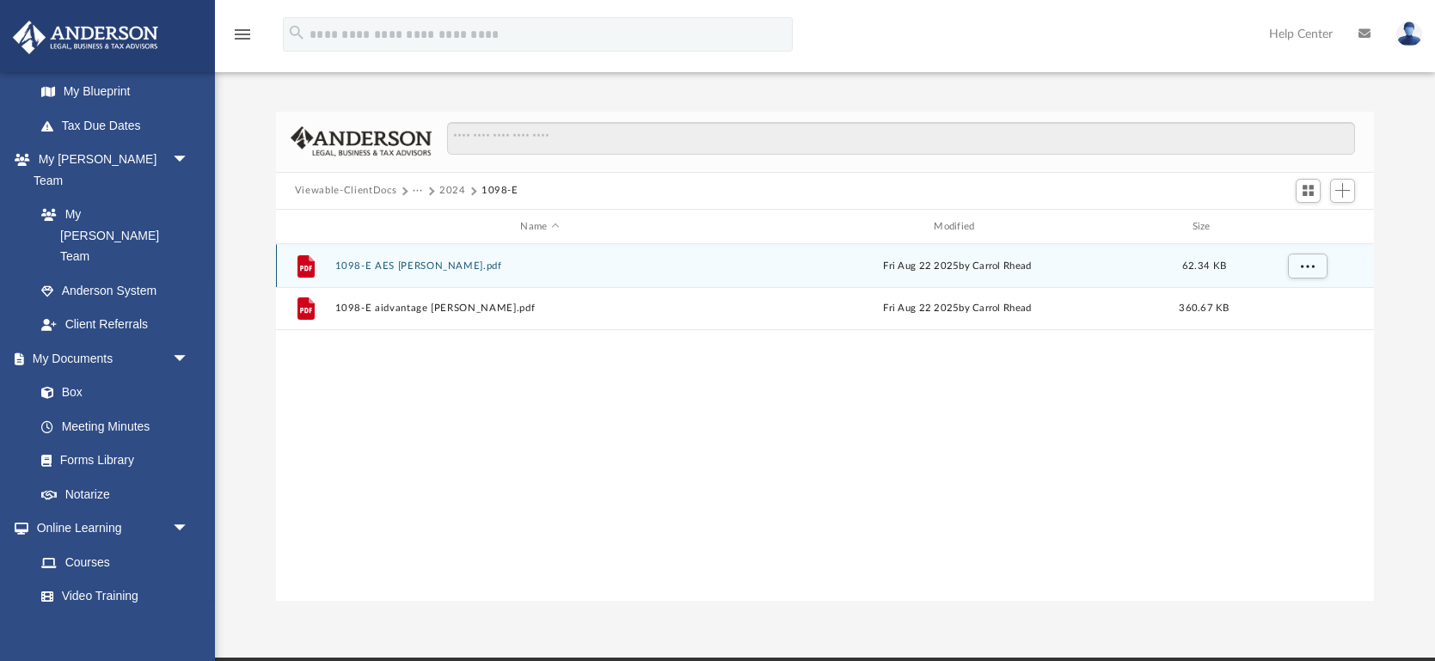
scroll to position [0, 0]
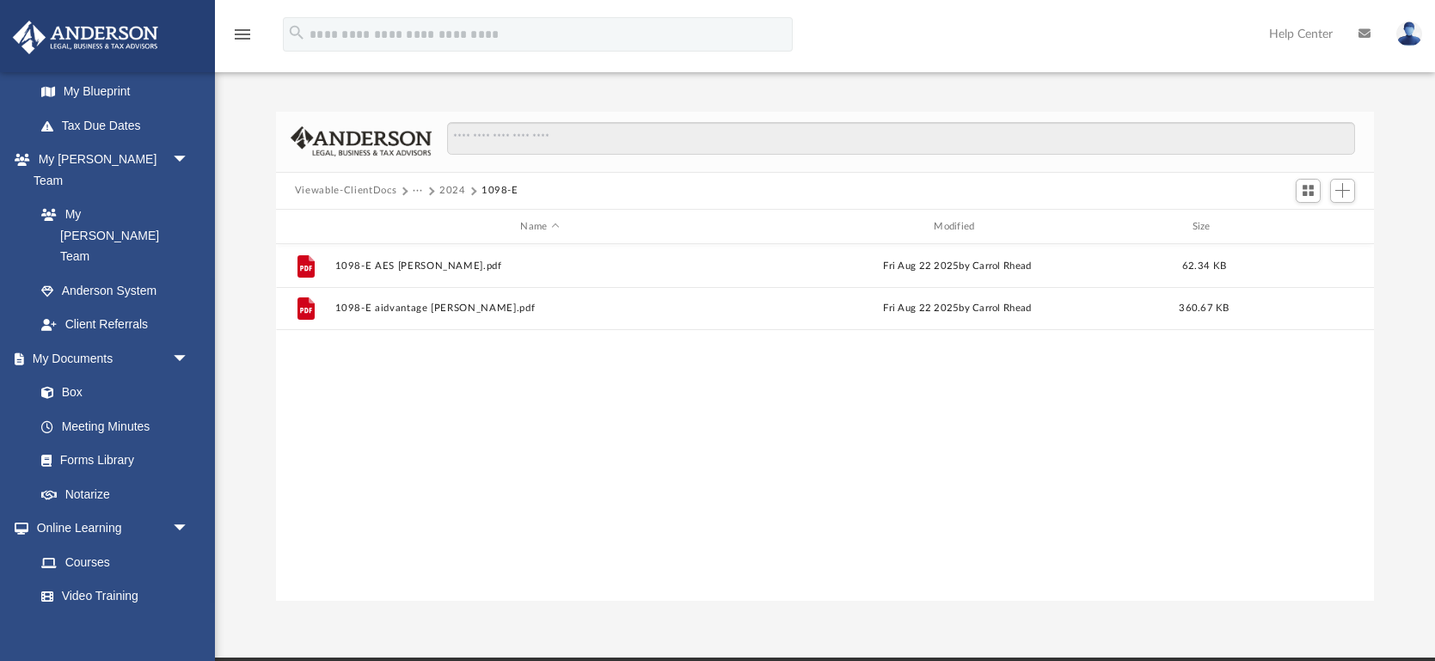
click at [448, 189] on button "2024" at bounding box center [452, 190] width 27 height 15
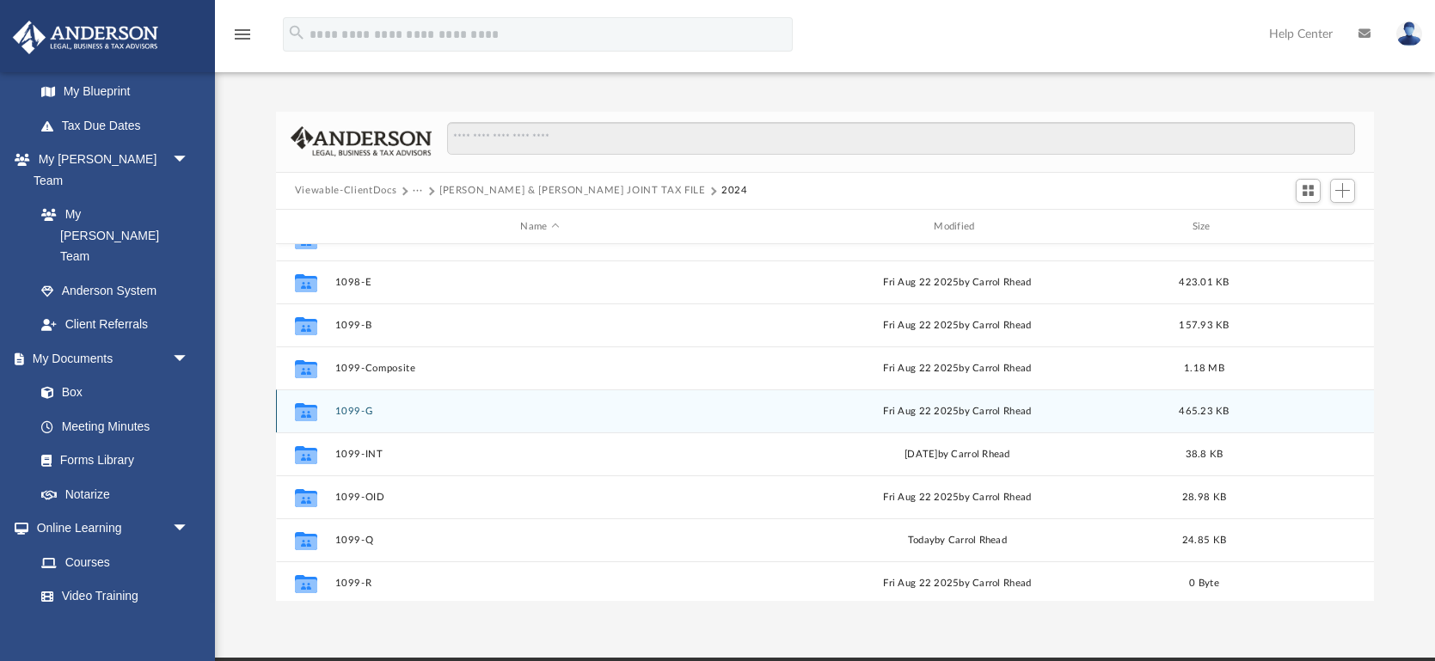
scroll to position [114, 0]
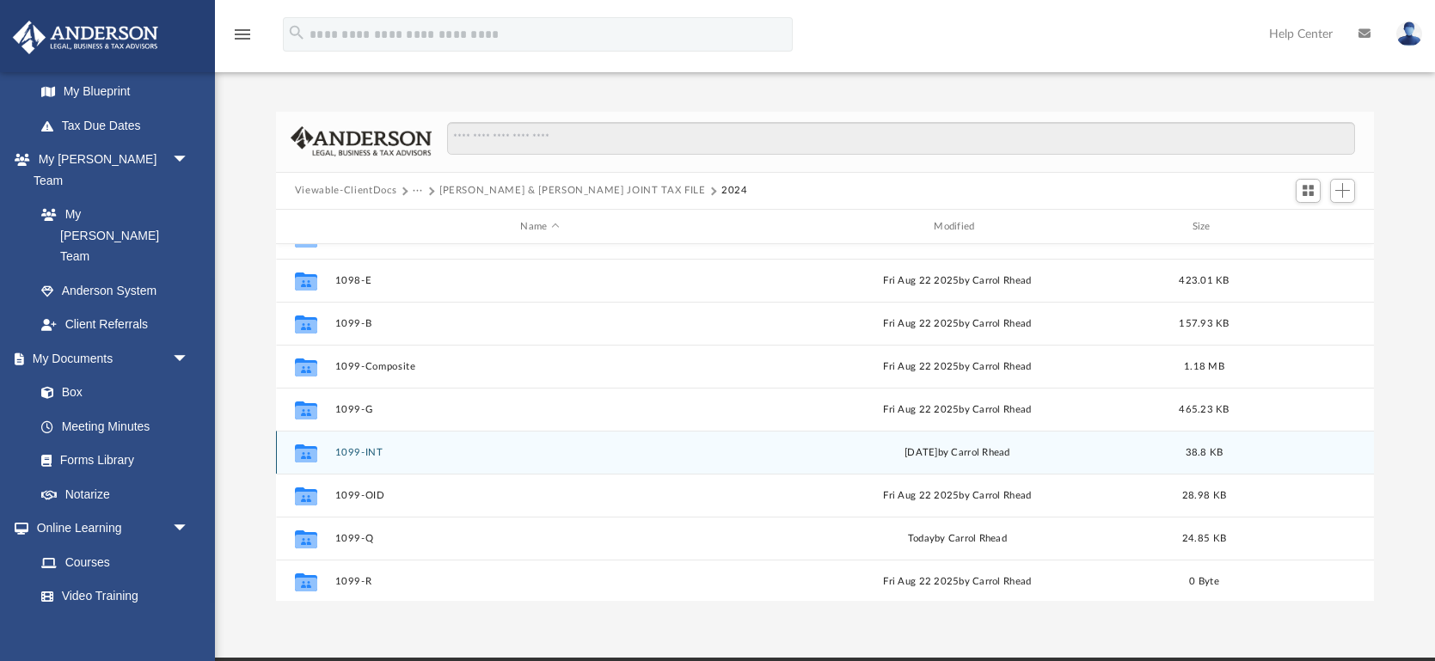
click at [361, 450] on button "1099-INT" at bounding box center [540, 452] width 410 height 11
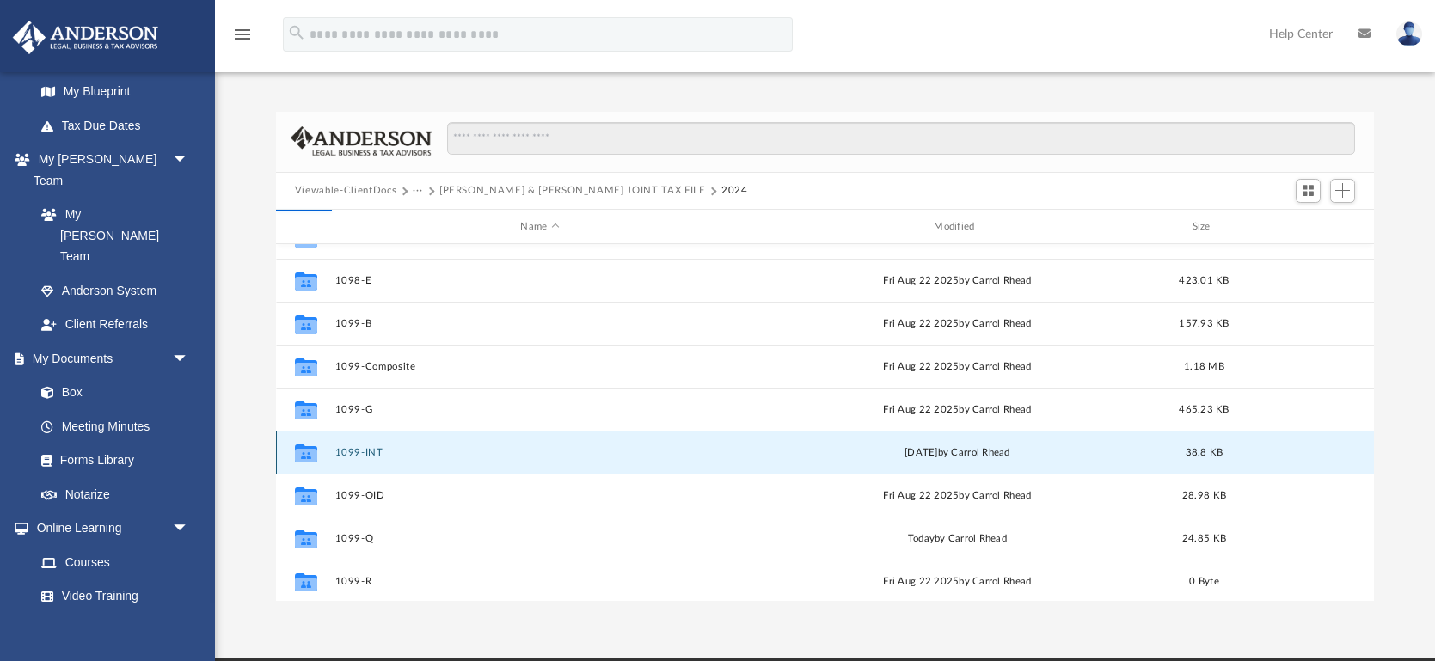
scroll to position [0, 0]
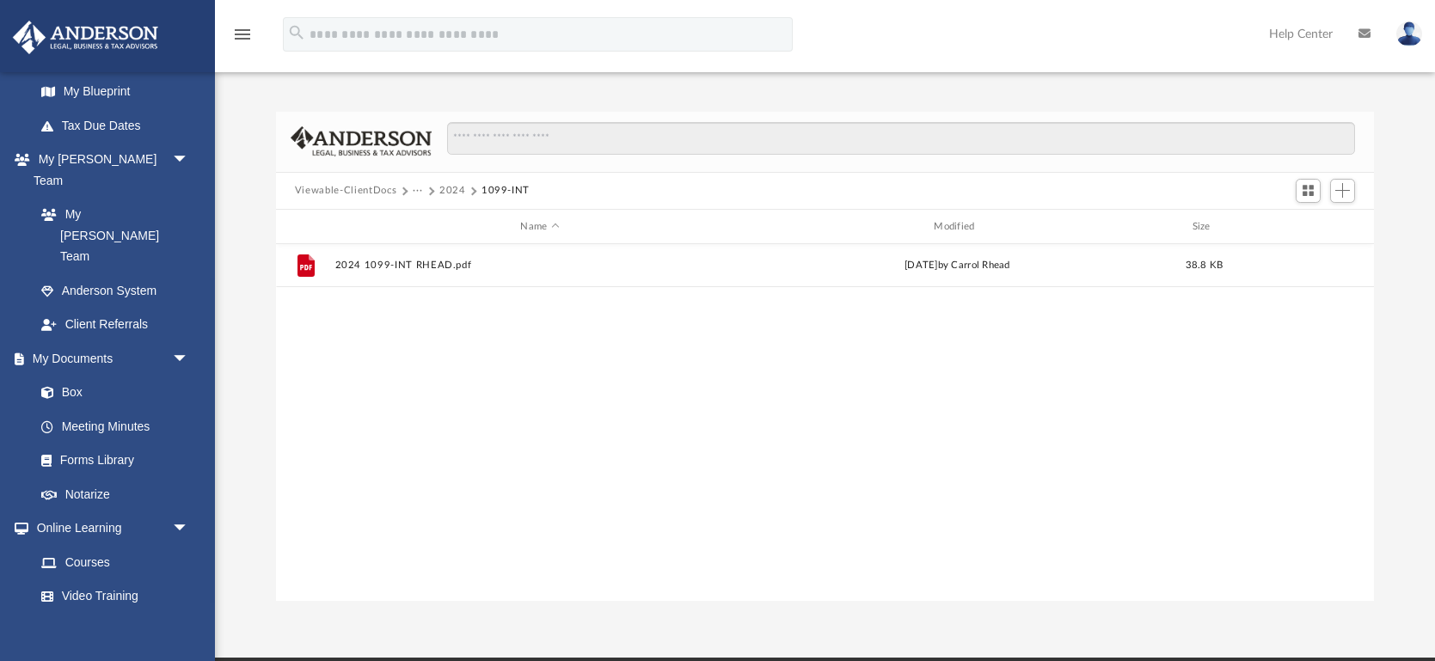
click at [454, 190] on button "2024" at bounding box center [452, 190] width 27 height 15
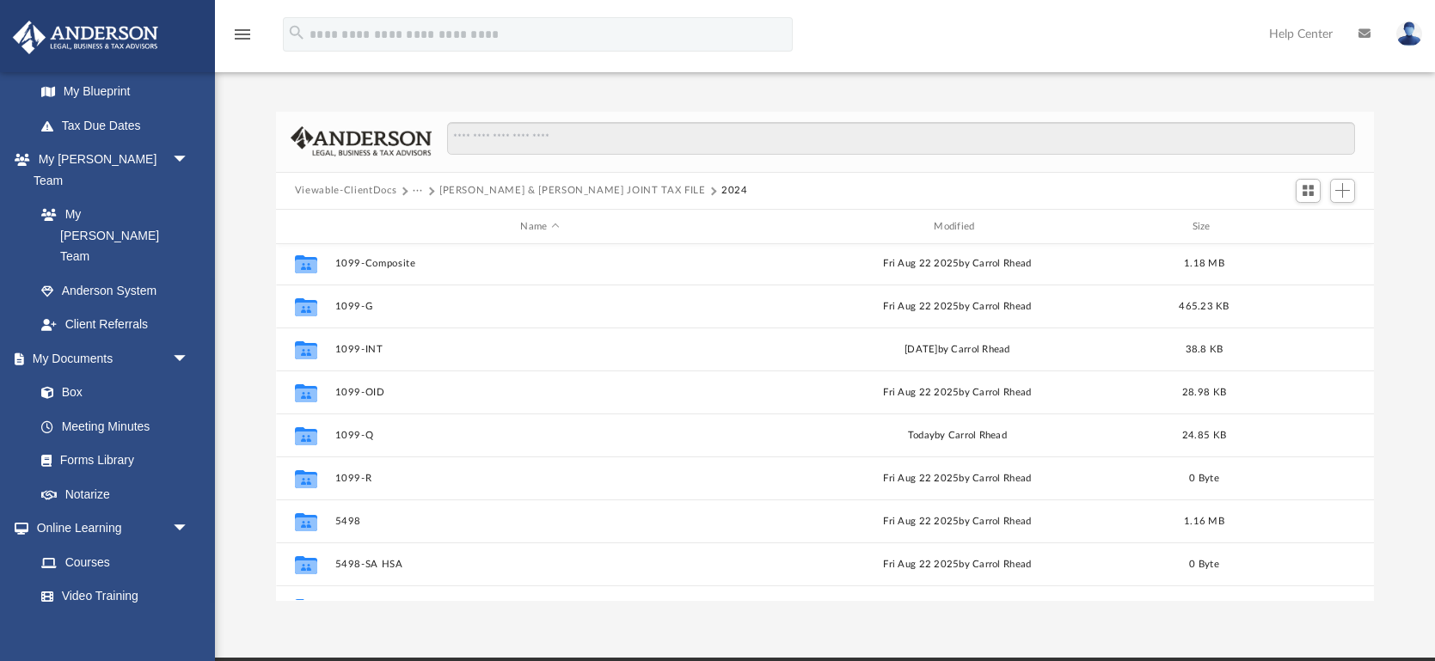
scroll to position [219, 0]
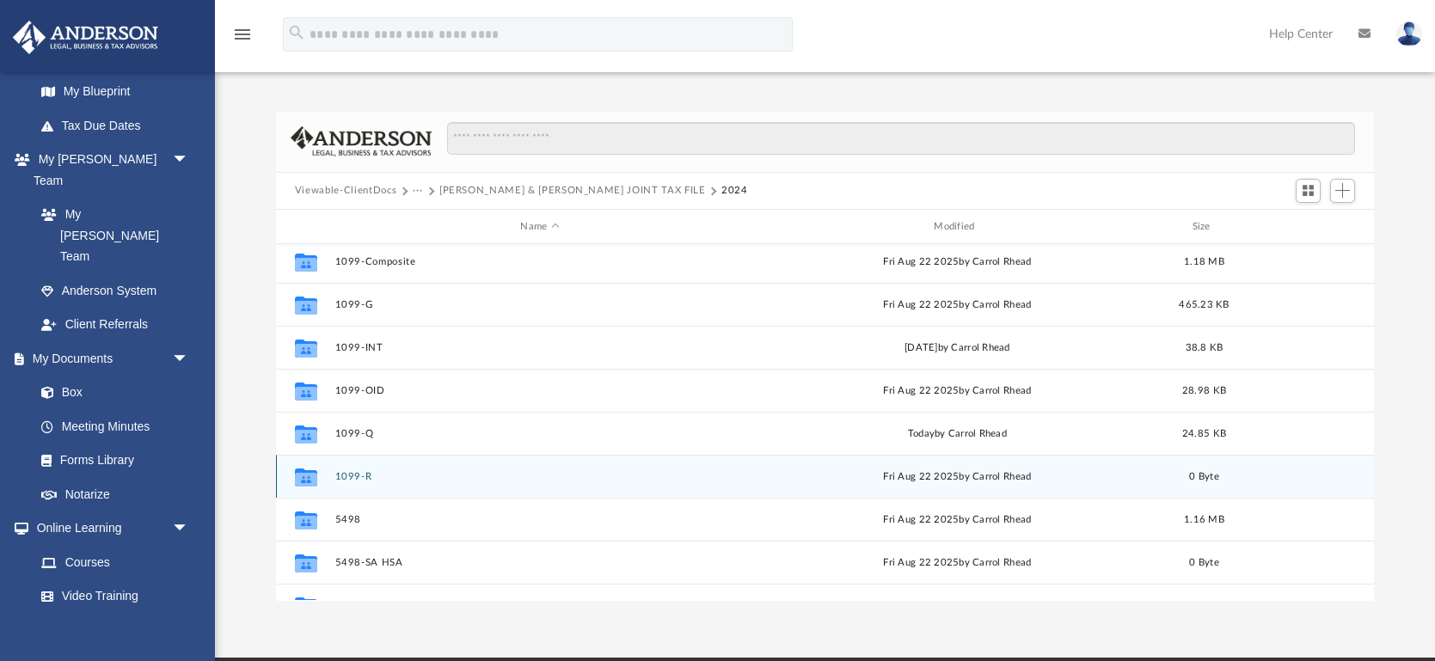
click at [341, 479] on button "1099-R" at bounding box center [540, 476] width 410 height 11
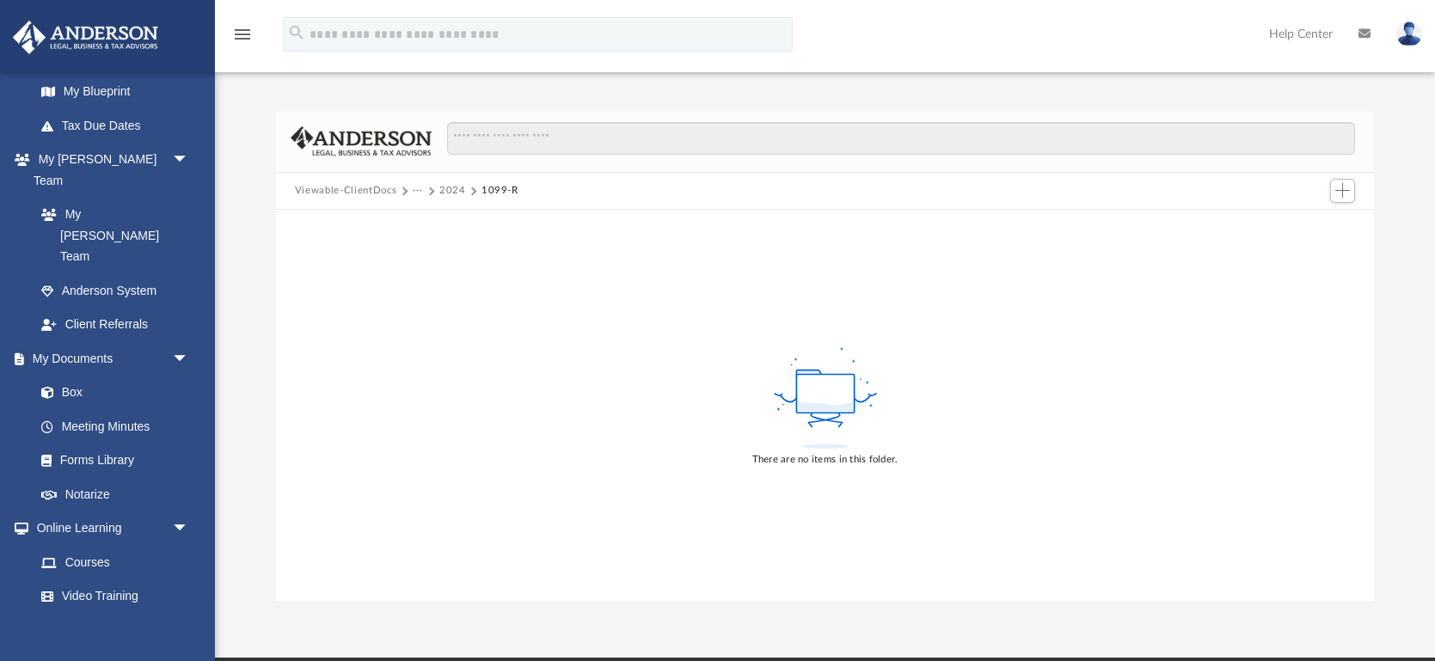
click at [451, 189] on button "2024" at bounding box center [452, 190] width 27 height 15
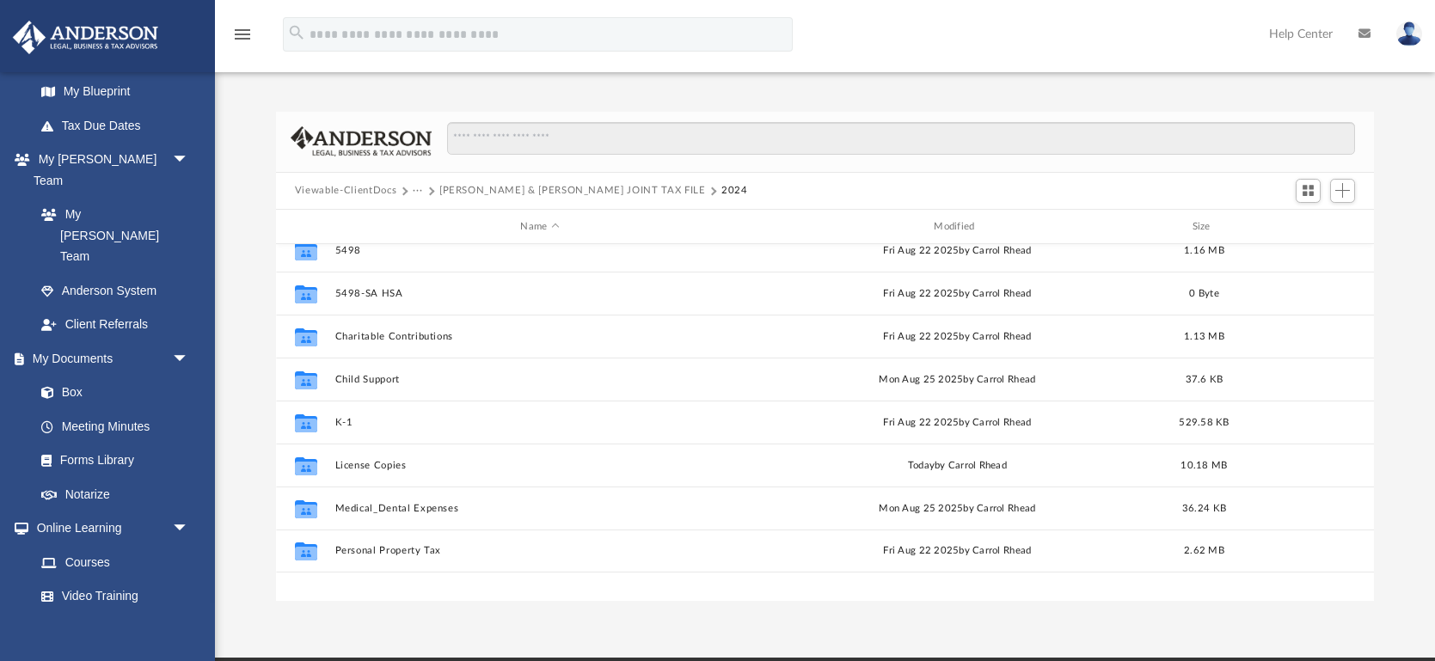
scroll to position [353, 0]
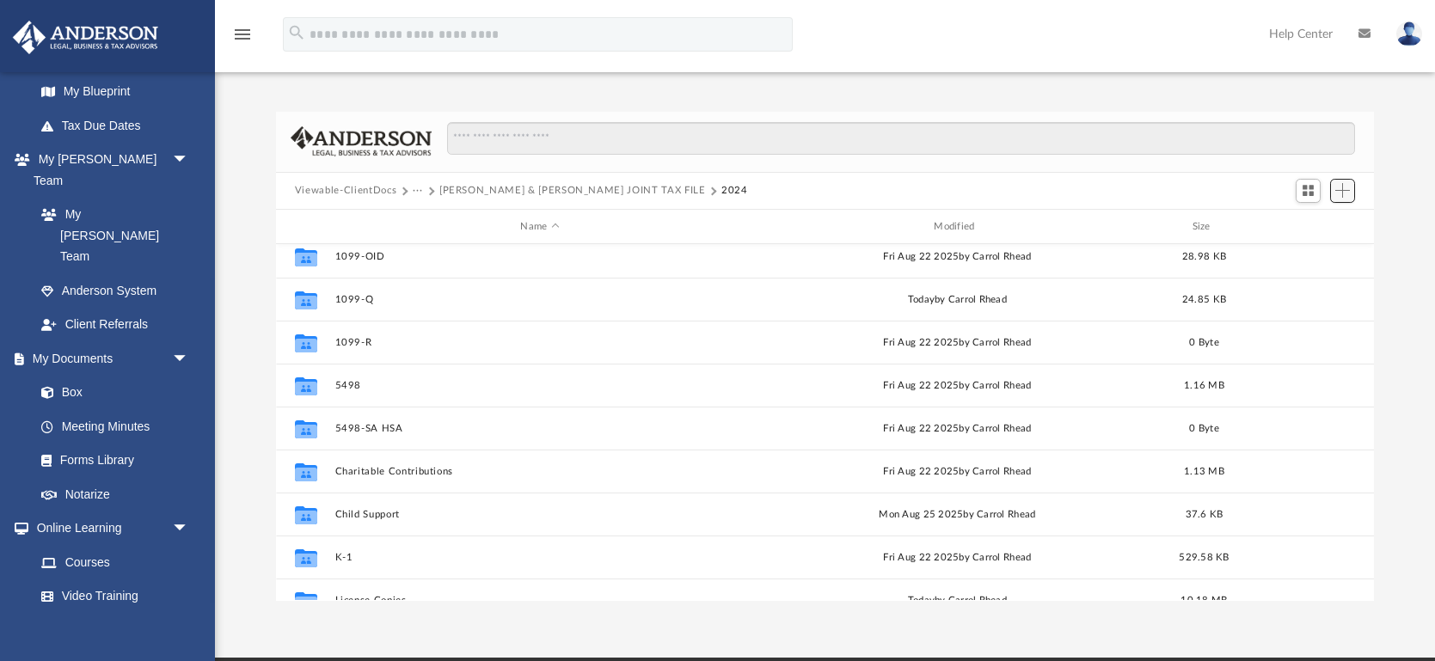
click at [1343, 195] on span "Add" at bounding box center [1343, 190] width 15 height 15
click at [1312, 251] on li "New Folder" at bounding box center [1318, 252] width 55 height 18
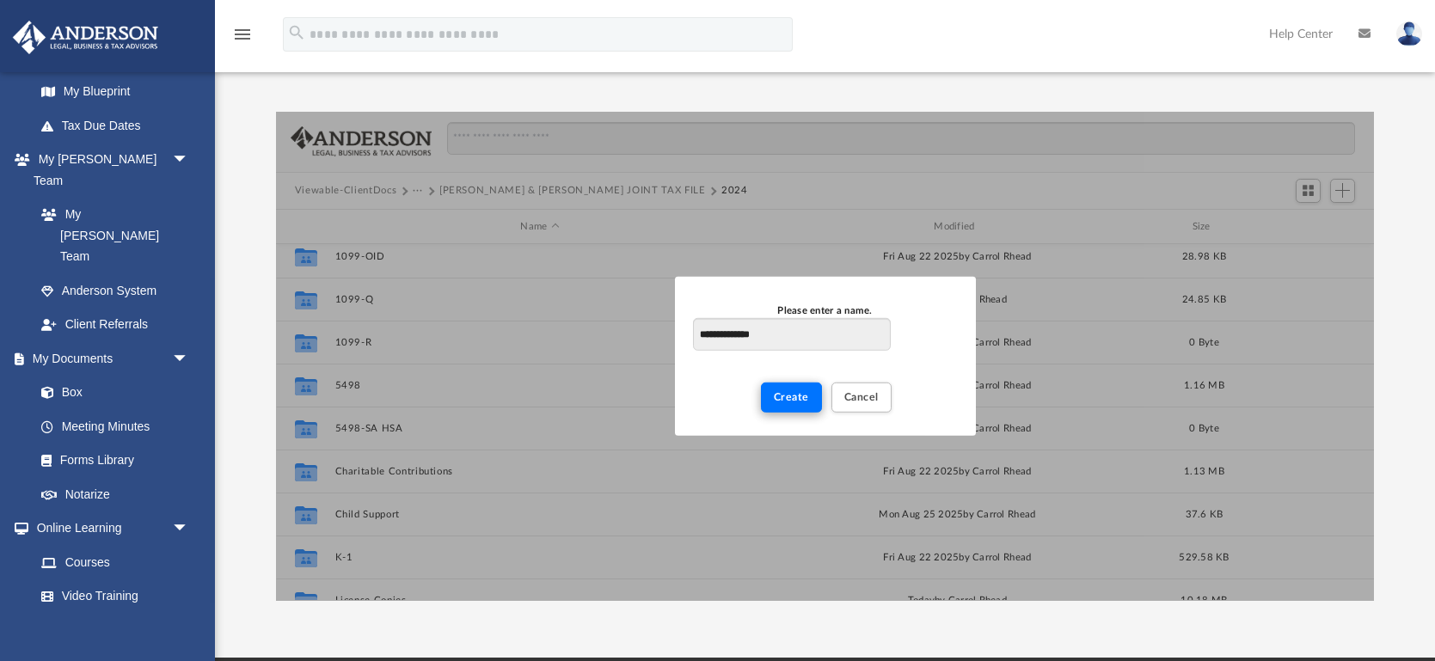
type input "**********"
click at [793, 400] on span "Create" at bounding box center [791, 397] width 35 height 10
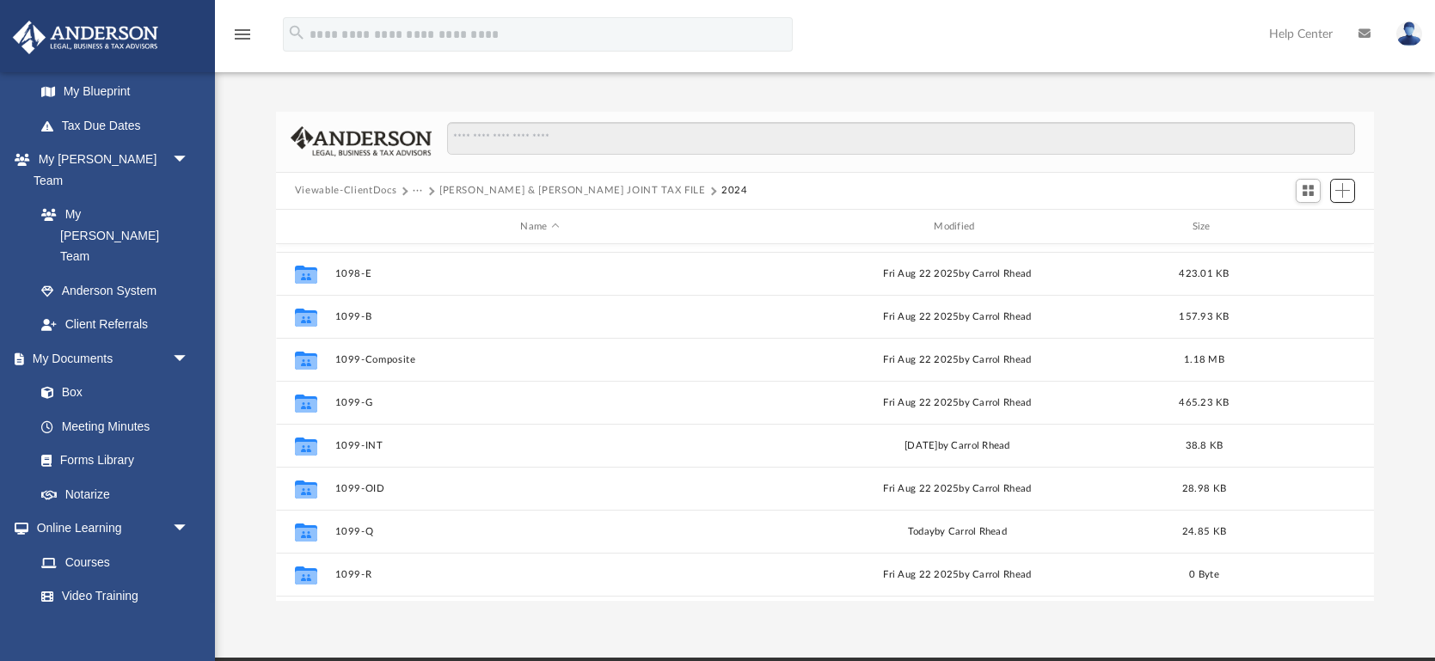
scroll to position [120, 0]
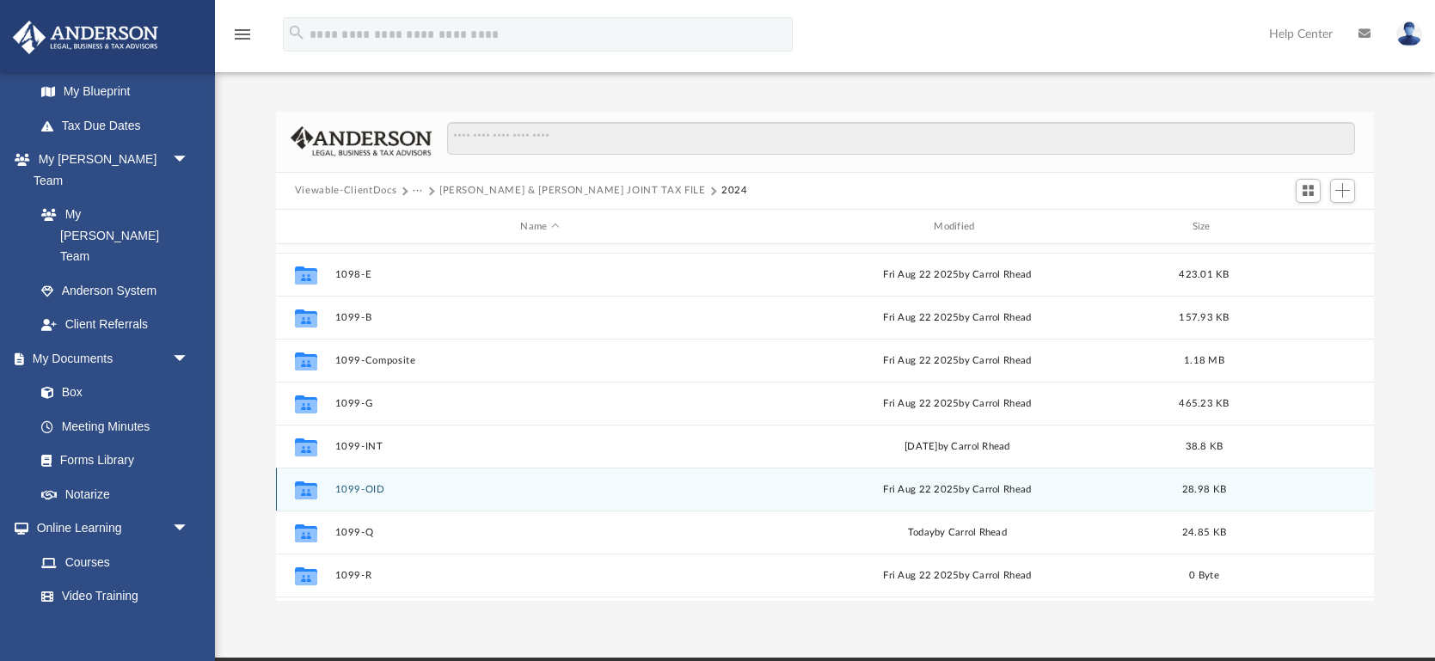
click at [390, 489] on button "1099-OID" at bounding box center [540, 489] width 410 height 11
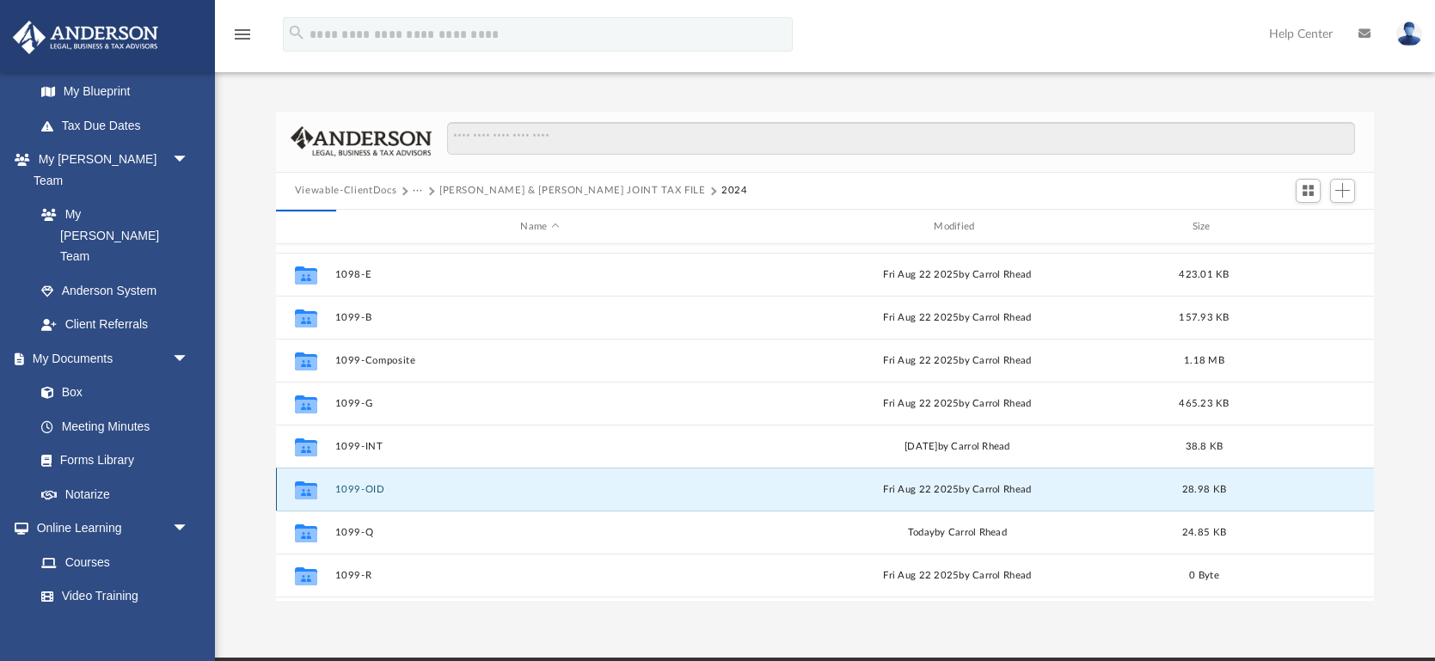
scroll to position [0, 0]
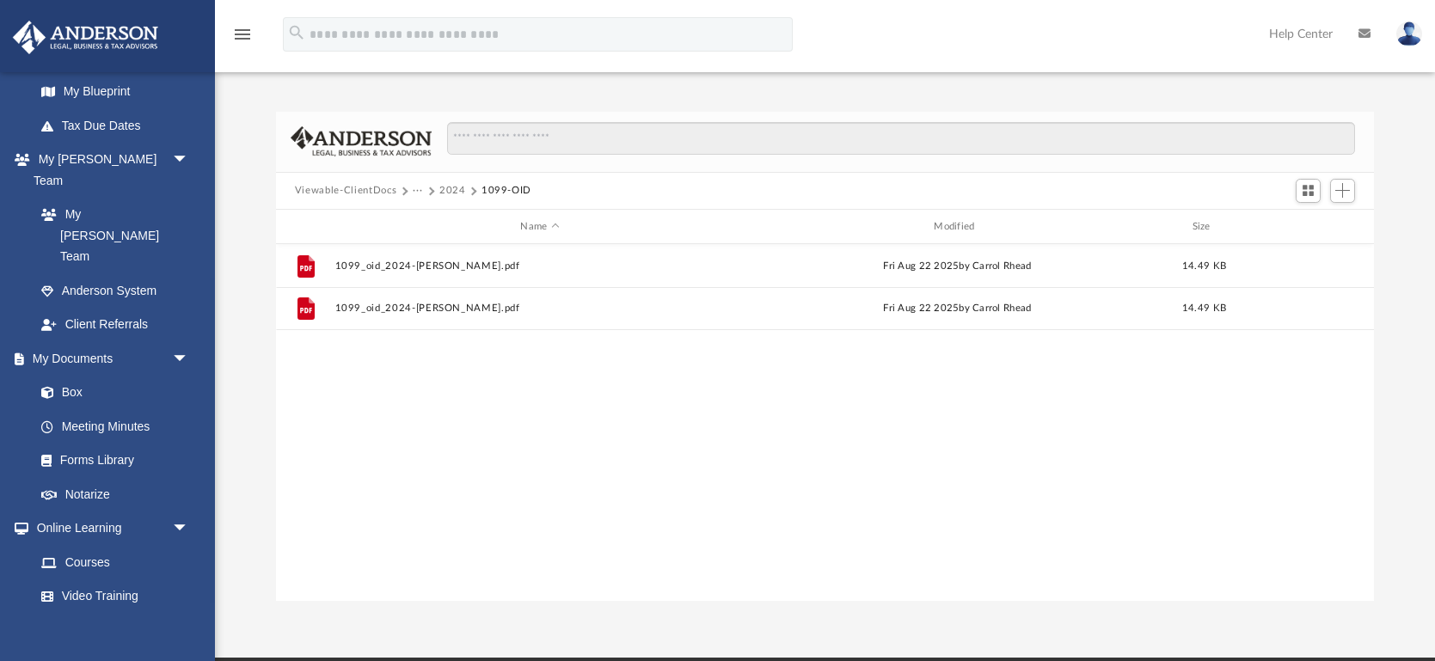
click at [446, 191] on button "2024" at bounding box center [452, 190] width 27 height 15
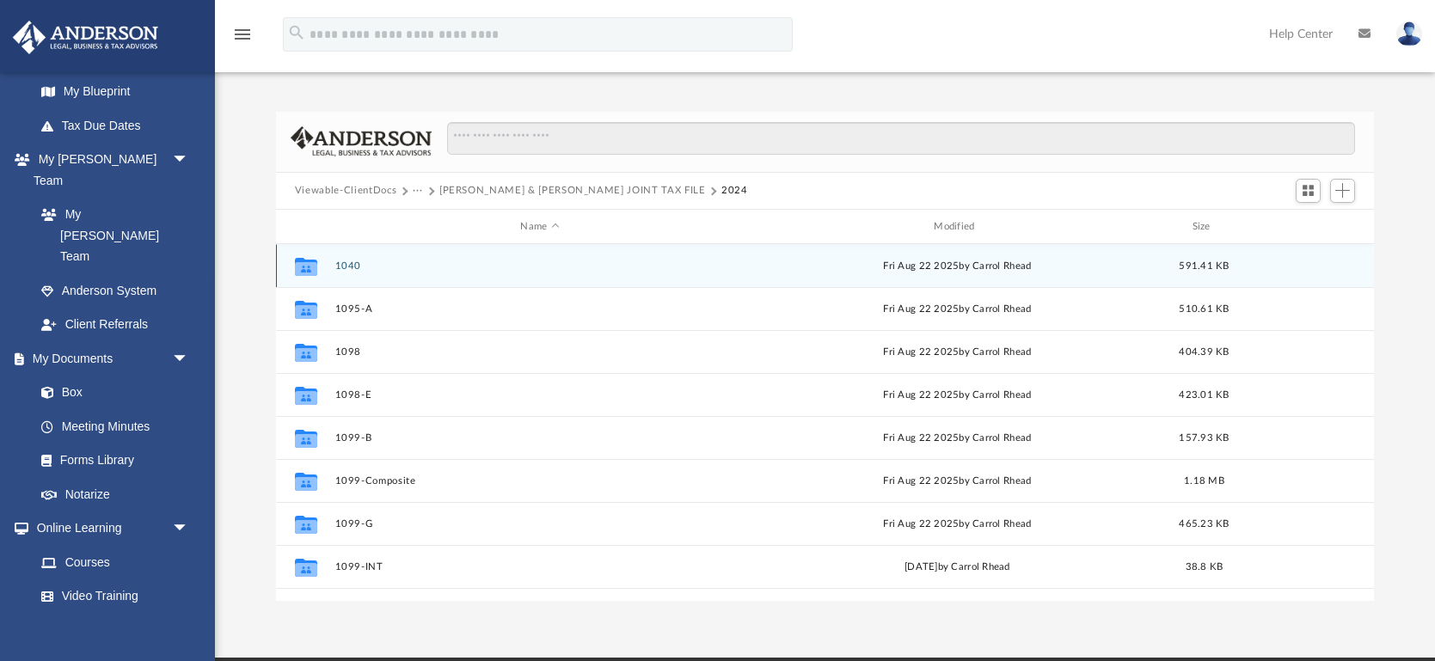
click at [347, 261] on button "1040" at bounding box center [540, 266] width 410 height 11
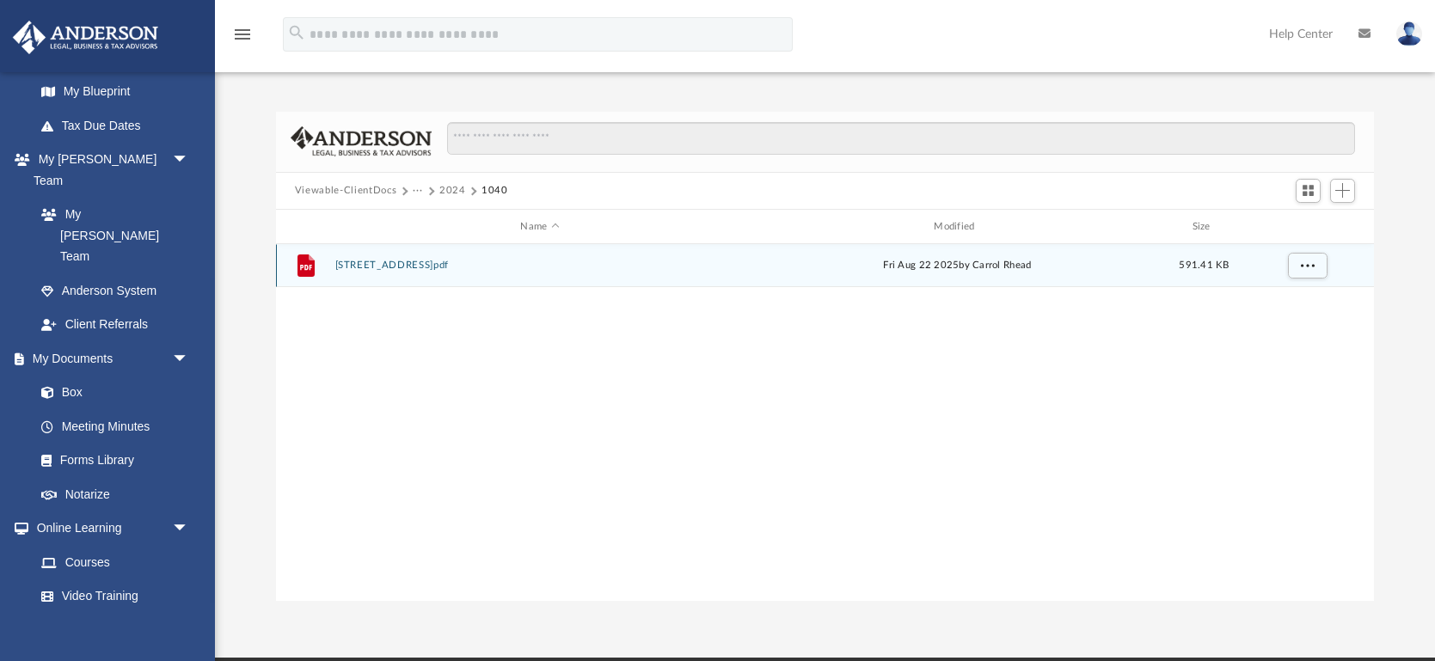
click at [384, 264] on button "2530 Bellaire St_1040.pdf" at bounding box center [540, 266] width 410 height 11
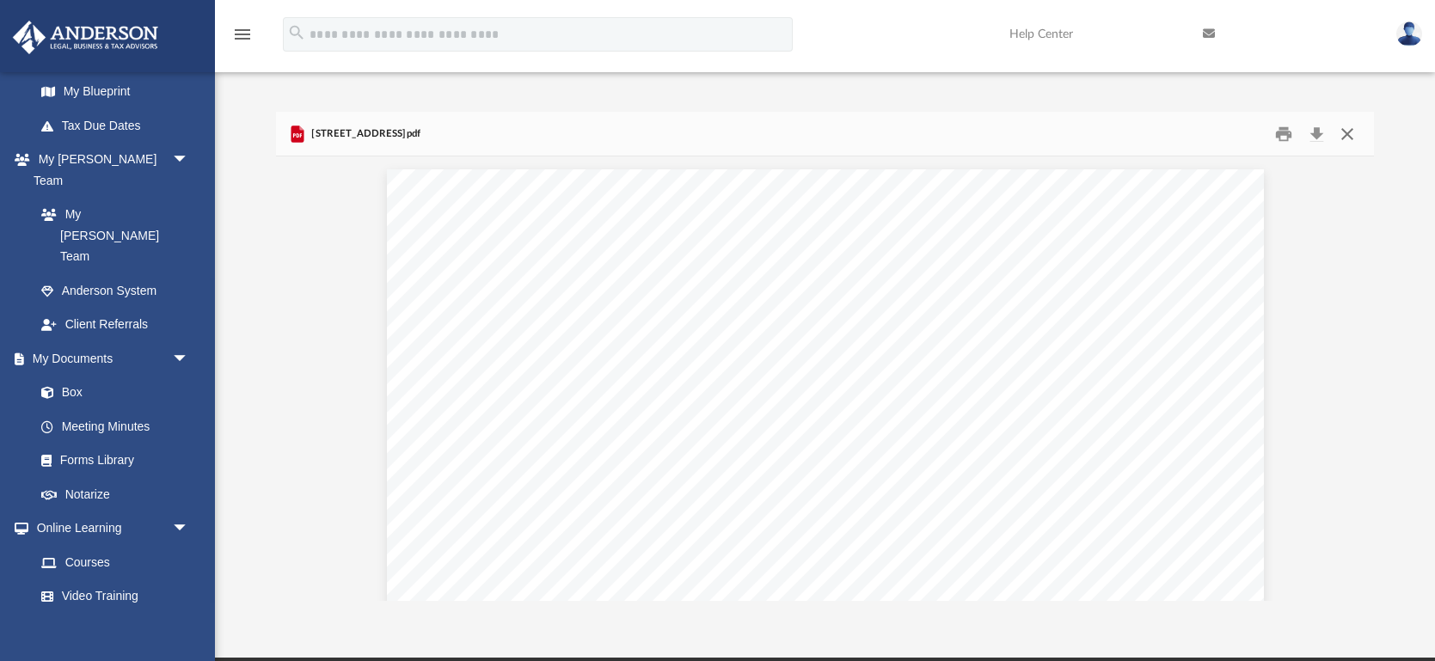
click at [1348, 136] on button "Close" at bounding box center [1347, 133] width 31 height 27
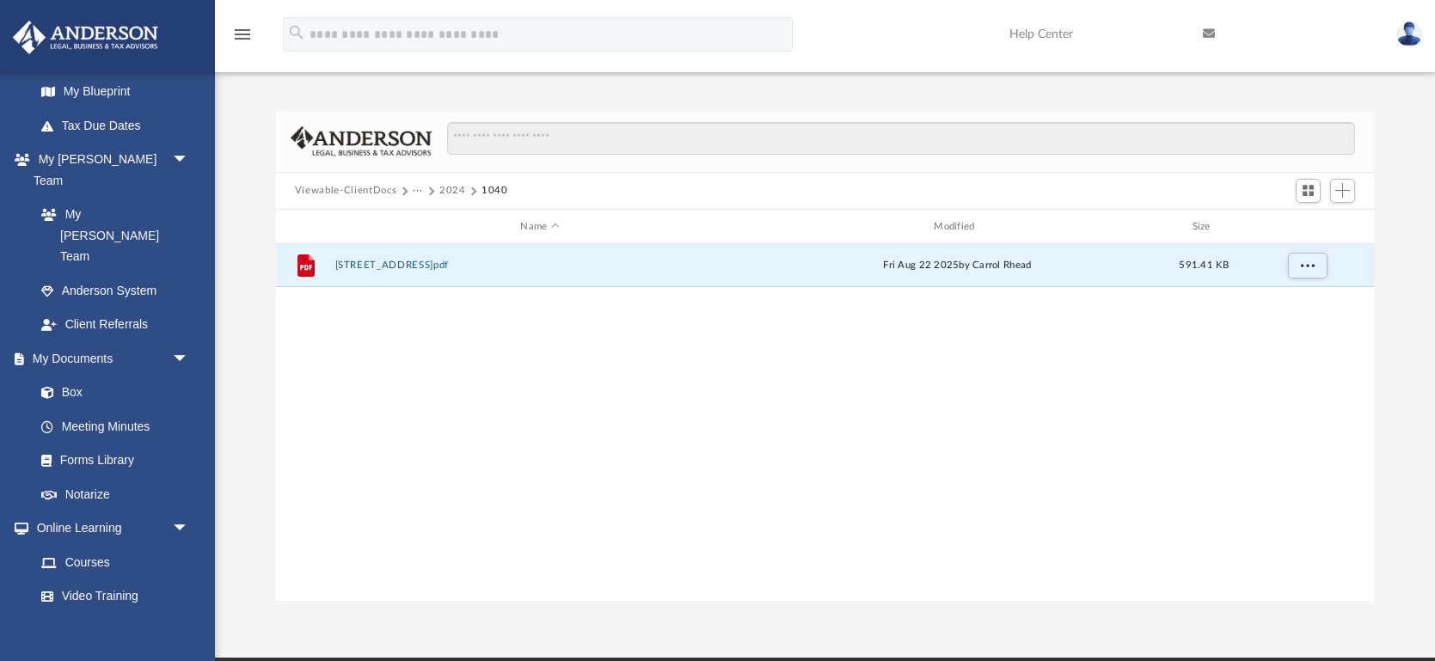
click at [446, 192] on button "2024" at bounding box center [452, 190] width 27 height 15
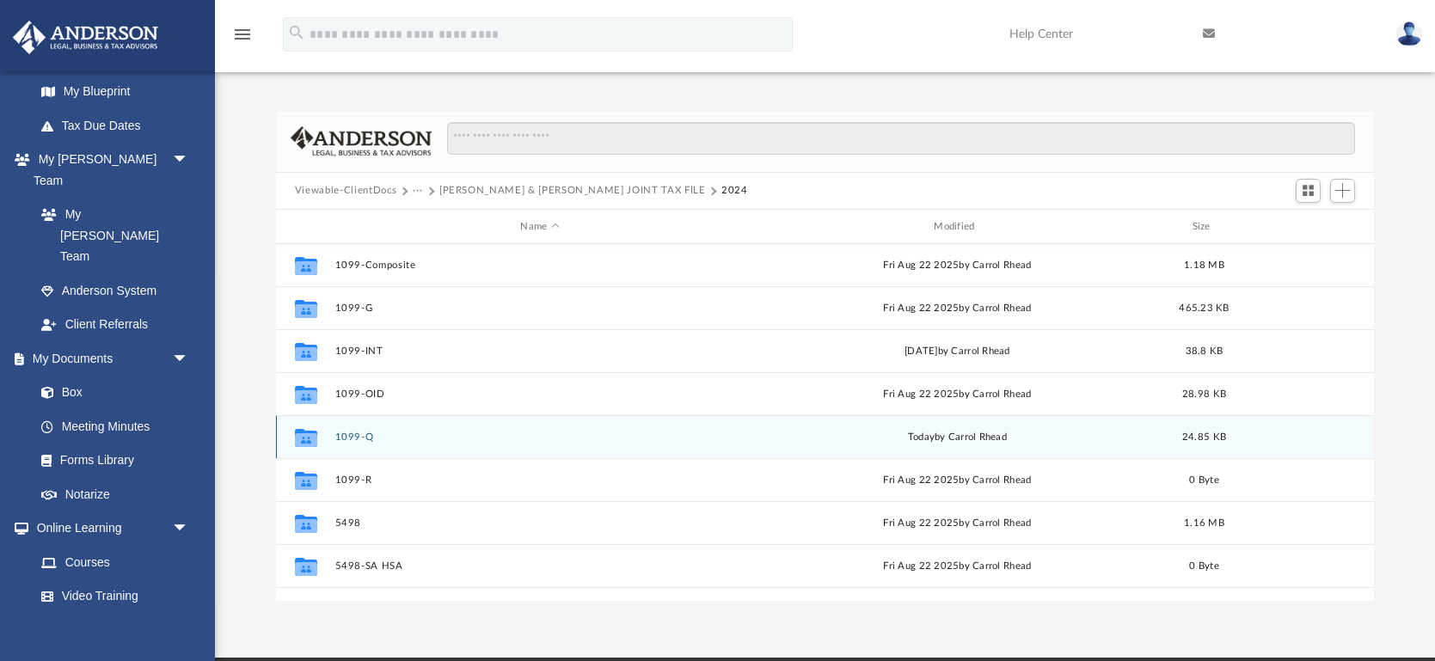
scroll to position [217, 0]
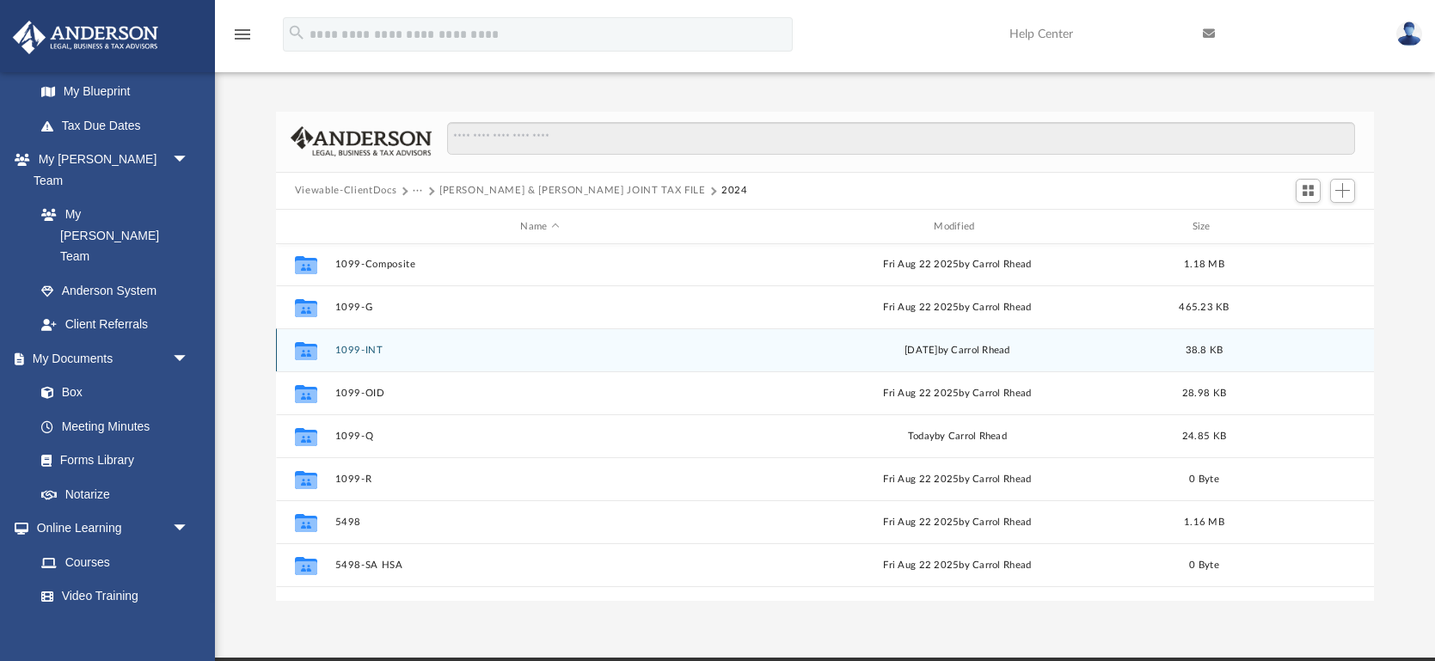
click at [353, 347] on button "1099-INT" at bounding box center [540, 350] width 410 height 11
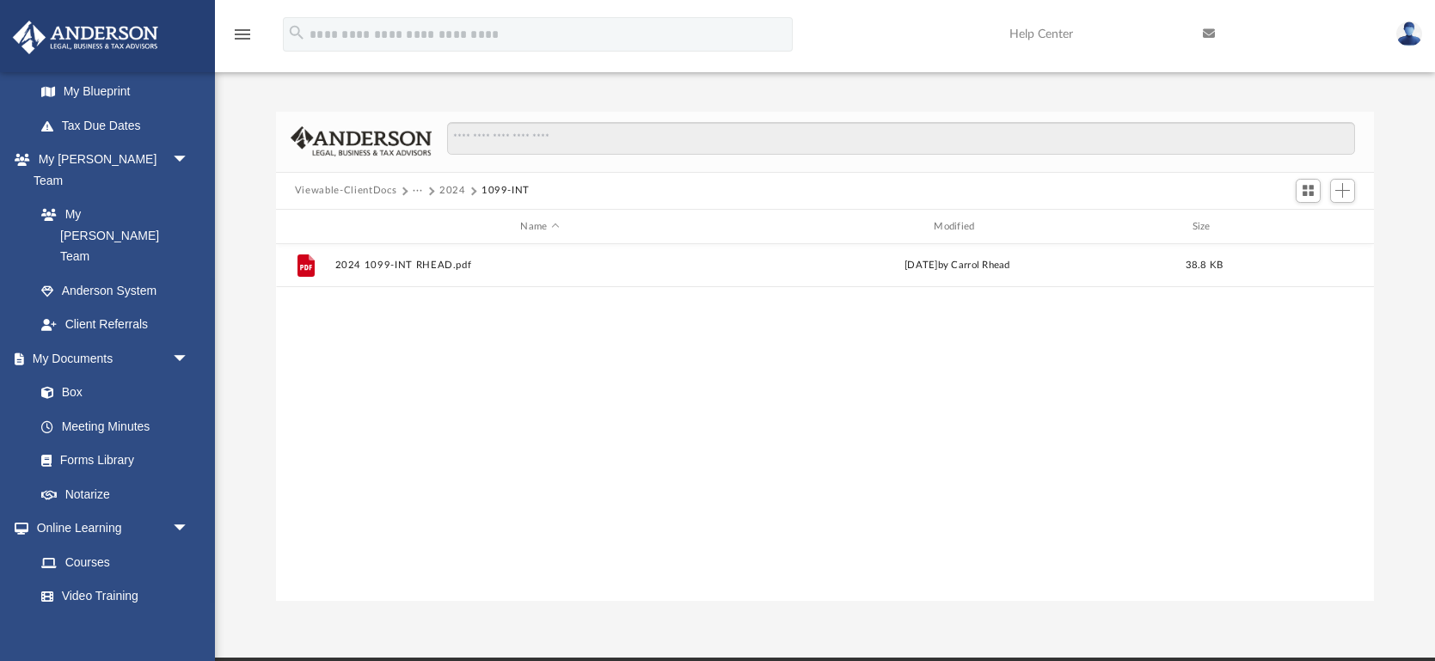
scroll to position [0, 0]
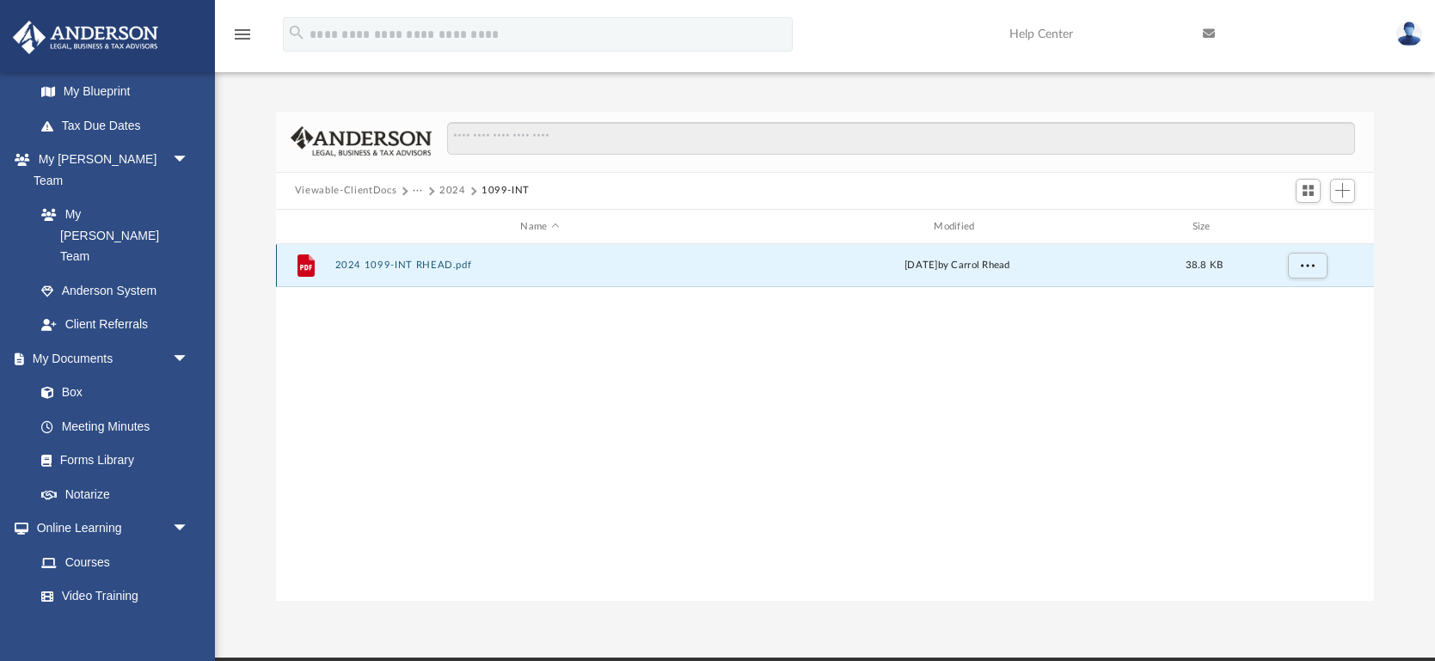
click at [377, 263] on button "2024 1099-INT RHEAD.pdf" at bounding box center [540, 266] width 410 height 11
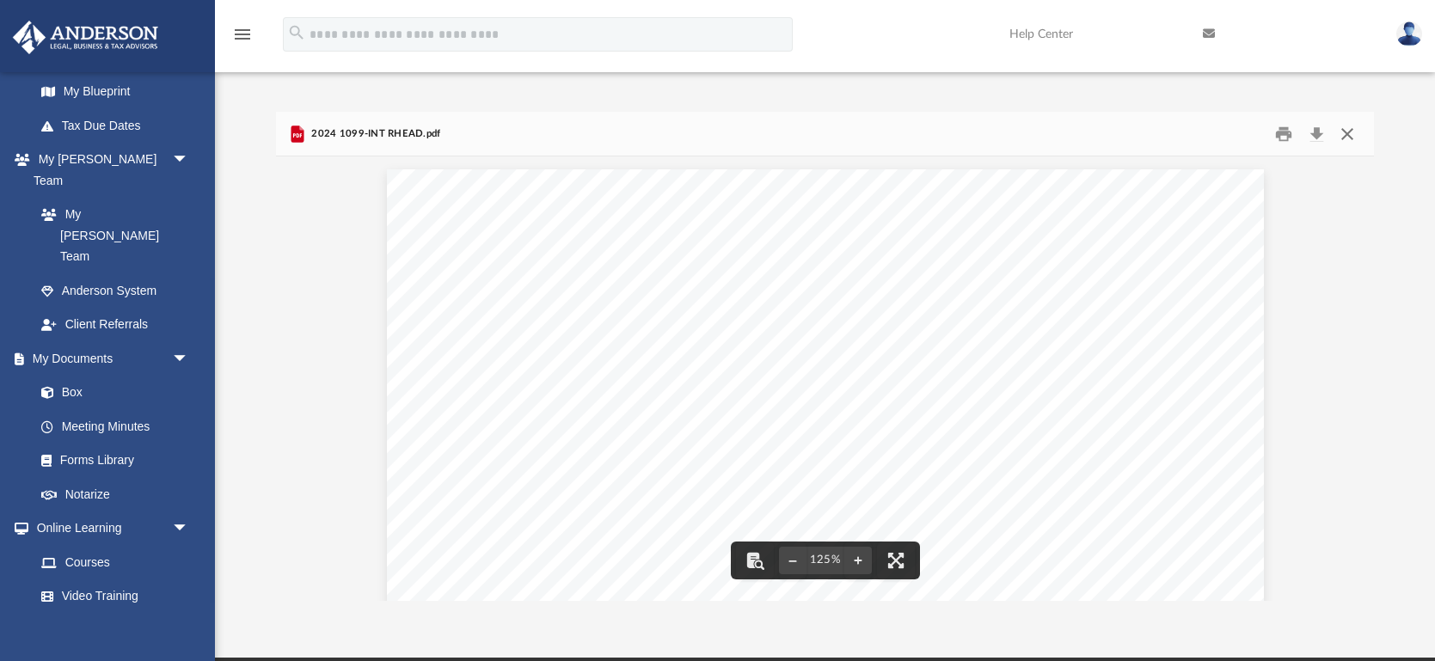
click at [1350, 130] on button "Close" at bounding box center [1347, 133] width 31 height 27
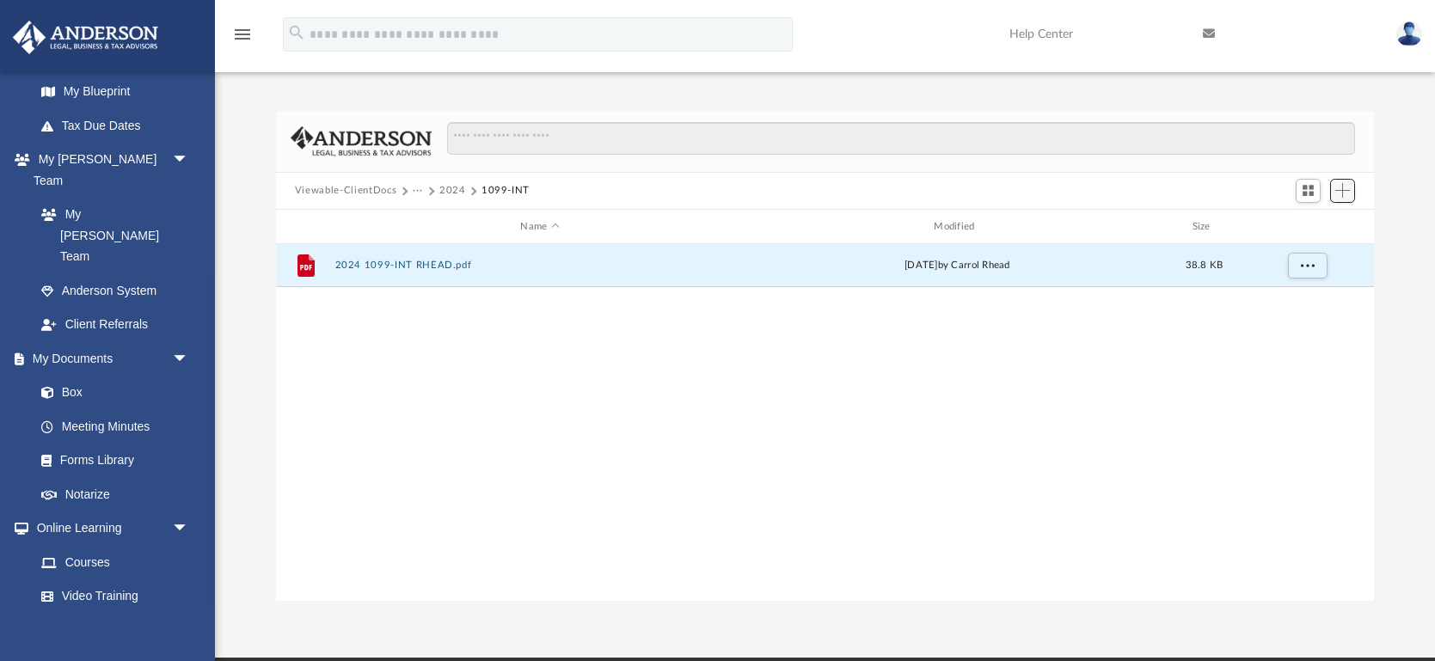
click at [1348, 185] on span "Add" at bounding box center [1343, 190] width 15 height 15
click at [1312, 223] on li "Upload" at bounding box center [1318, 225] width 55 height 18
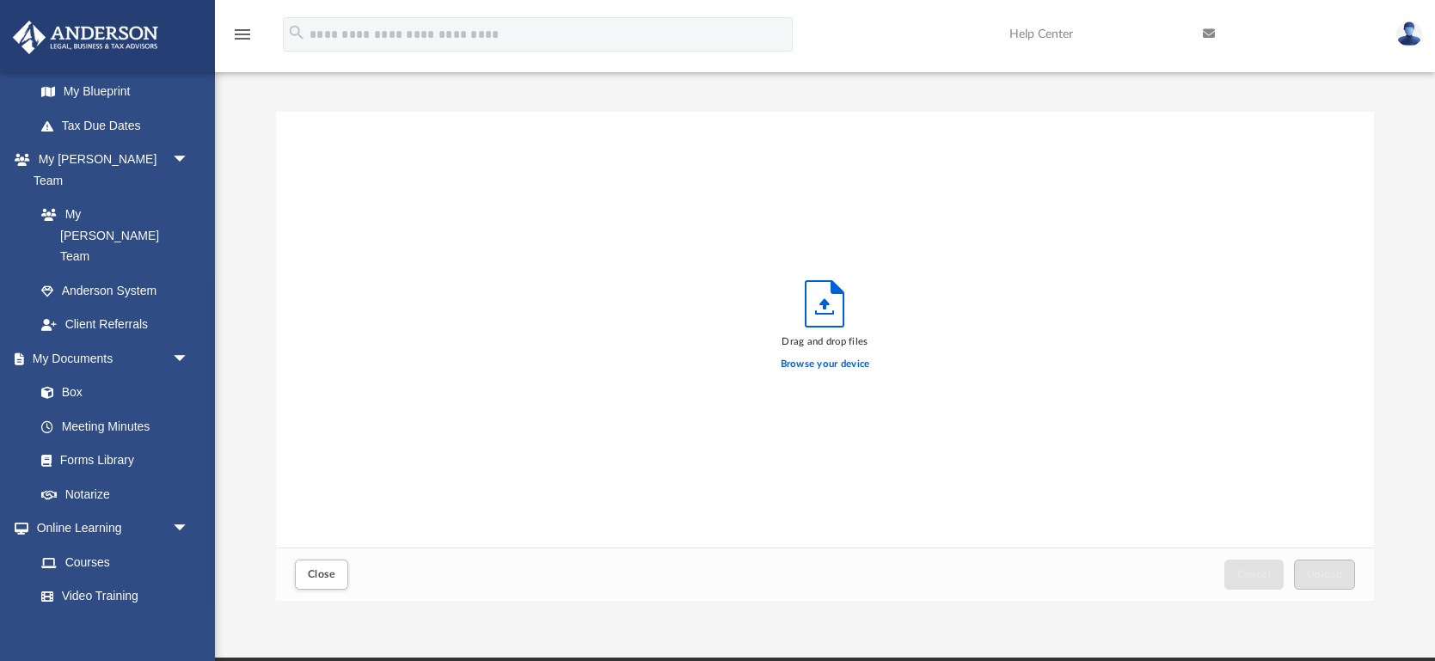
scroll to position [436, 1097]
click at [806, 367] on label "Browse your device" at bounding box center [825, 364] width 89 height 15
click at [0, 0] on input "Browse your device" at bounding box center [0, 0] width 0 height 0
click at [317, 575] on span "Close" at bounding box center [322, 574] width 28 height 10
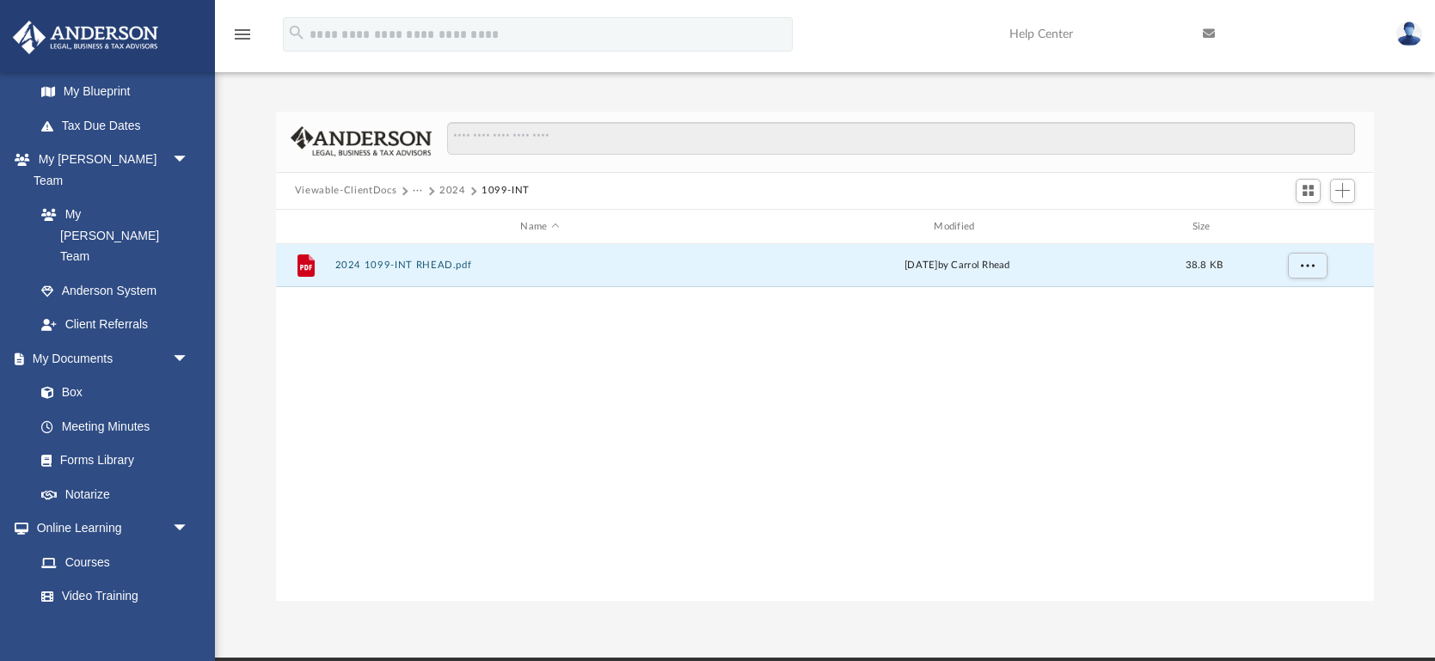
click at [444, 192] on button "2024" at bounding box center [452, 190] width 27 height 15
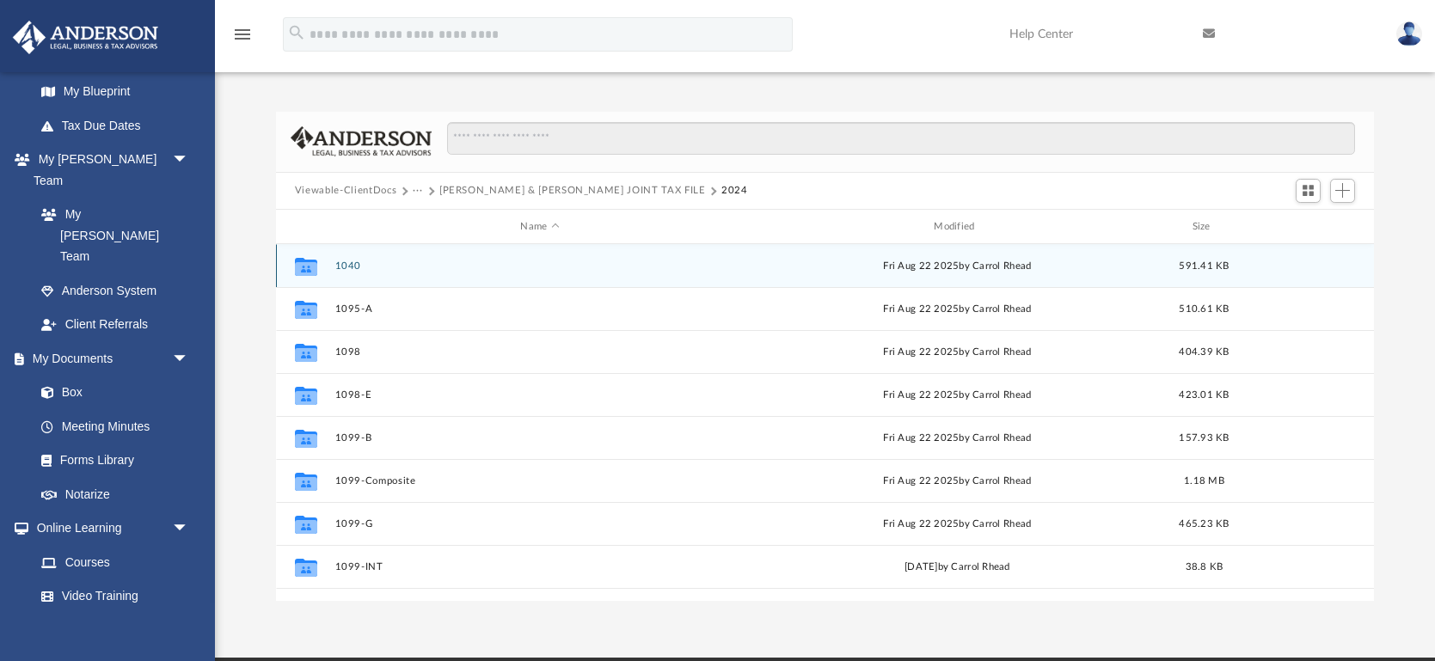
click at [346, 272] on button "1040" at bounding box center [540, 266] width 410 height 11
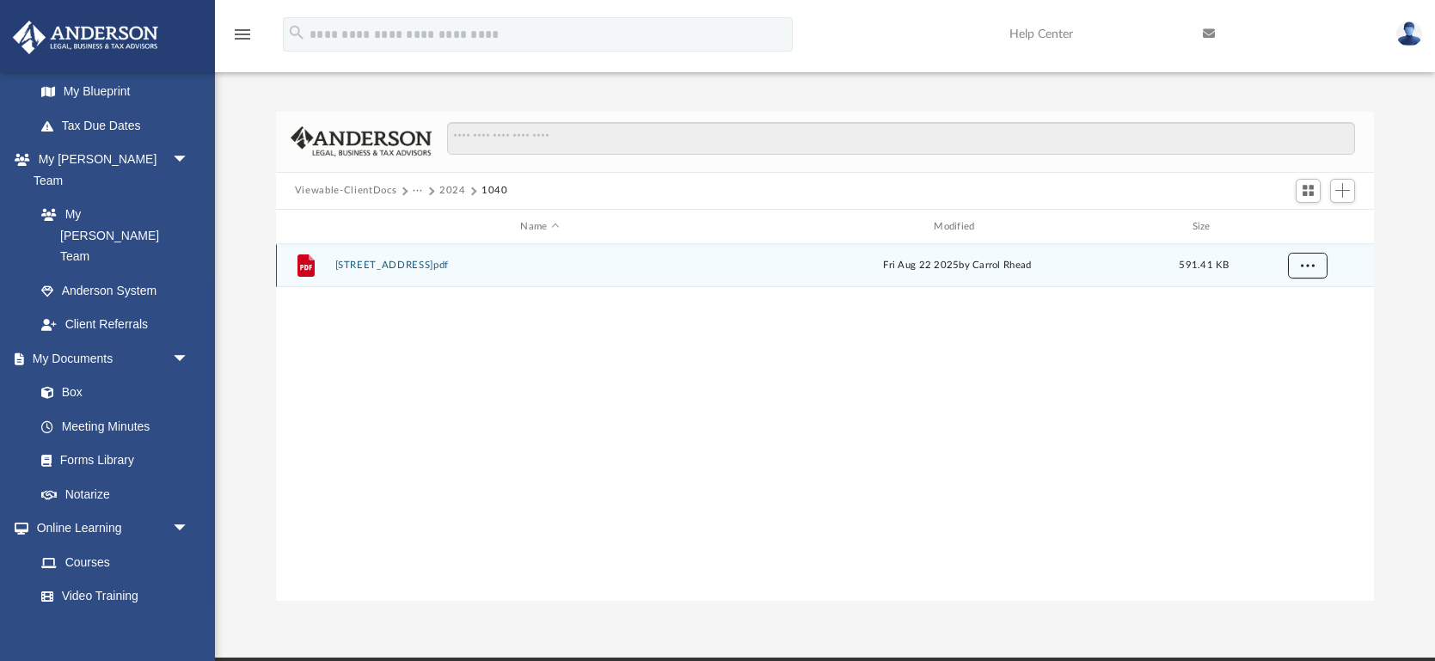
click at [1312, 265] on span "More options" at bounding box center [1308, 265] width 14 height 9
